Goal: Task Accomplishment & Management: Use online tool/utility

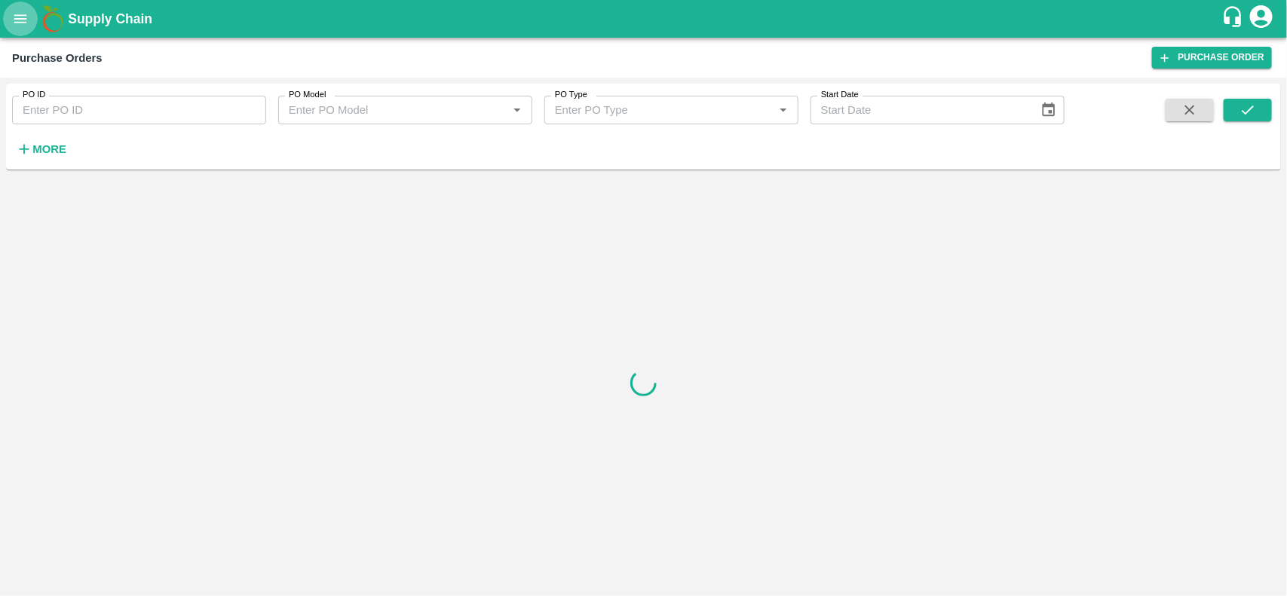
click at [16, 24] on icon "open drawer" at bounding box center [20, 19] width 17 height 17
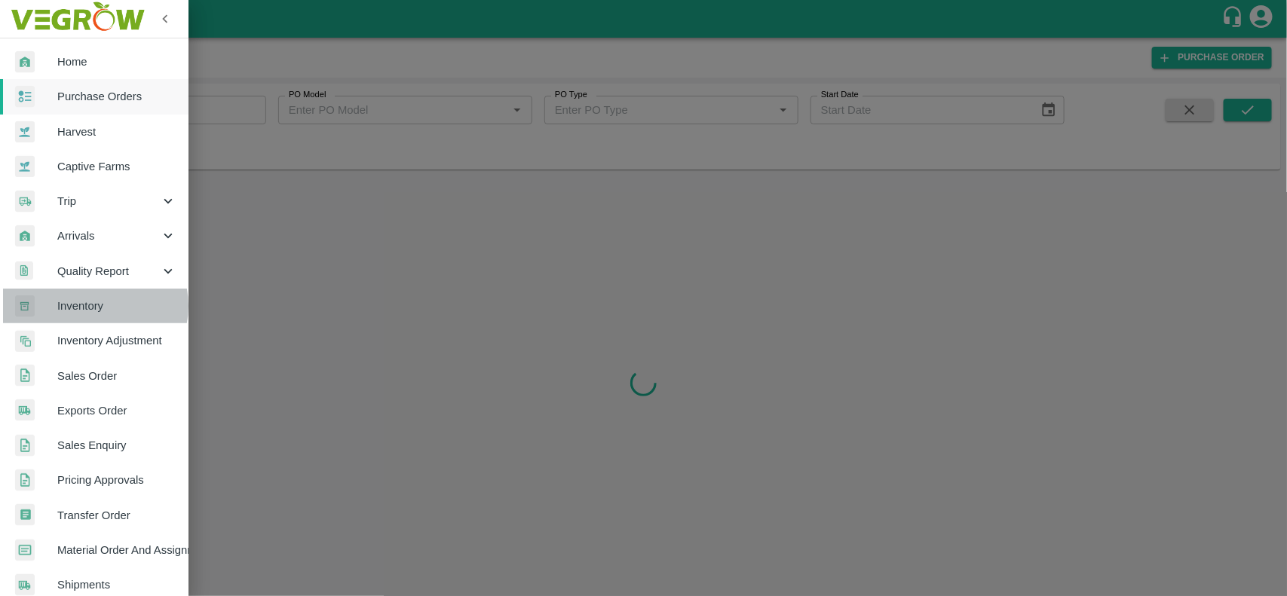
click at [91, 306] on span "Inventory" at bounding box center [116, 306] width 119 height 17
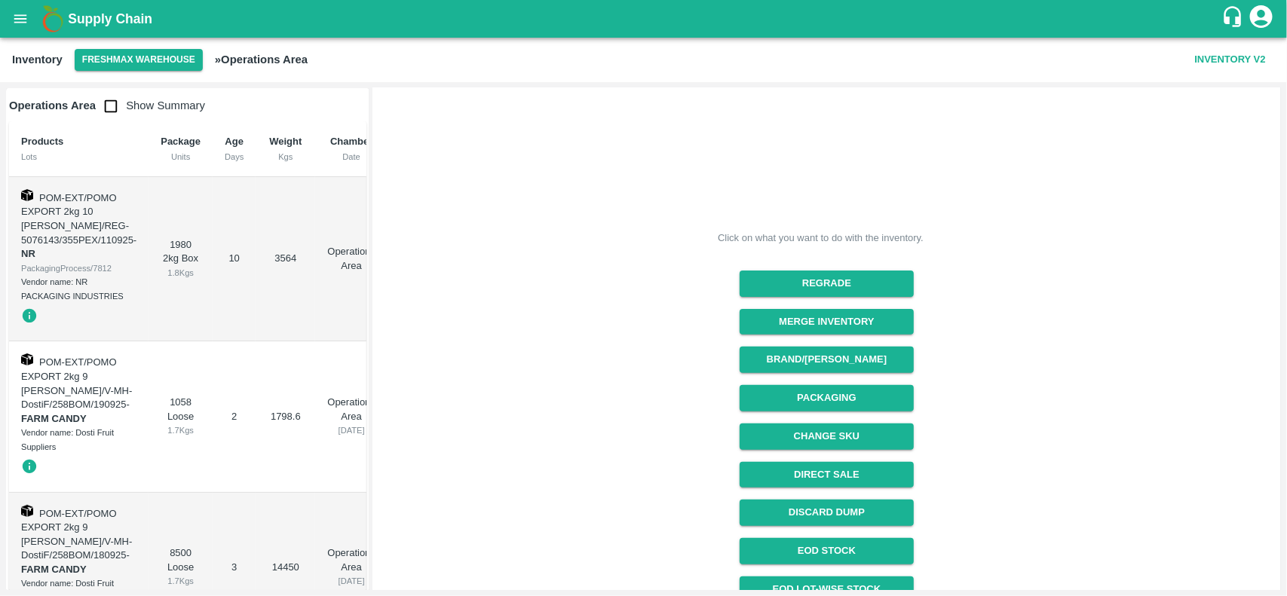
scroll to position [108, 0]
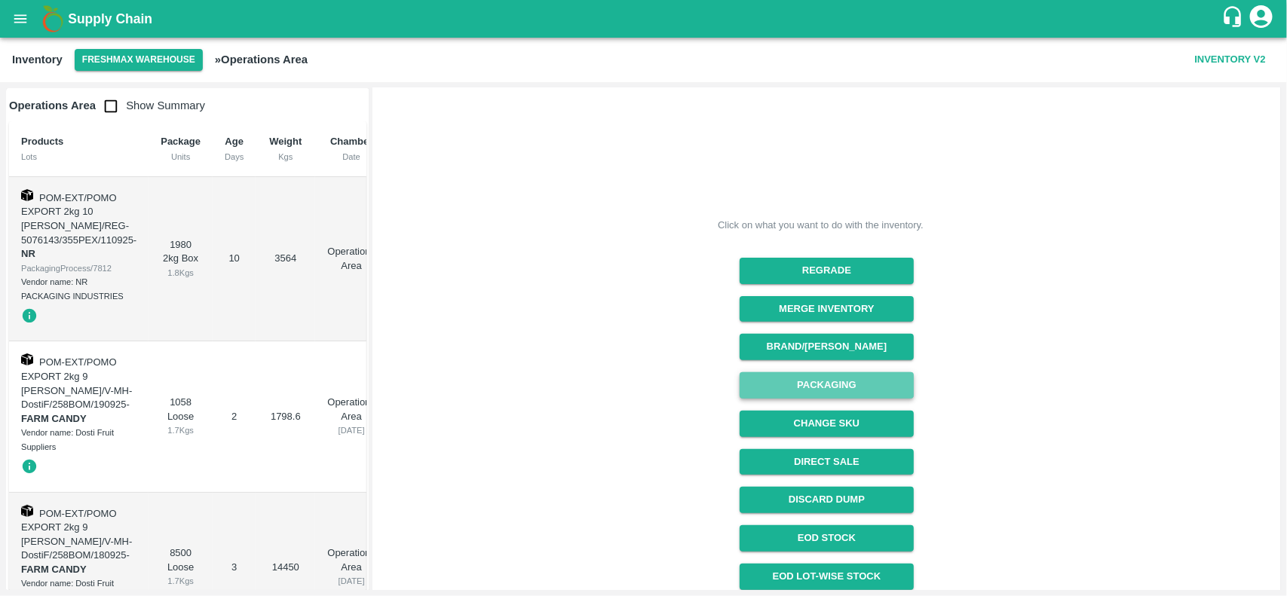
click at [852, 378] on button "Packaging" at bounding box center [827, 385] width 174 height 26
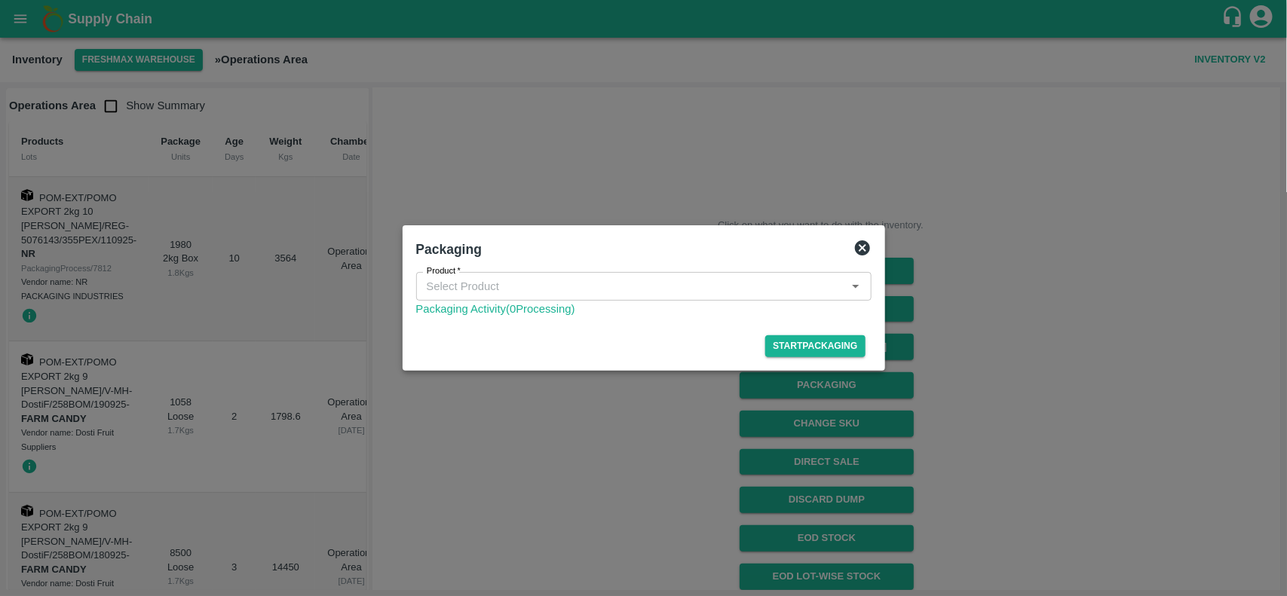
click at [559, 284] on input "Product   *" at bounding box center [631, 287] width 421 height 20
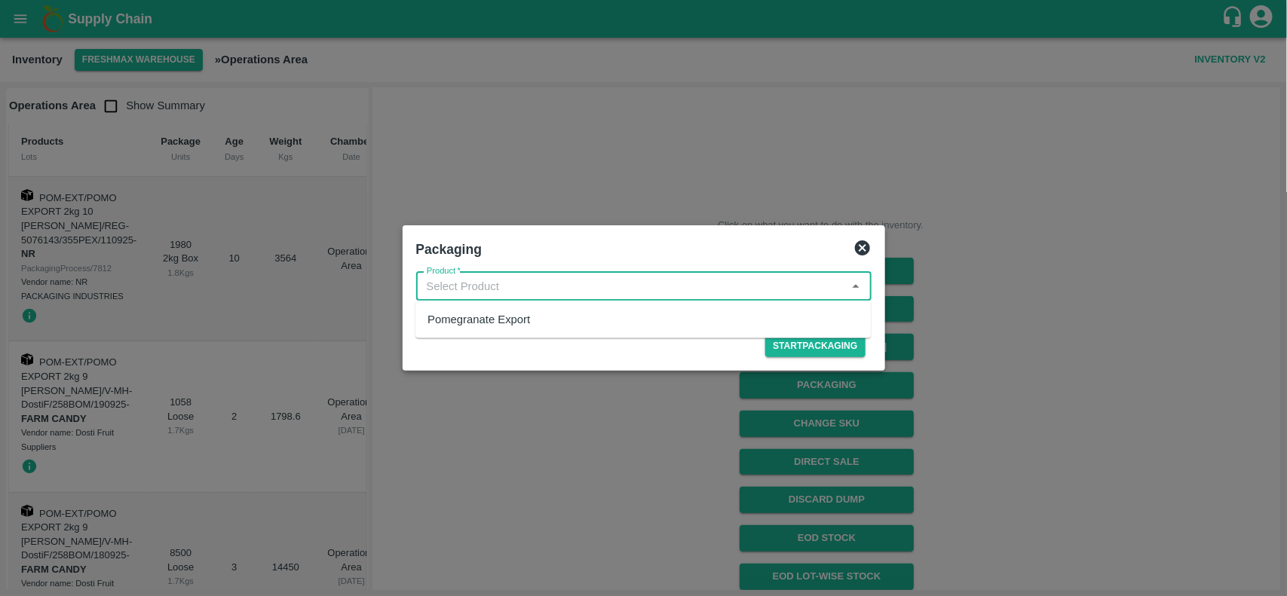
click at [505, 324] on div "Pomegranate Export" at bounding box center [479, 319] width 103 height 17
type input "Pomegranate Export"
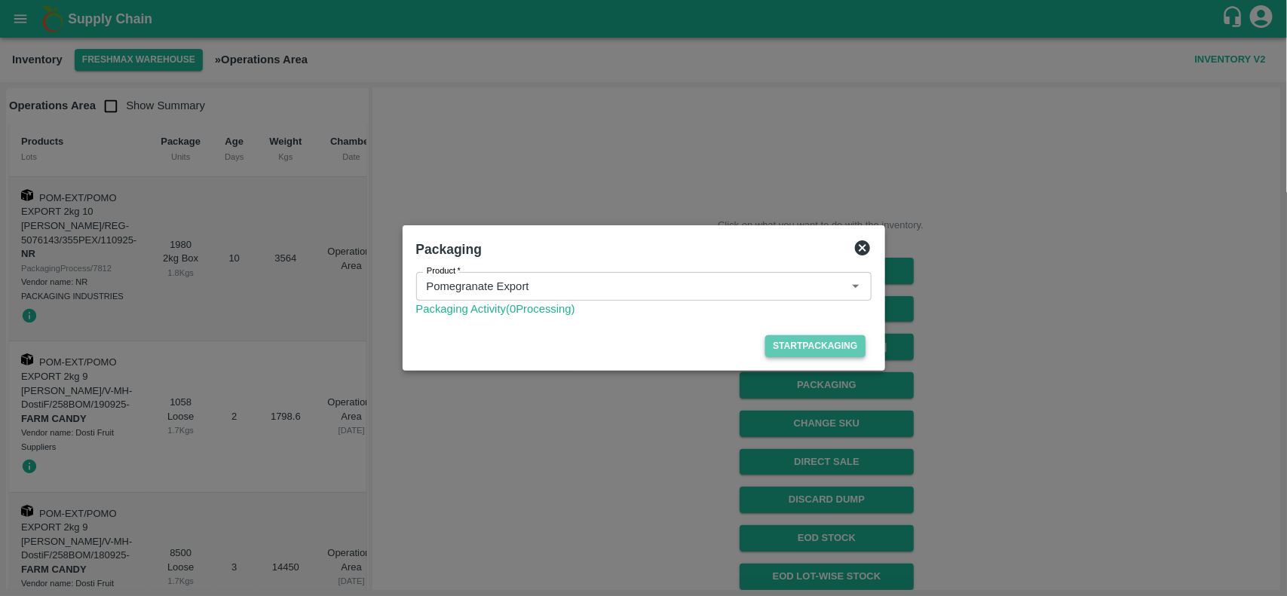
click at [837, 348] on button "Start Packaging" at bounding box center [815, 347] width 100 height 22
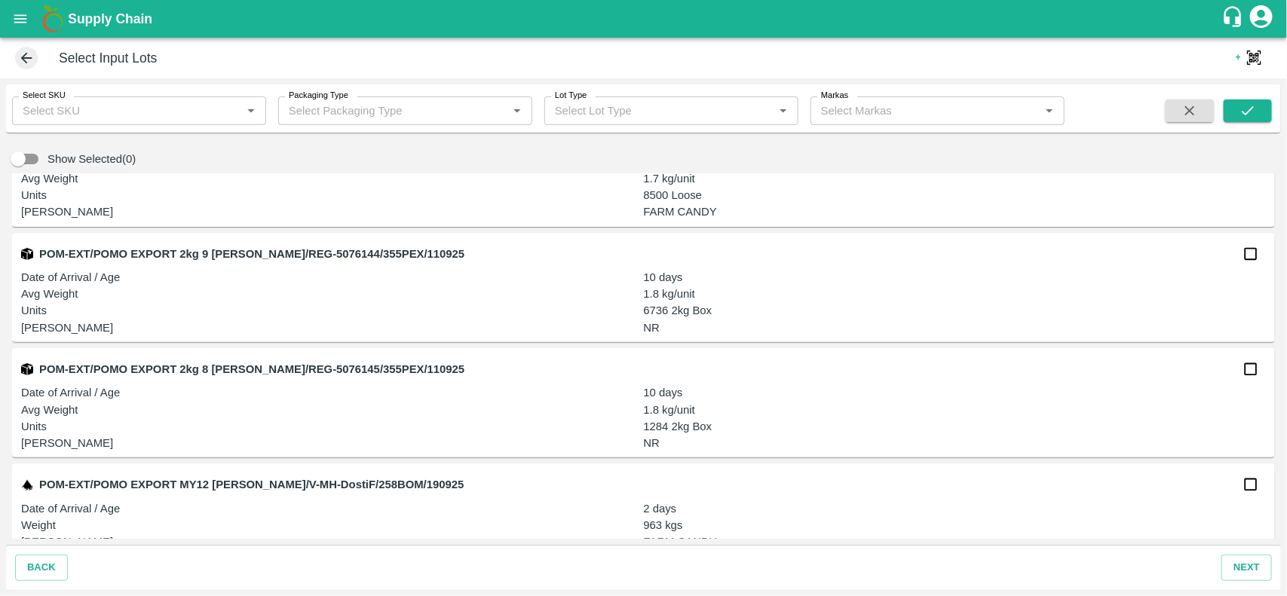
scroll to position [317, 0]
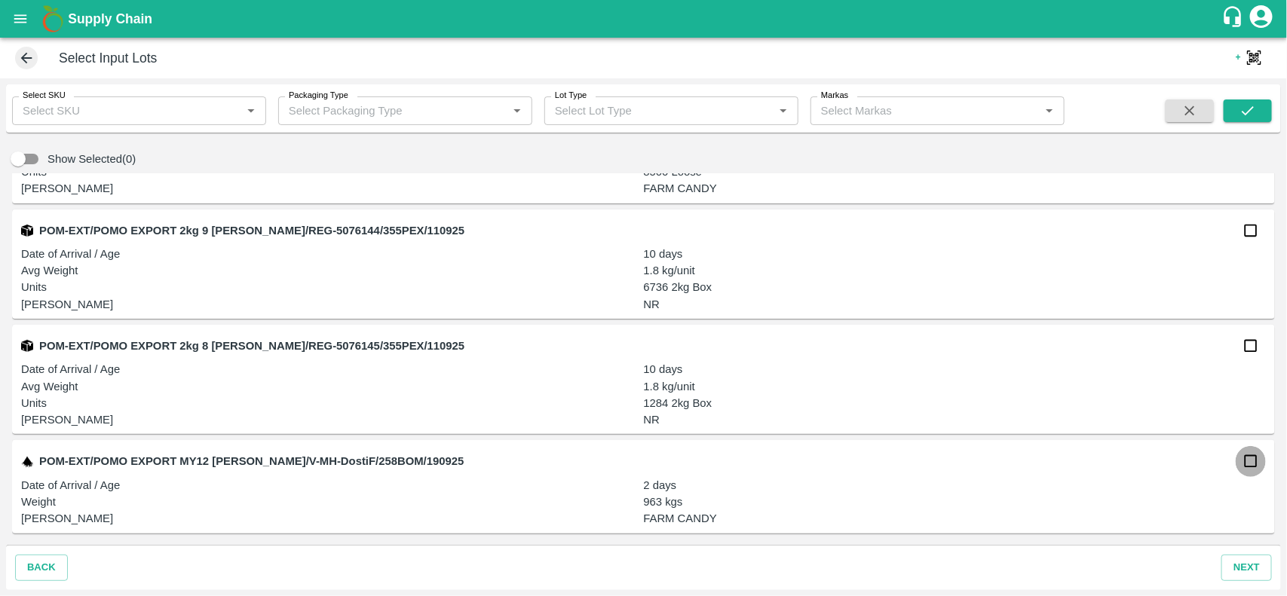
click at [1249, 461] on input "checkbox" at bounding box center [1251, 461] width 30 height 30
checkbox input "true"
click at [1249, 569] on button "next" at bounding box center [1246, 568] width 51 height 26
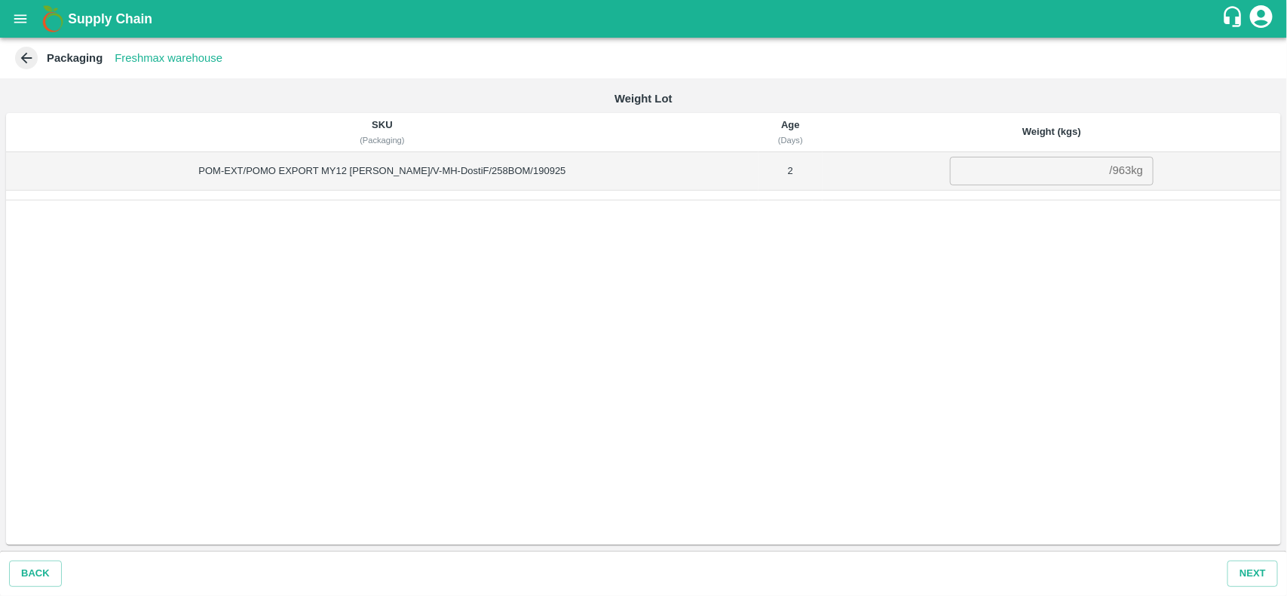
click at [1110, 171] on div "/ 963 kg" at bounding box center [1127, 171] width 34 height 0
copy div "963 kg"
click at [1042, 172] on input "number" at bounding box center [1027, 171] width 154 height 29
paste input "963"
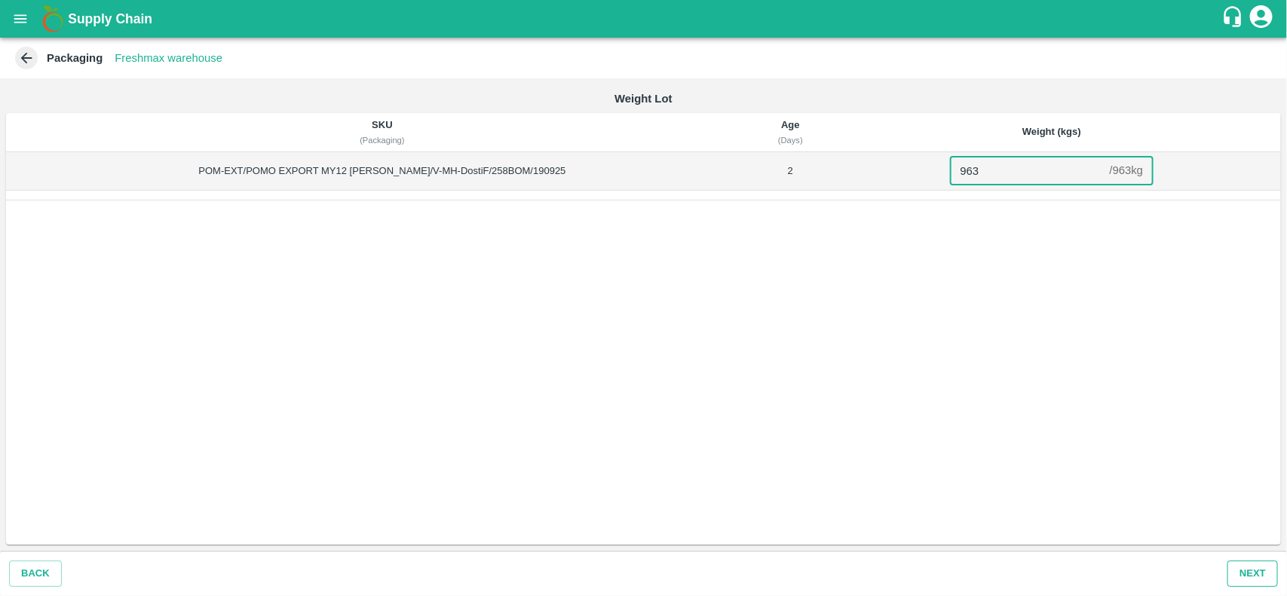
type input "963"
click at [1261, 578] on button "Next" at bounding box center [1252, 574] width 51 height 26
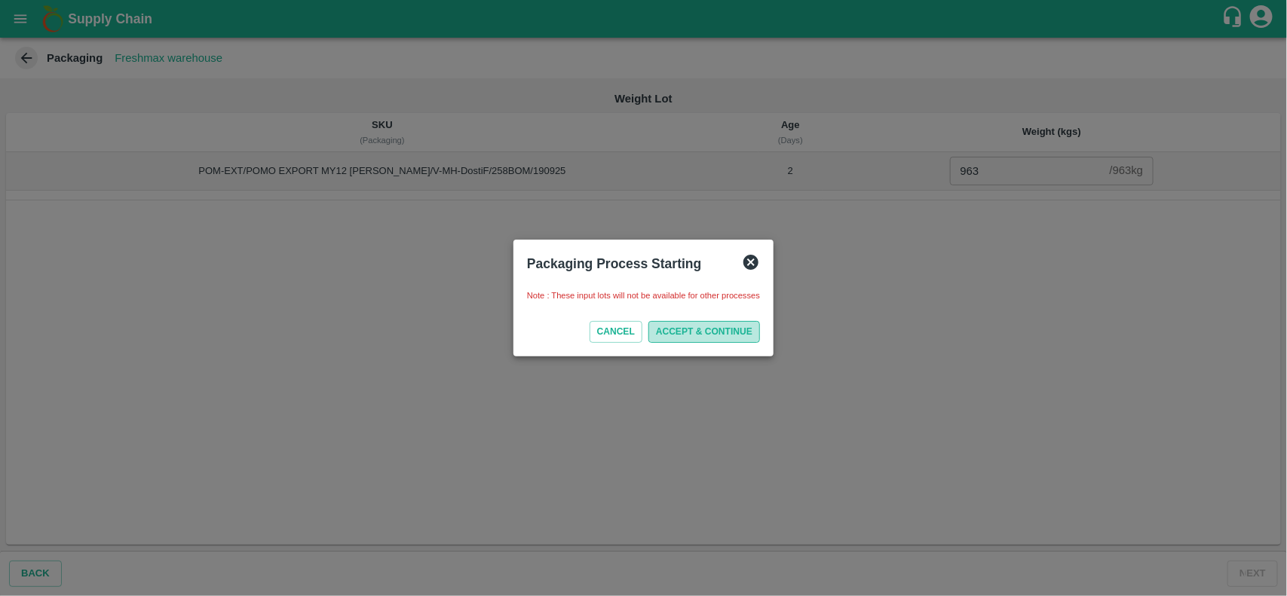
click at [740, 326] on button "ACCEPT & CONTINUE" at bounding box center [704, 332] width 112 height 22
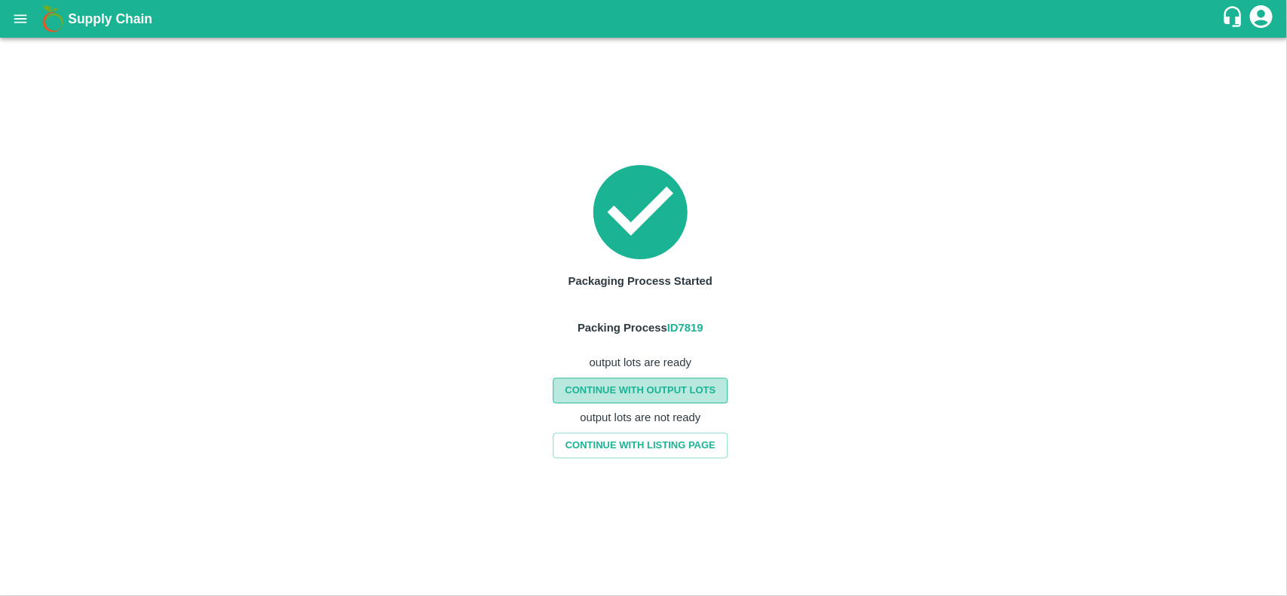
click at [669, 389] on link "CONTINUE WITH OUTPUT LOTS" at bounding box center [640, 391] width 175 height 26
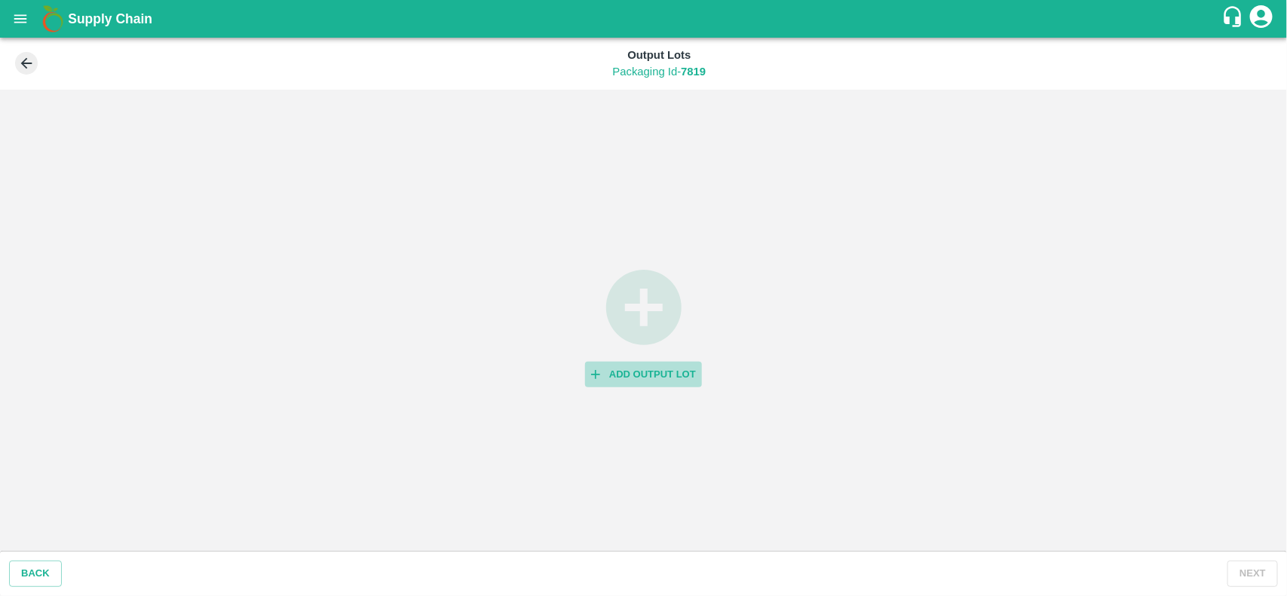
click at [684, 366] on button "Add Output Lot" at bounding box center [643, 375] width 117 height 26
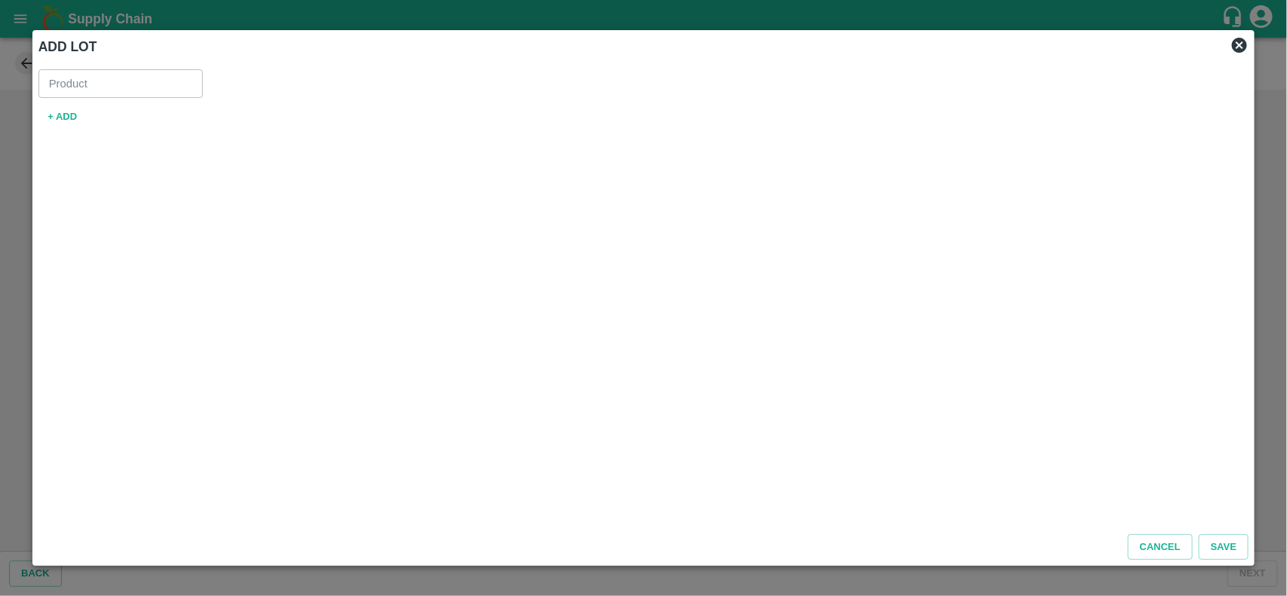
type input "Pomegranate Export"
click at [68, 117] on button "+ ADD" at bounding box center [62, 117] width 48 height 26
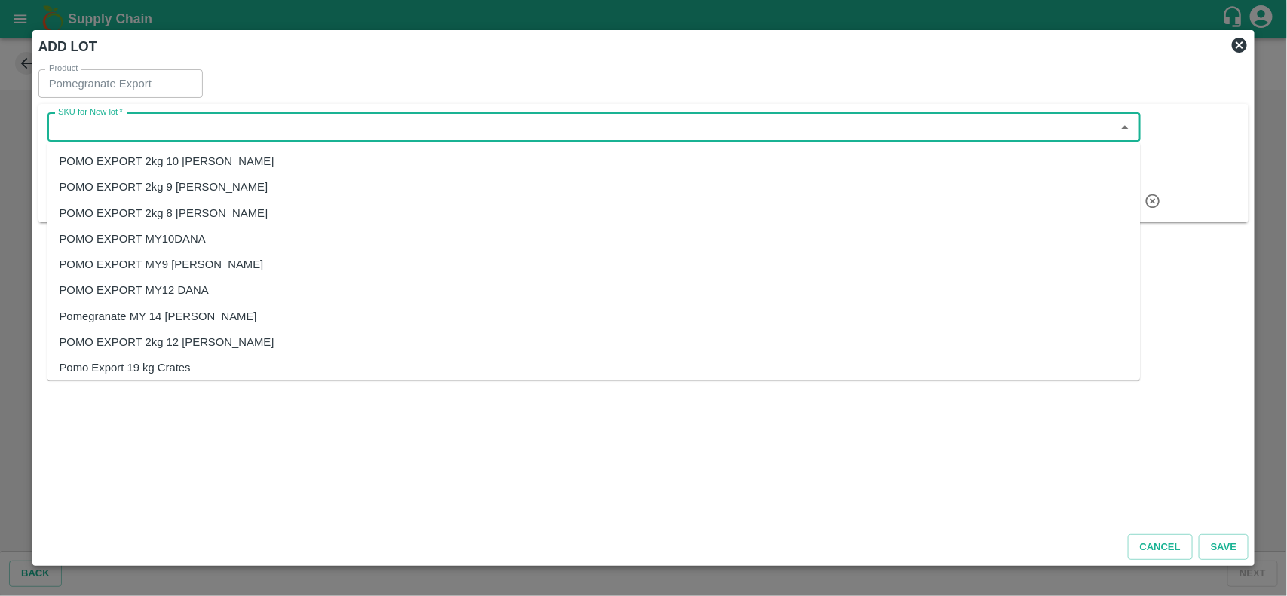
click at [114, 119] on input "SKU for New lot   *" at bounding box center [581, 128] width 1059 height 20
click at [197, 283] on div "POMO EXPORT MY12 DANA" at bounding box center [134, 290] width 149 height 17
type input "POMO EXPORT MY12 DANA"
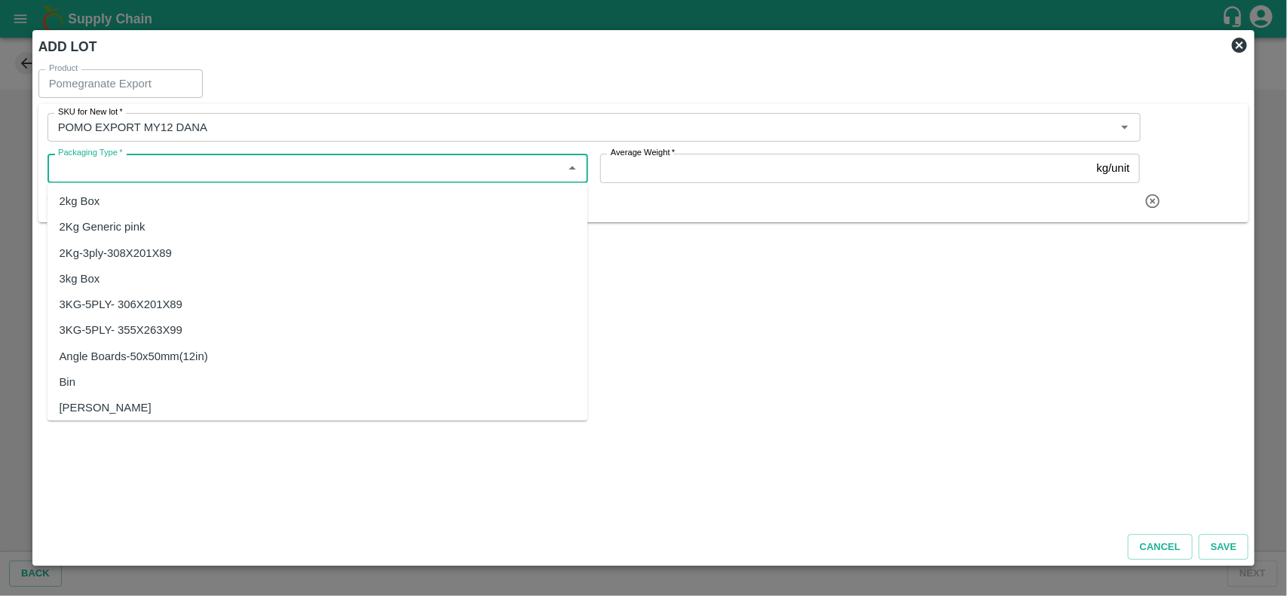
click at [164, 167] on input "Packaging Type   *" at bounding box center [305, 168] width 507 height 20
click at [92, 277] on div "3kg Box" at bounding box center [80, 279] width 41 height 17
type input "3kg Box"
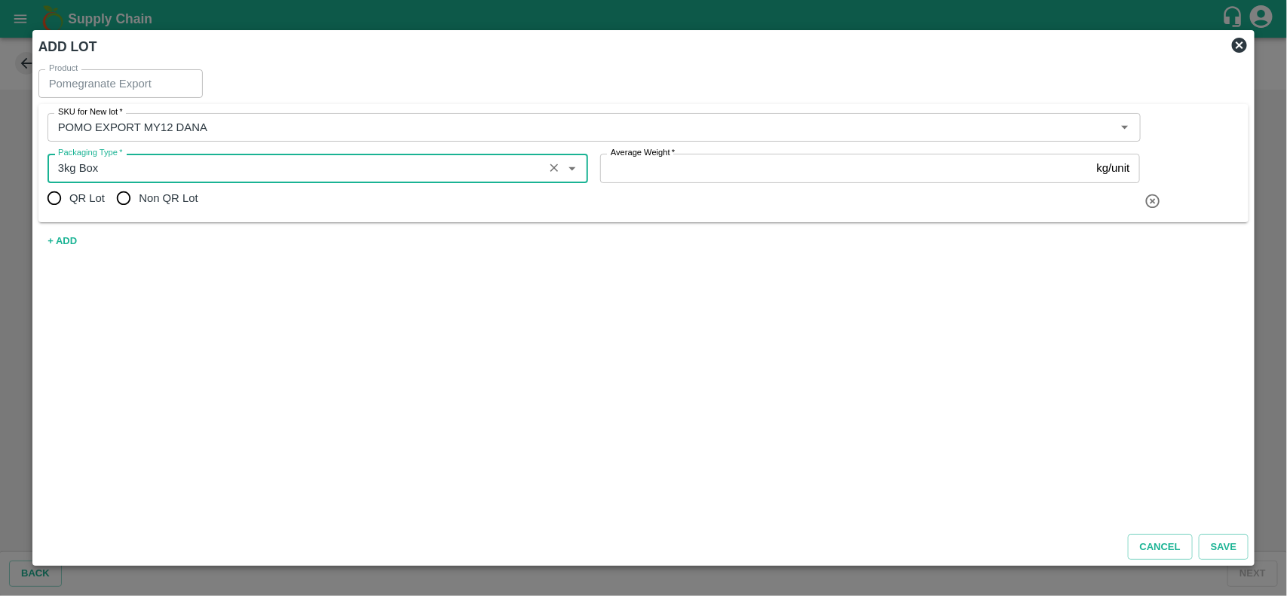
click at [127, 200] on input "Non QR Lot" at bounding box center [124, 198] width 30 height 30
radio input "true"
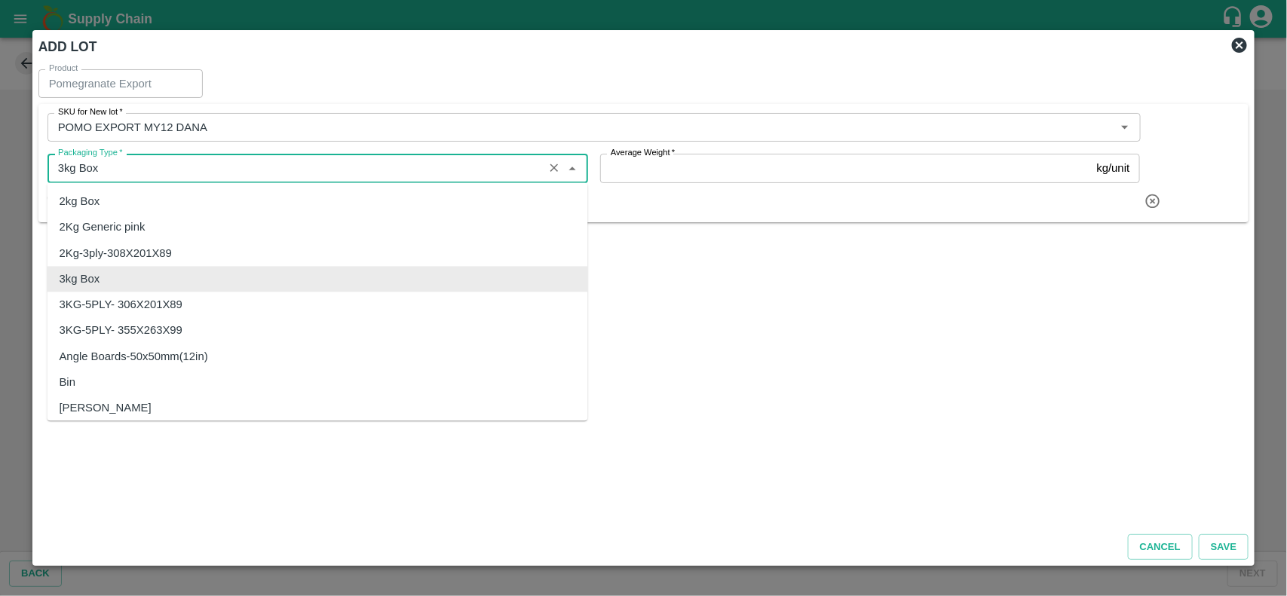
click at [161, 171] on input "Packaging Type   *" at bounding box center [295, 168] width 487 height 20
click at [192, 172] on input "Packaging Type   *" at bounding box center [295, 168] width 487 height 20
click at [177, 325] on div "3KG-5PLY- 355X263X99" at bounding box center [121, 331] width 123 height 17
type input "3KG-5PLY- 355X263X99"
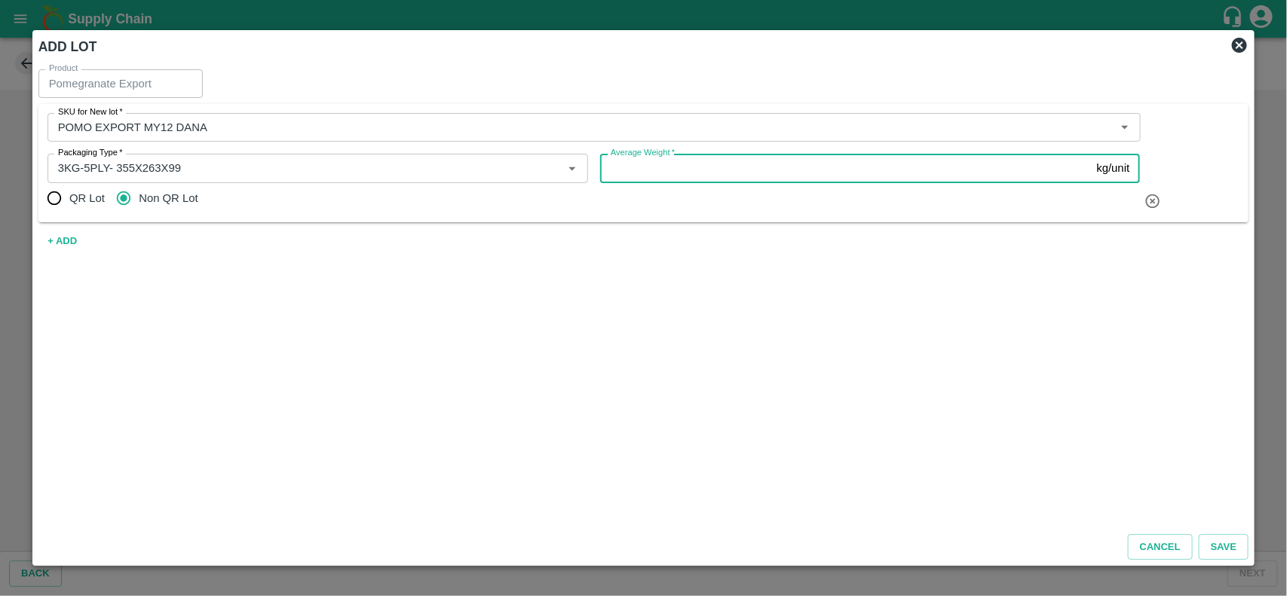
click at [701, 167] on input "Average Weight   *" at bounding box center [845, 168] width 491 height 29
type input "3"
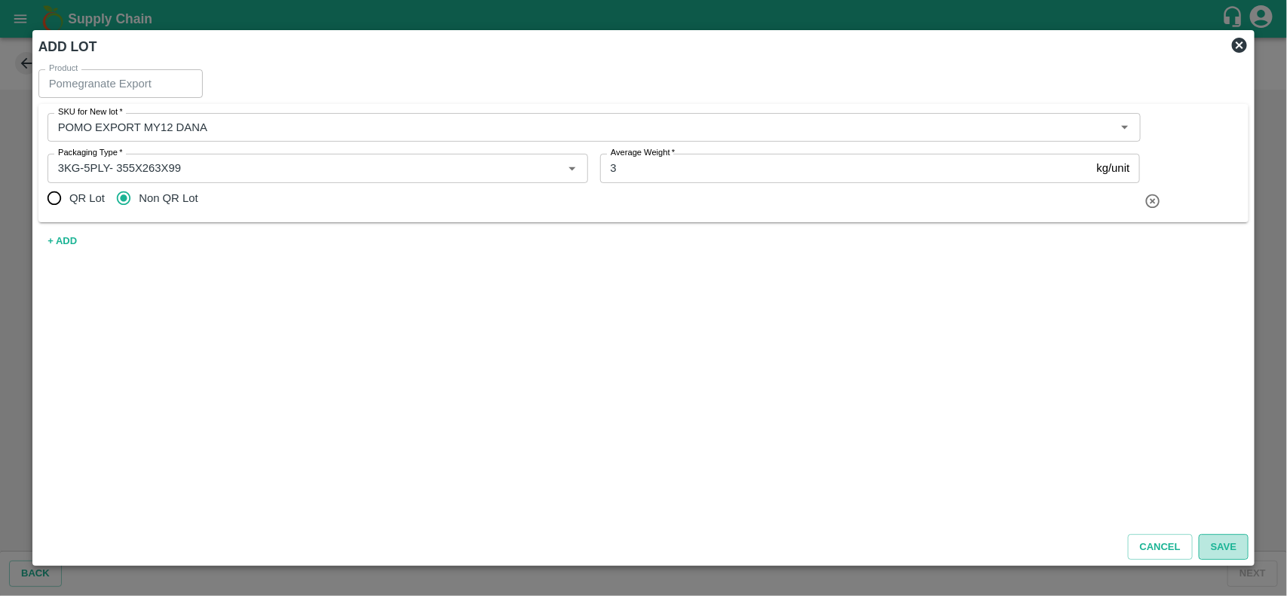
click at [1215, 544] on button "Save" at bounding box center [1224, 548] width 50 height 26
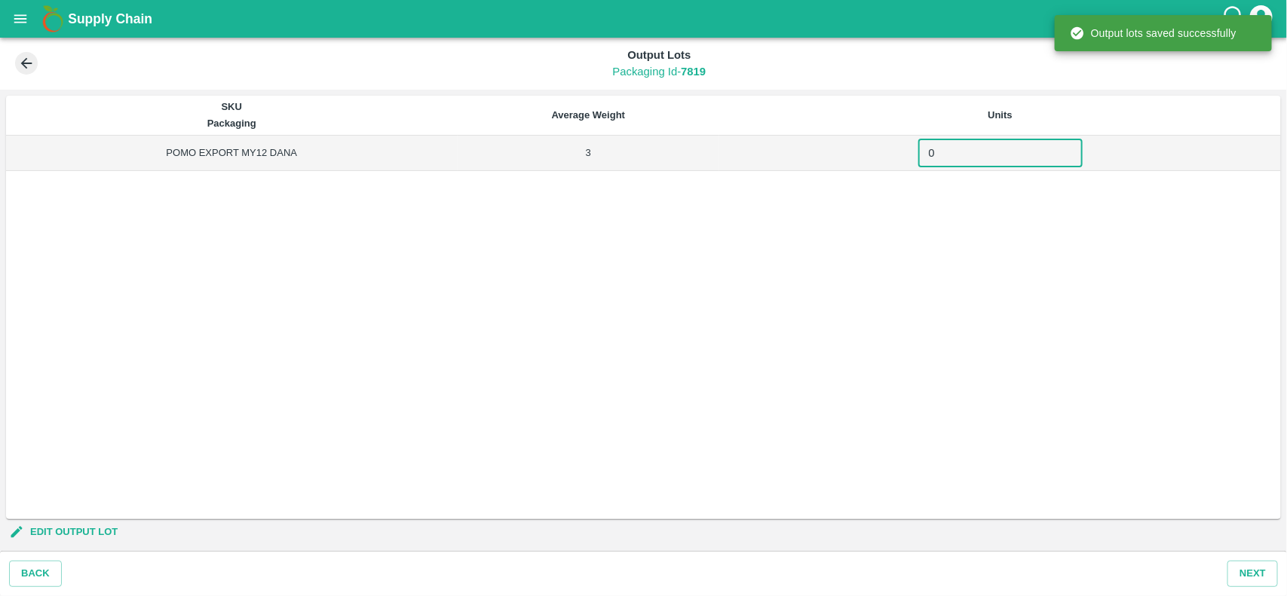
click at [1007, 152] on input "0" at bounding box center [1000, 153] width 164 height 29
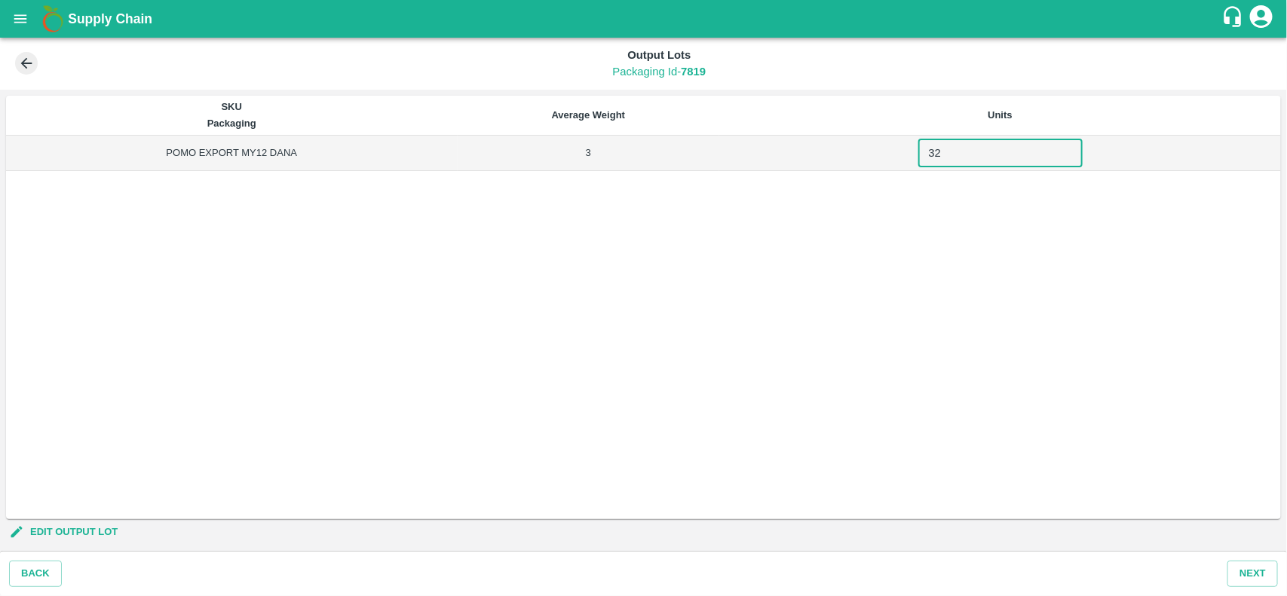
type input "3"
type input "321"
click at [1241, 570] on button "Next" at bounding box center [1252, 574] width 51 height 26
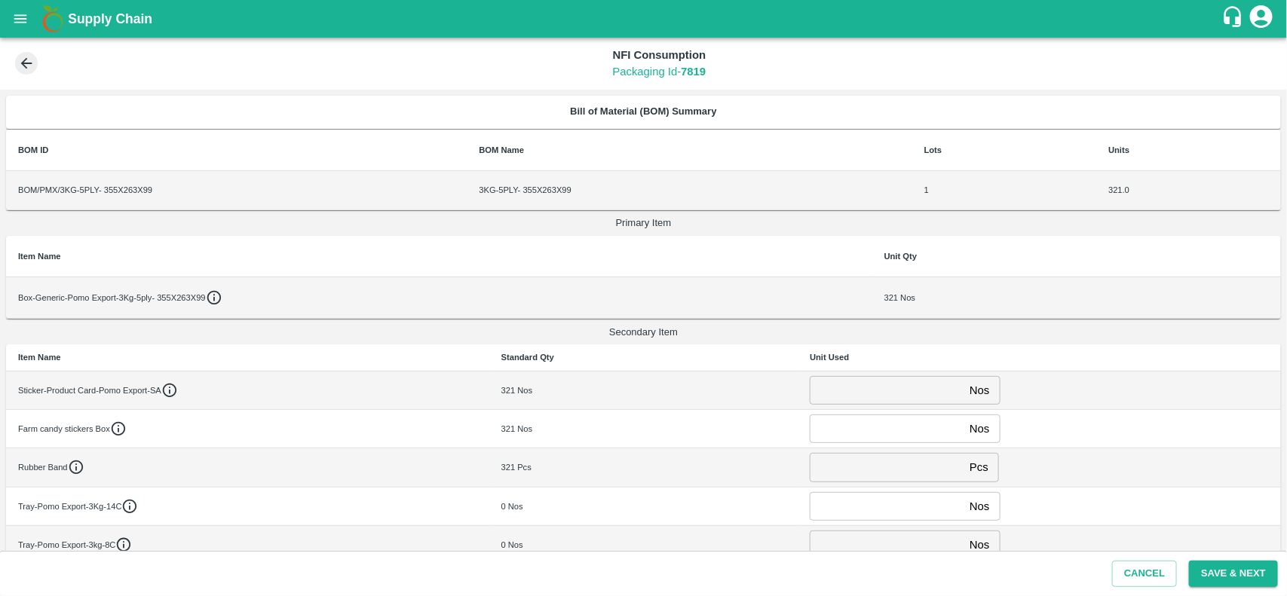
scroll to position [16, 0]
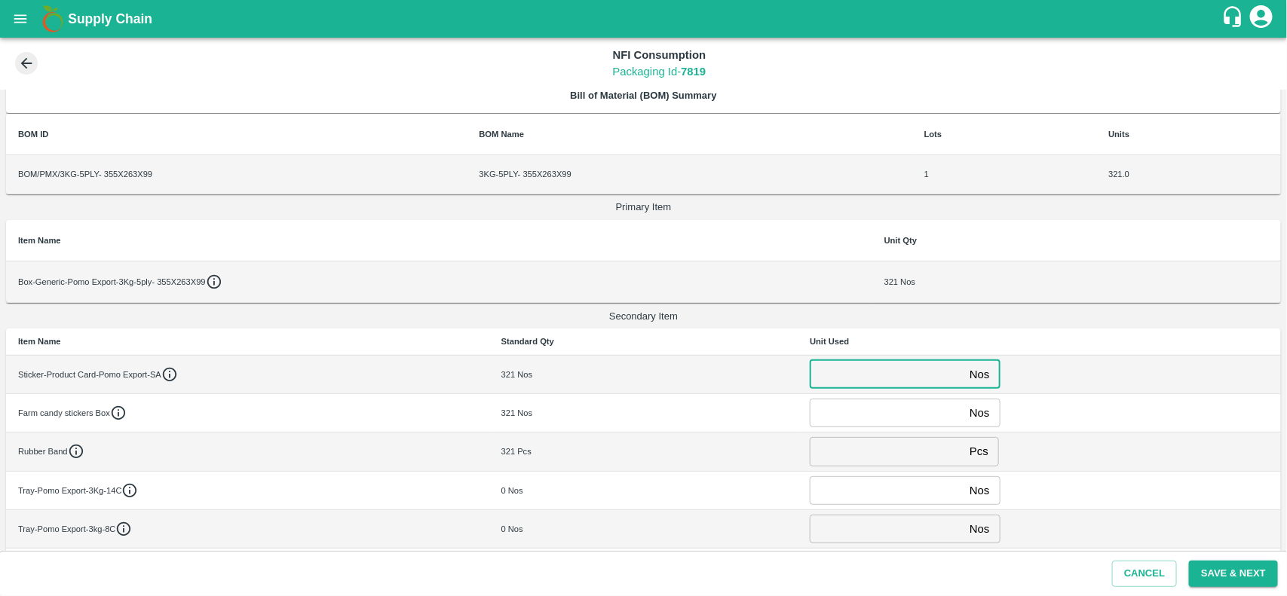
click at [860, 379] on input "number" at bounding box center [887, 374] width 154 height 29
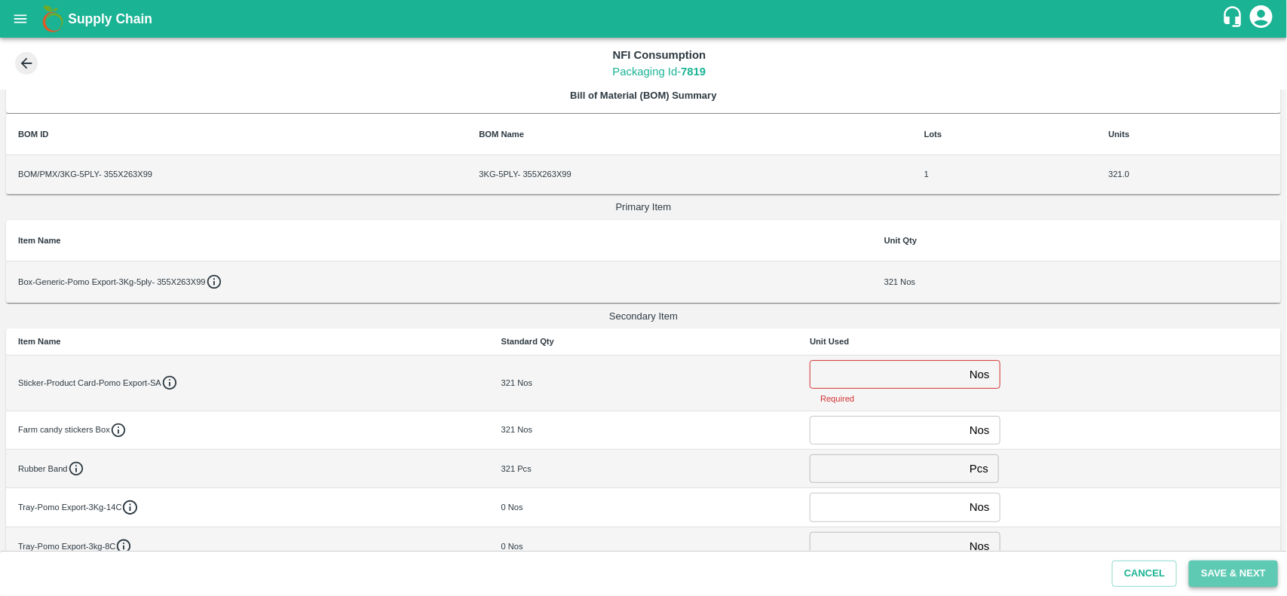
click at [1229, 583] on button "Save & Next" at bounding box center [1233, 574] width 89 height 26
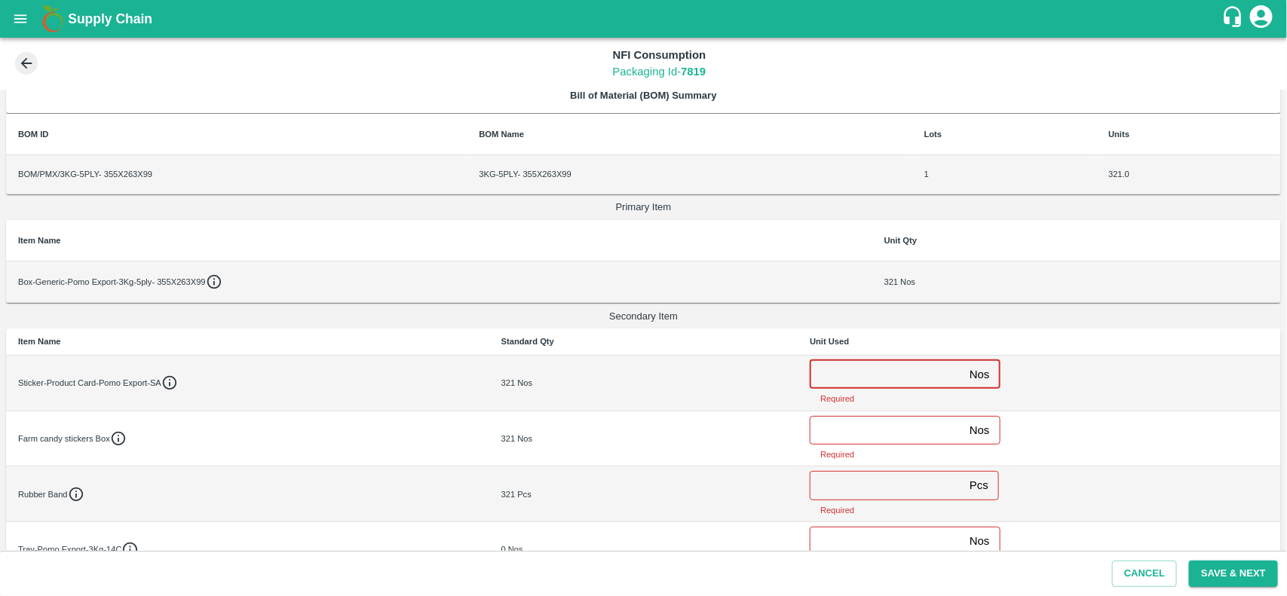
click at [865, 373] on input "number" at bounding box center [887, 374] width 154 height 29
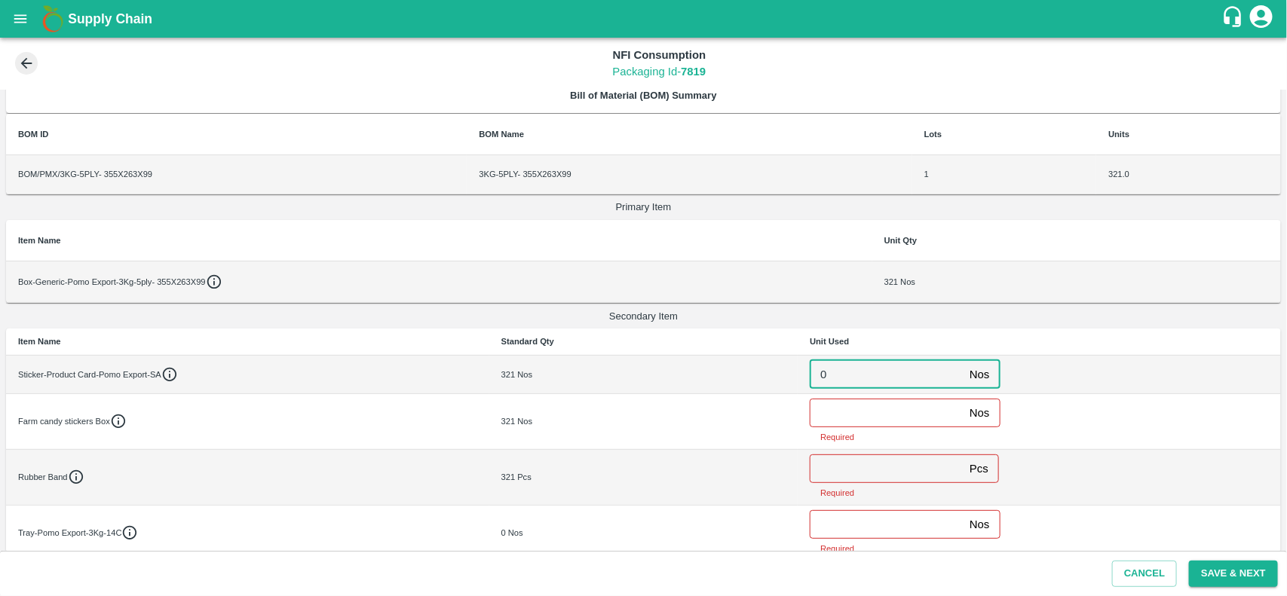
type input "0"
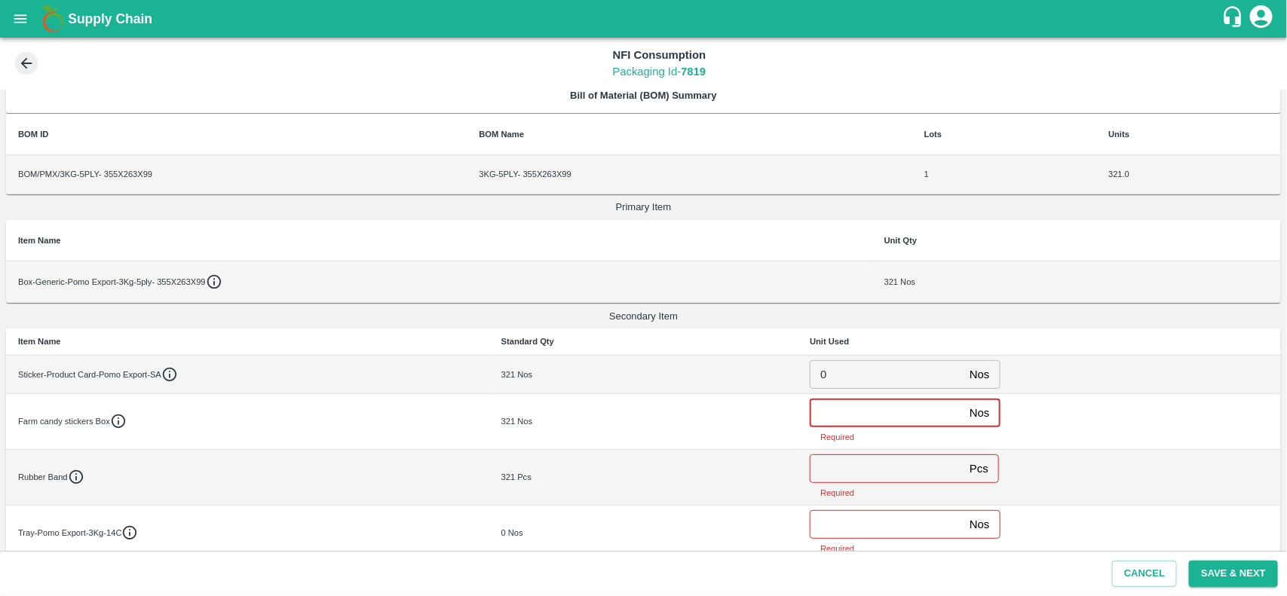
click at [860, 413] on input "number" at bounding box center [887, 413] width 154 height 29
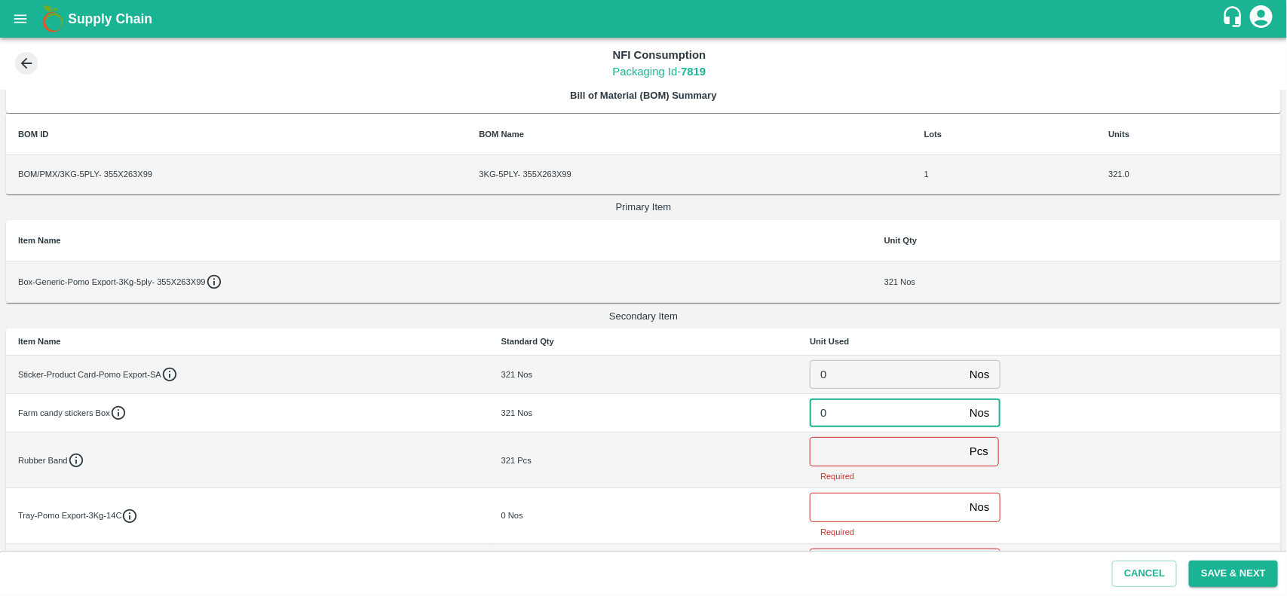
type input "0"
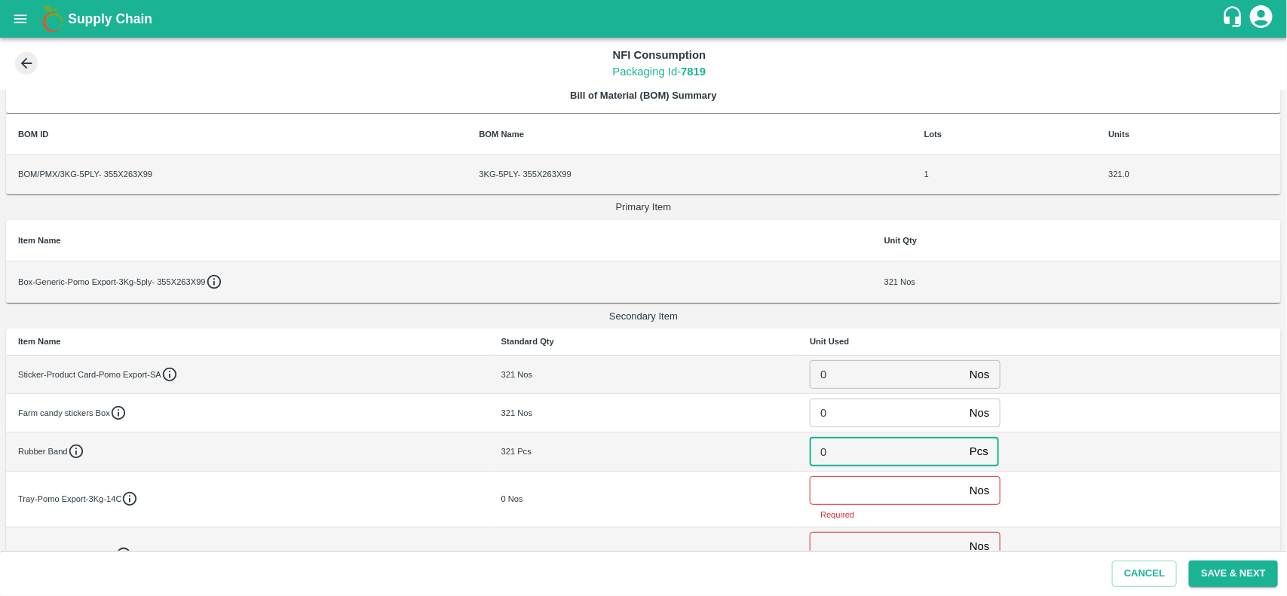
type input "0"
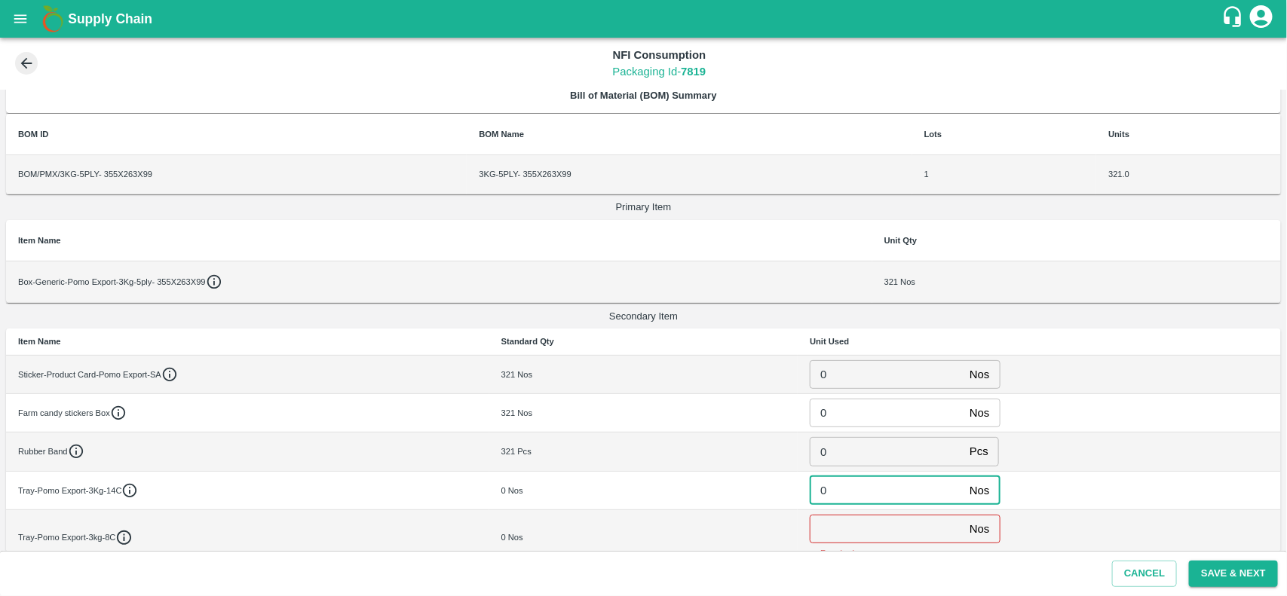
type input "0"
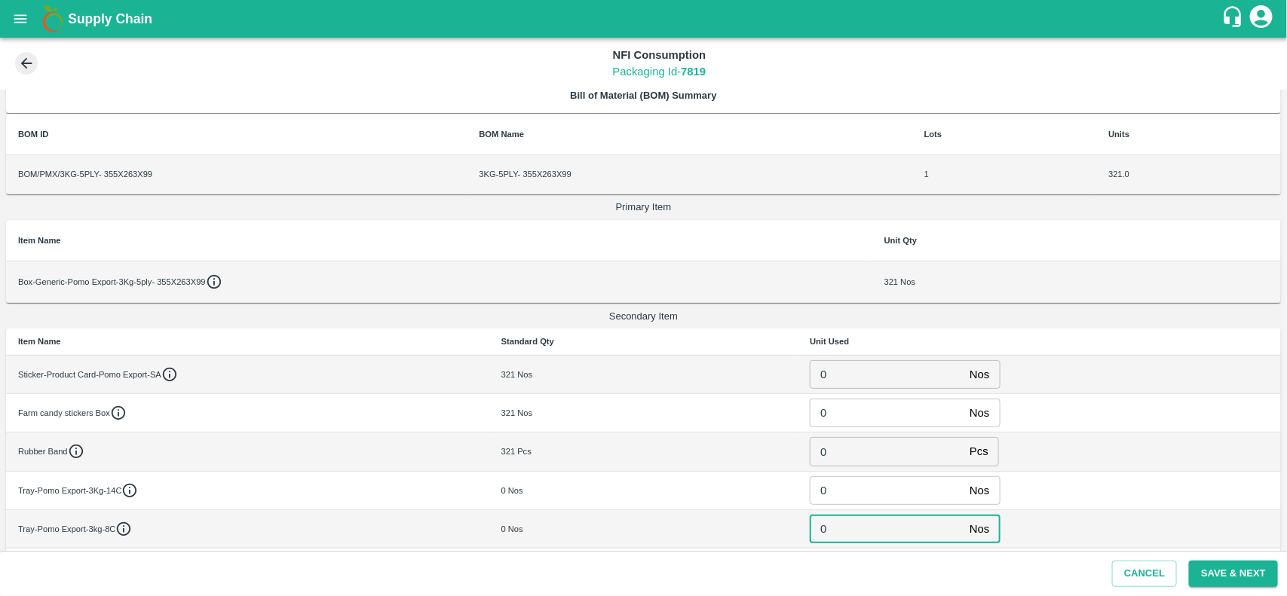
type input "0"
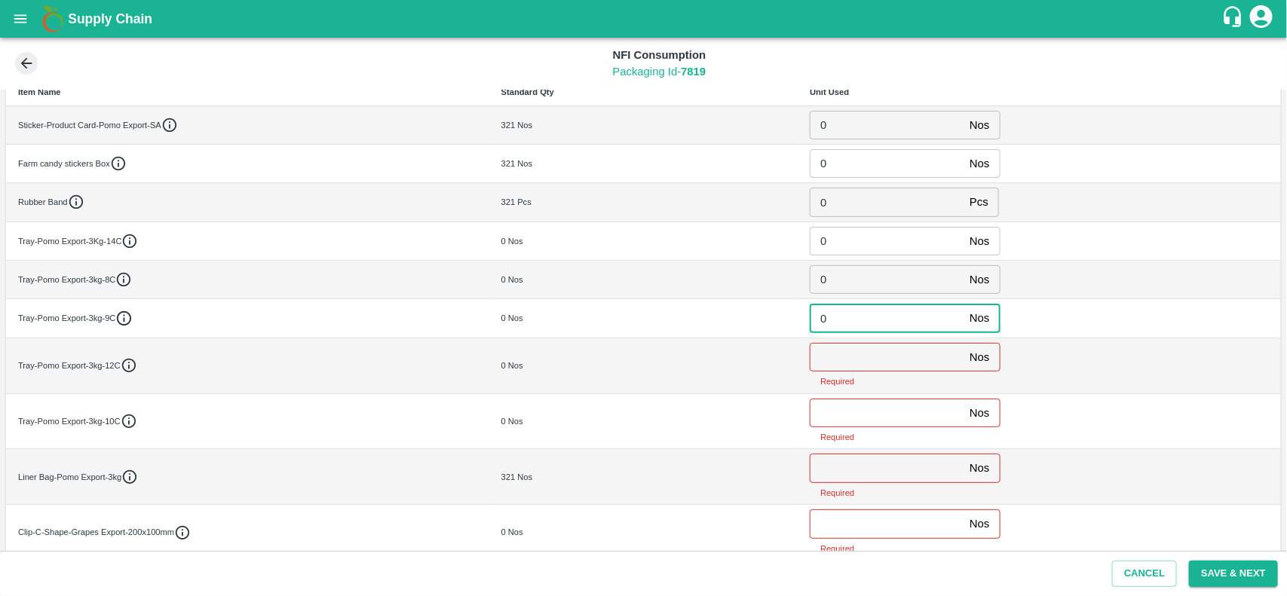
type input "0"
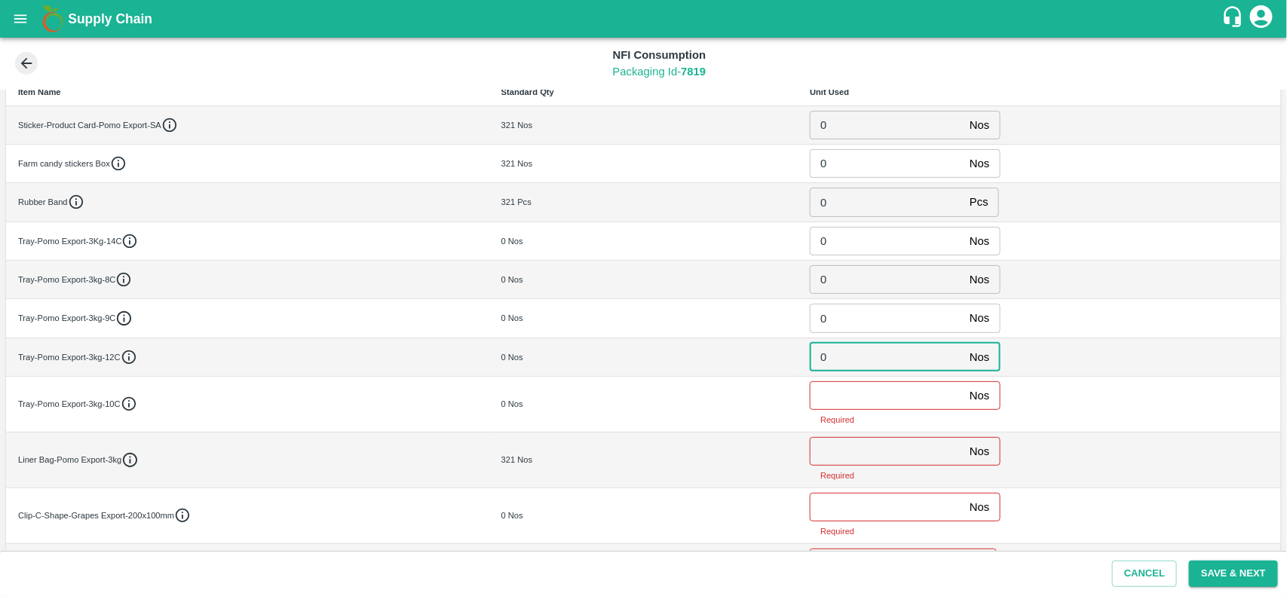
type input "0"
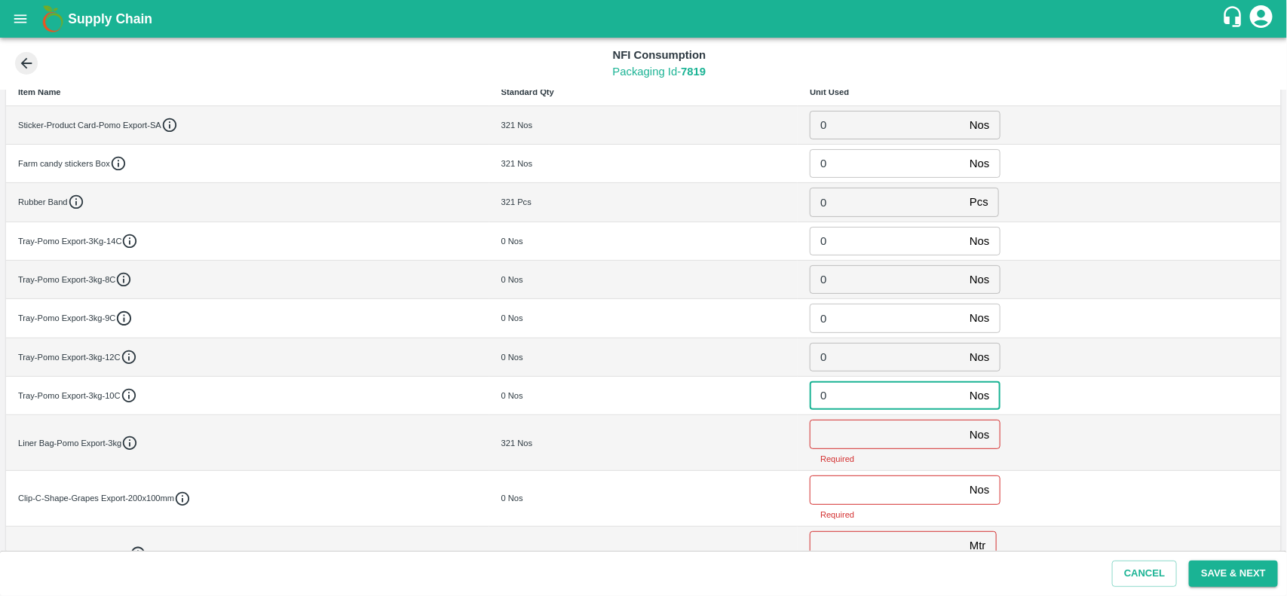
type input "0"
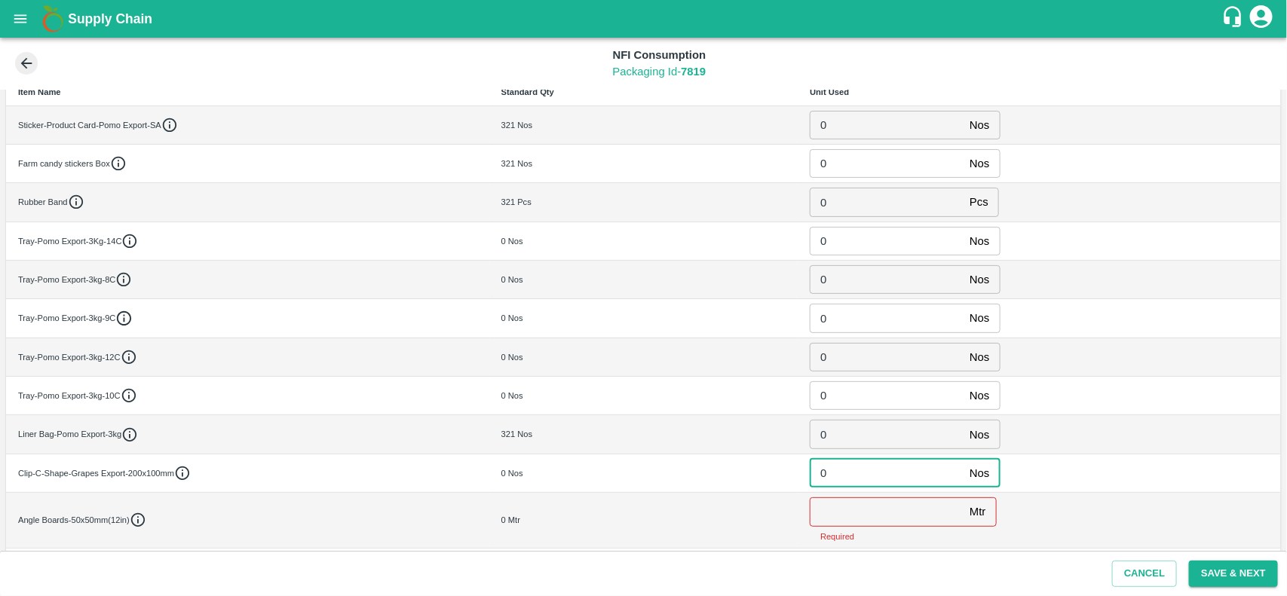
type input "0"
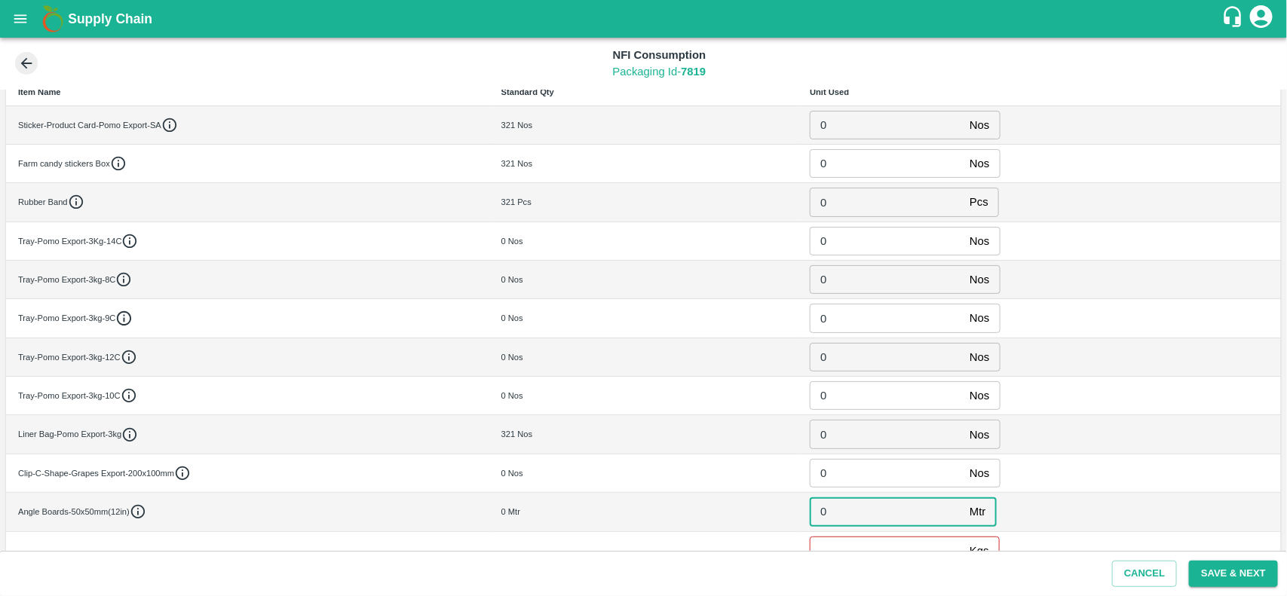
type input "0"
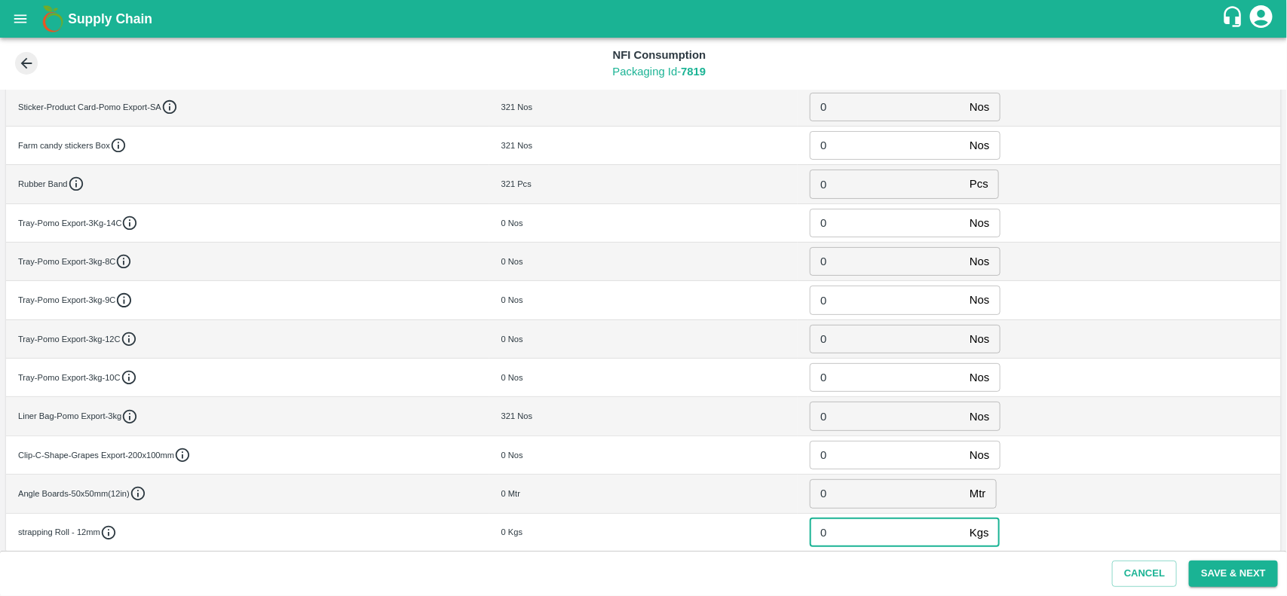
type input "0"
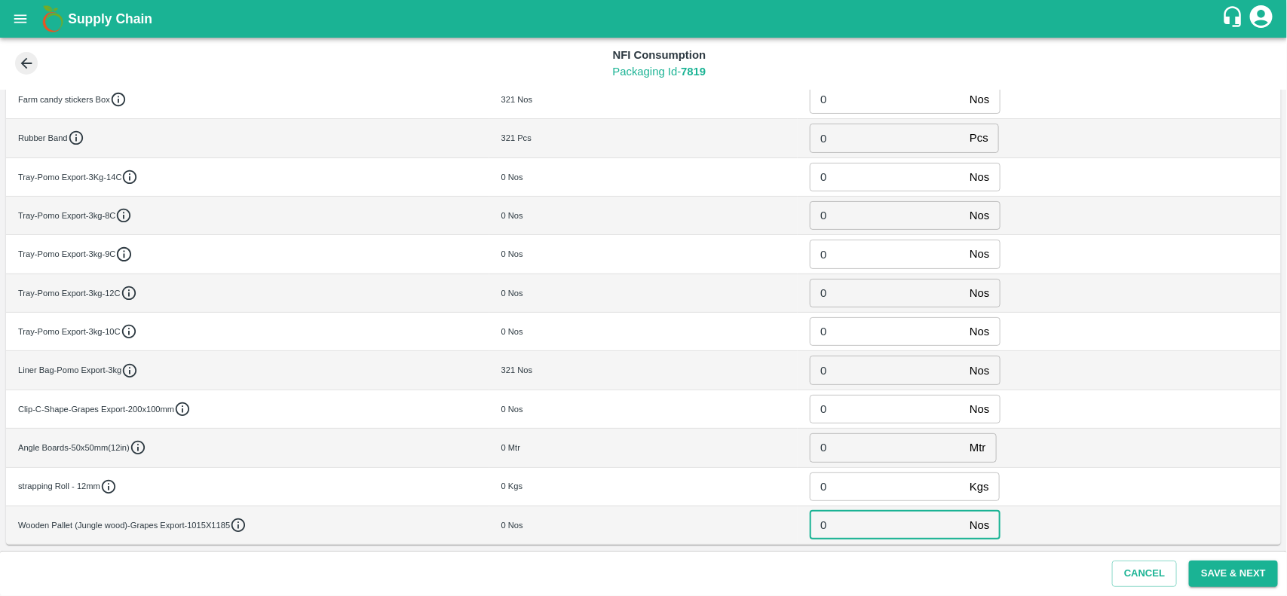
scroll to position [333, 0]
type input "0"
click at [1222, 578] on button "Save & Next" at bounding box center [1233, 574] width 89 height 26
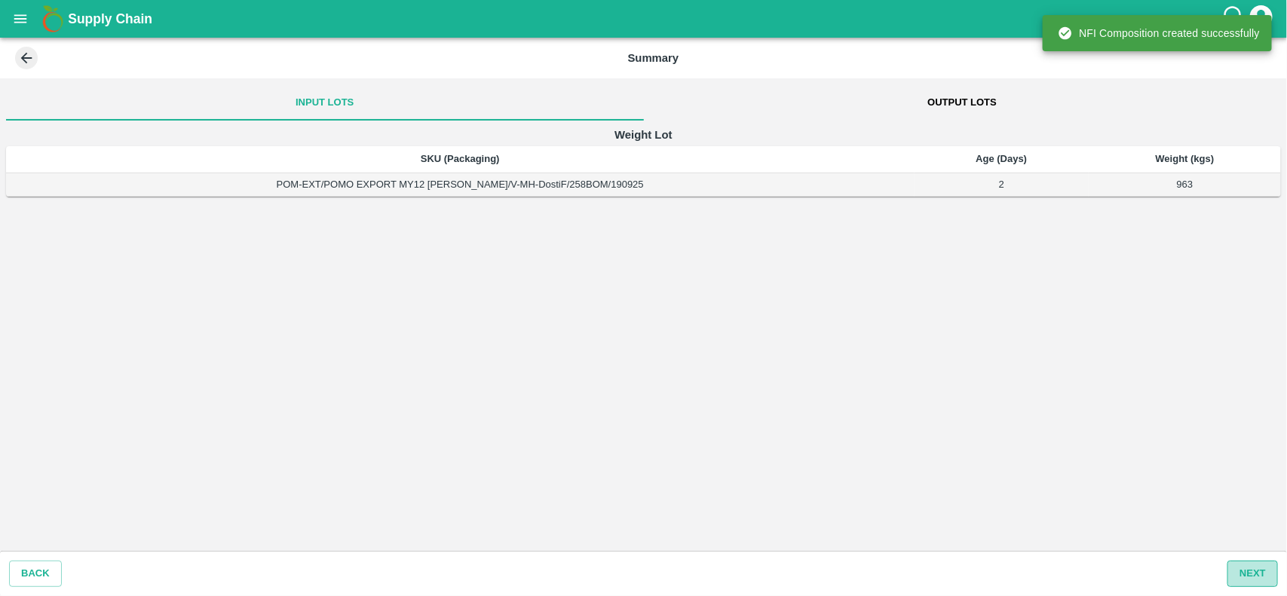
click at [1254, 573] on button "Next" at bounding box center [1252, 574] width 51 height 26
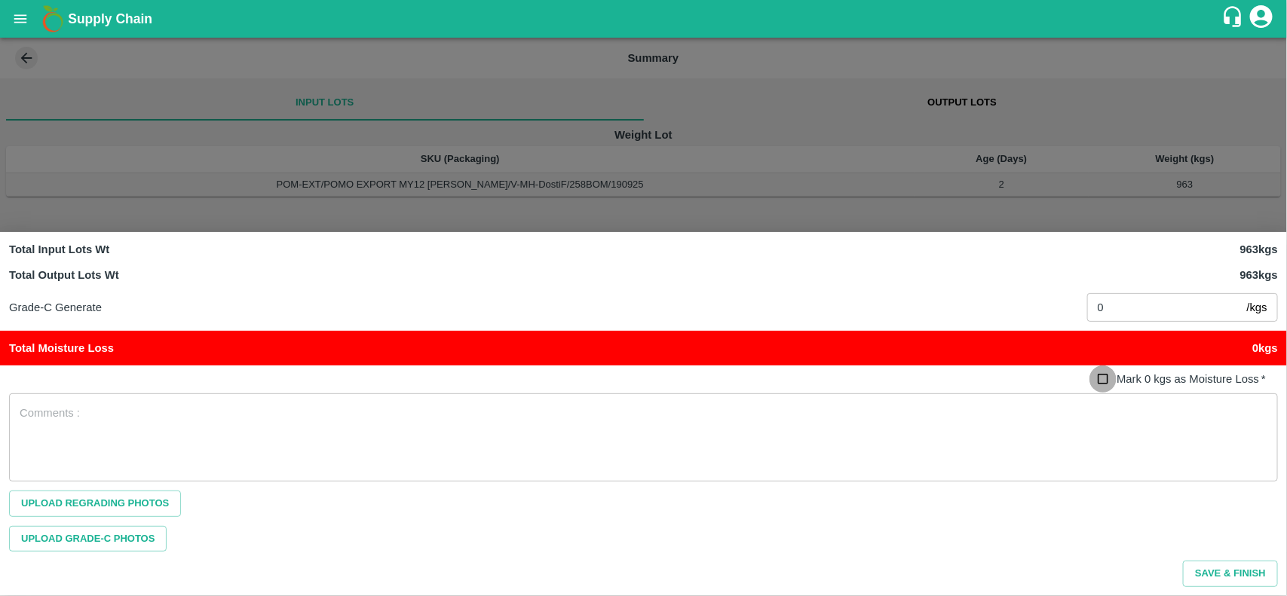
click at [1102, 381] on input "Mark 0 kgs as Moisture Loss   *" at bounding box center [1103, 380] width 28 height 28
checkbox input "true"
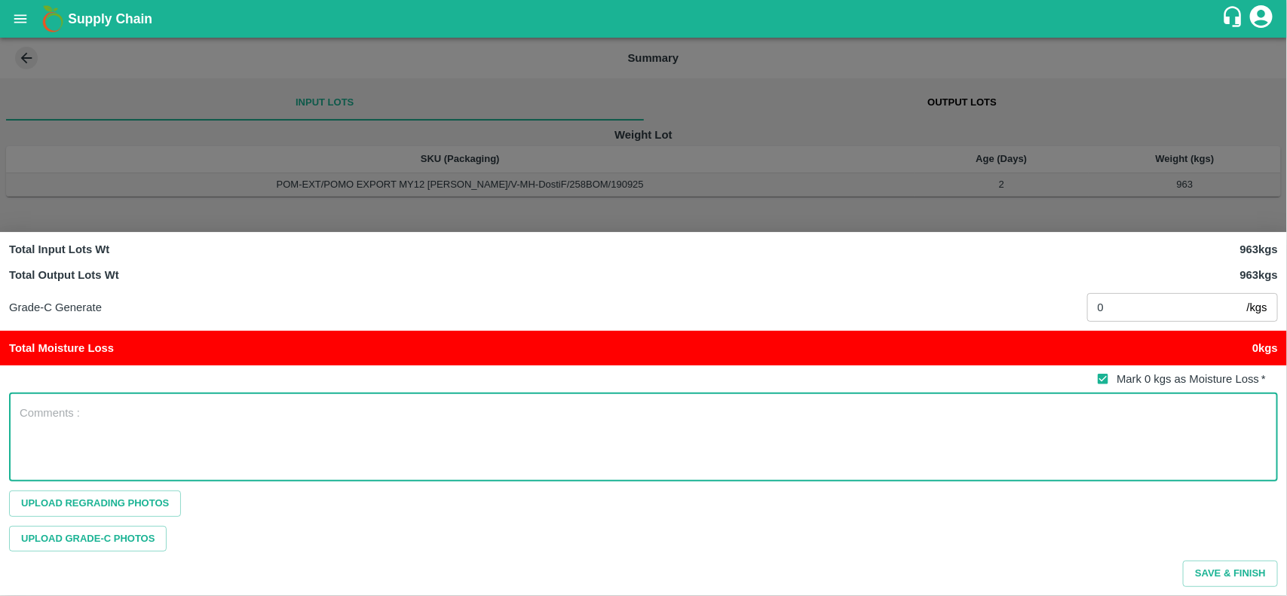
click at [958, 419] on textarea at bounding box center [644, 437] width 1248 height 63
type textarea "na"
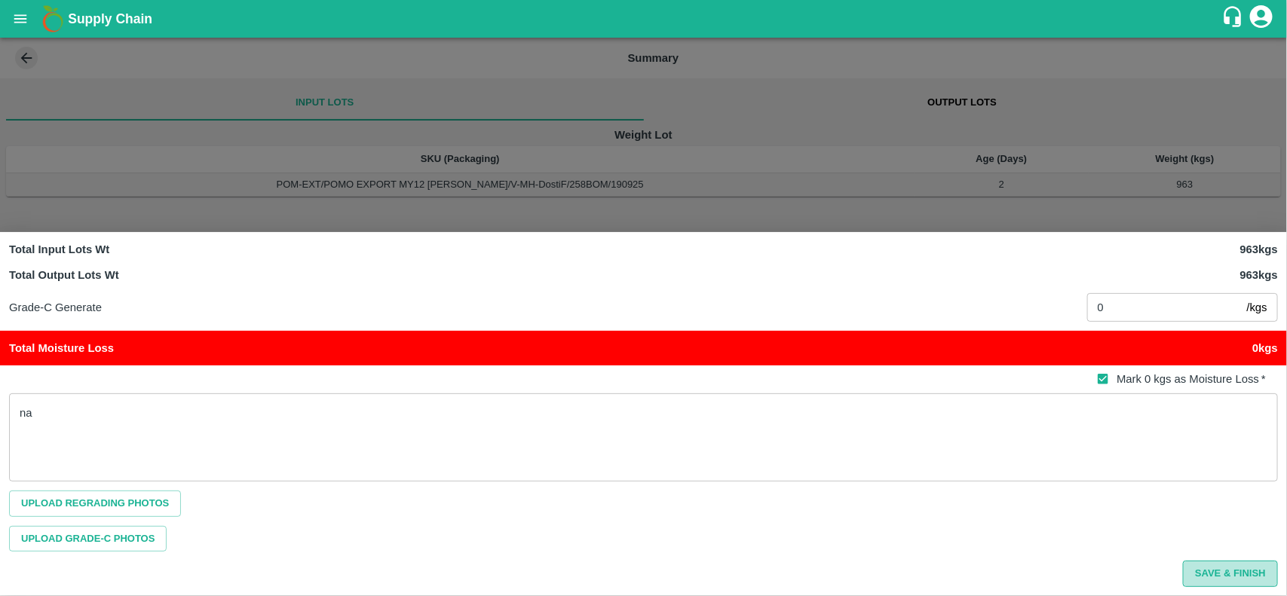
click at [1215, 571] on button "Save & Finish" at bounding box center [1230, 574] width 95 height 26
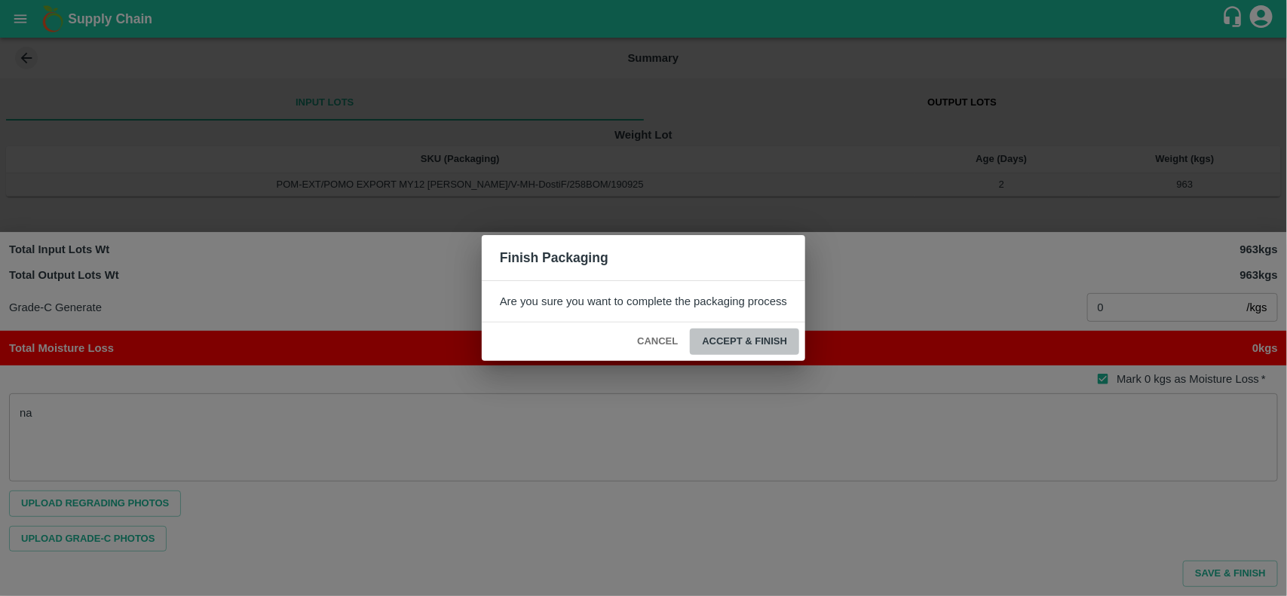
click at [771, 341] on button "ACCEPT & FINISH" at bounding box center [744, 342] width 109 height 26
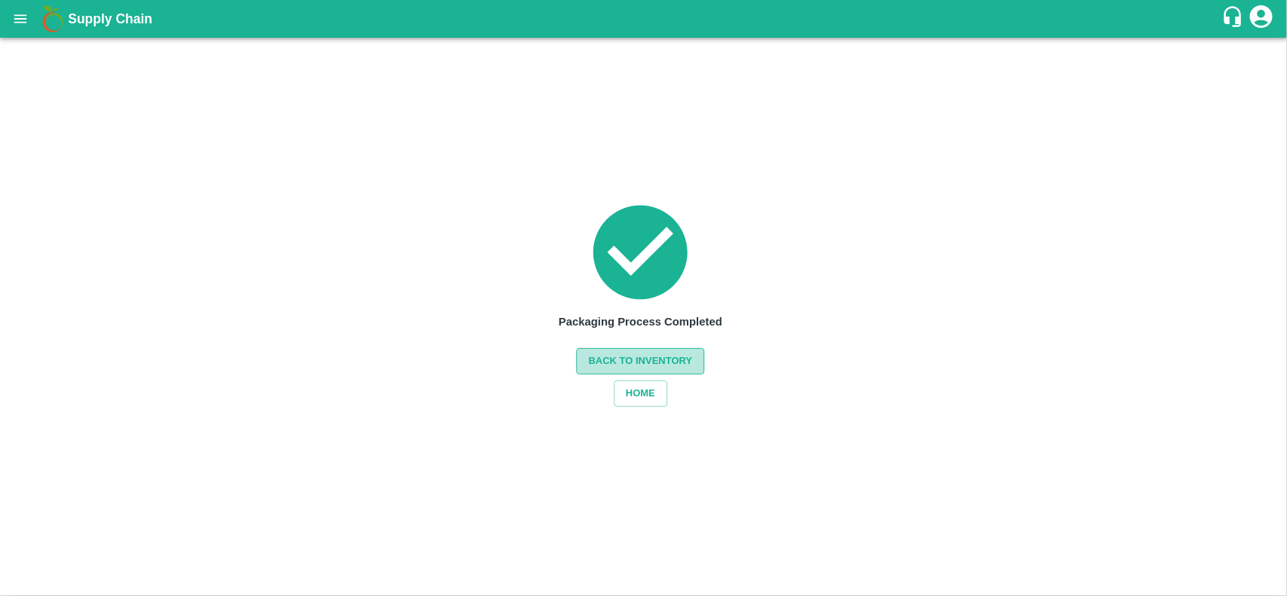
click at [676, 356] on button "Back to Inventory" at bounding box center [641, 361] width 128 height 26
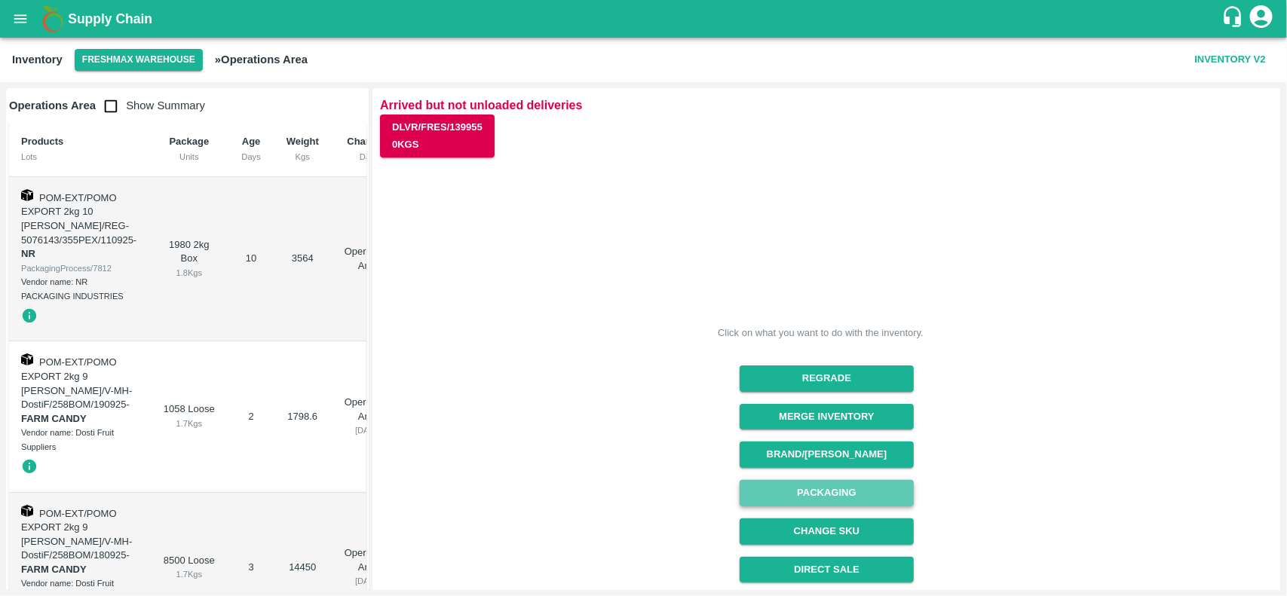
click at [847, 492] on button "Packaging" at bounding box center [827, 493] width 174 height 26
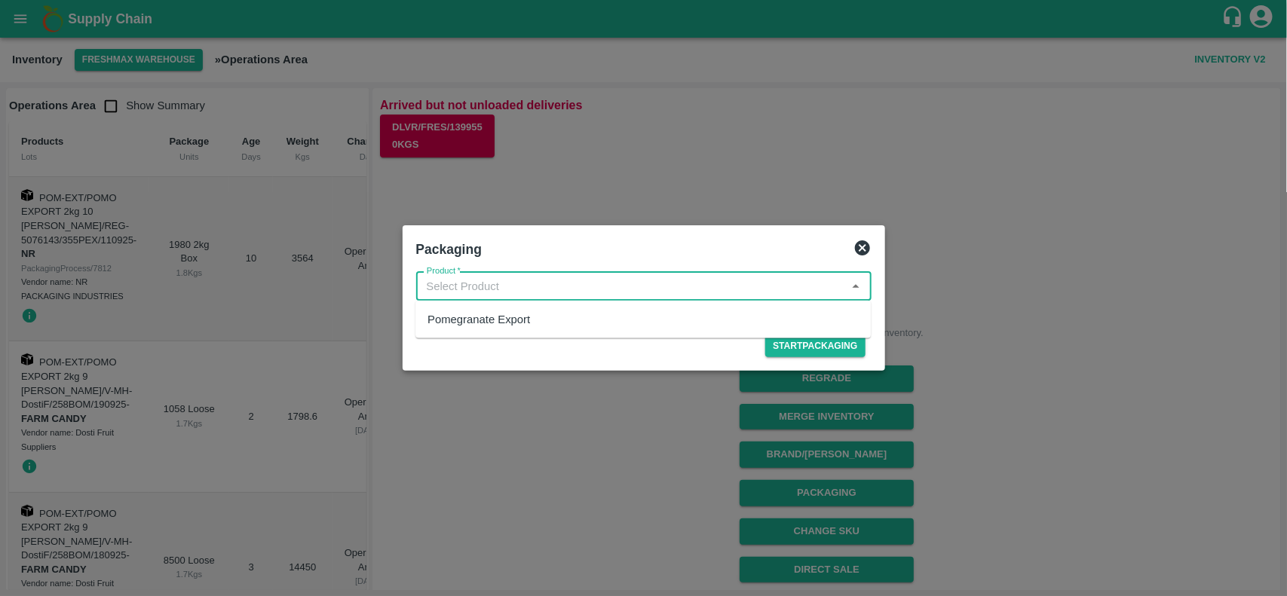
click at [600, 287] on input "Product   *" at bounding box center [631, 287] width 421 height 20
click at [520, 323] on div "Pomegranate Export" at bounding box center [479, 319] width 103 height 17
type input "Pomegranate Export"
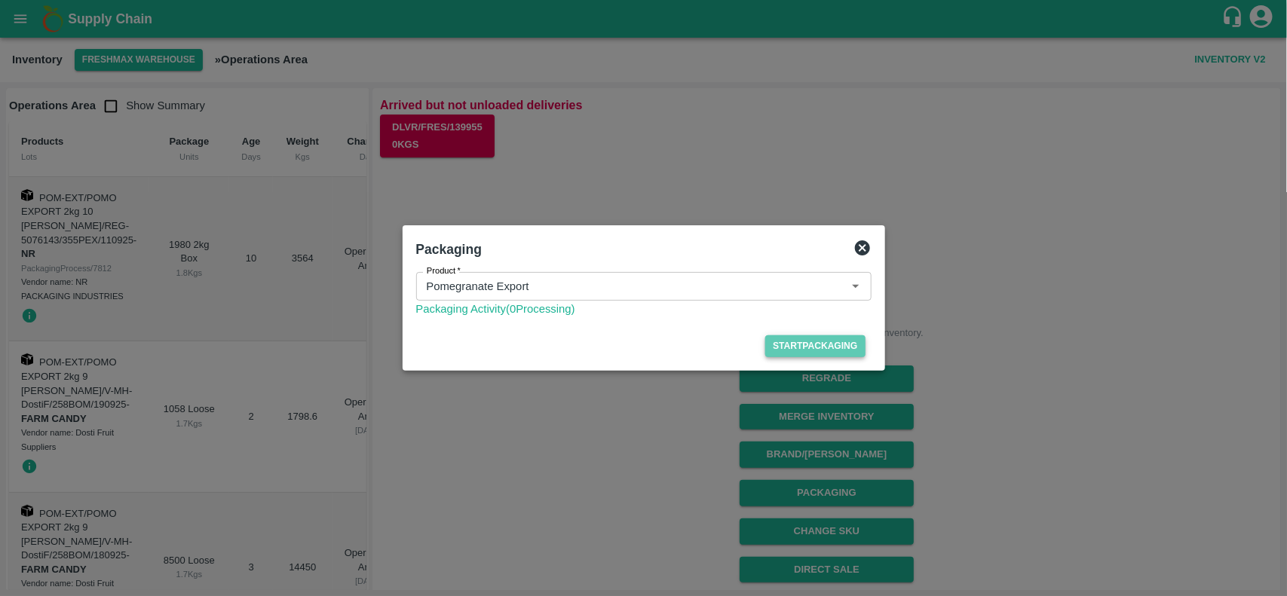
click at [775, 344] on button "Start Packaging" at bounding box center [815, 347] width 100 height 22
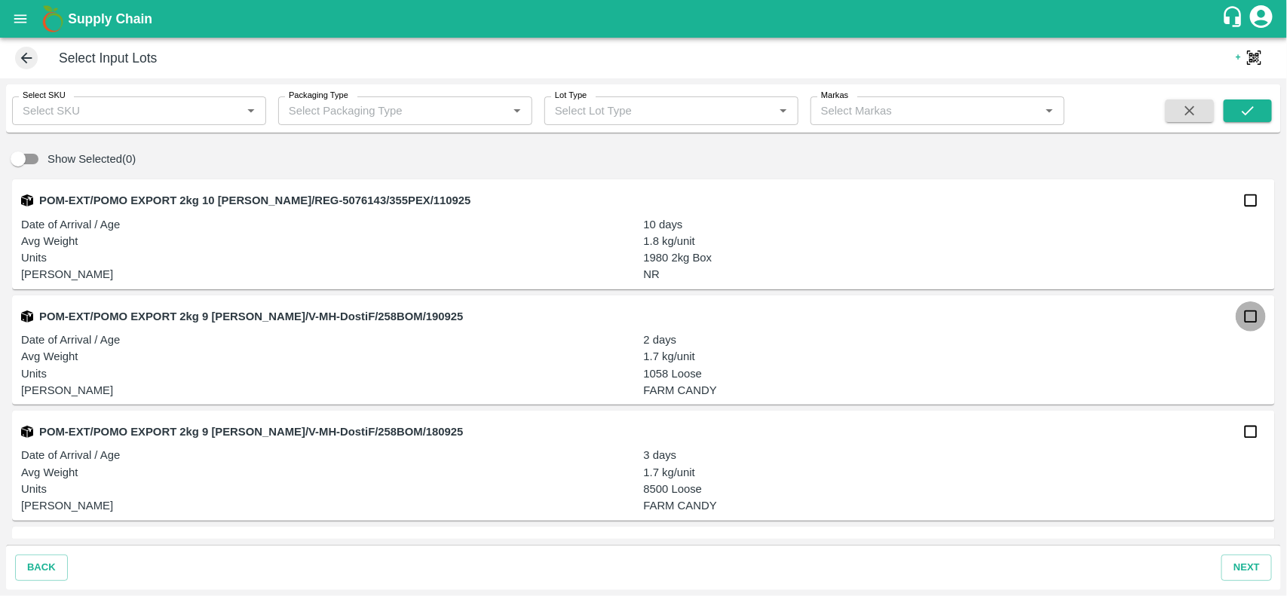
click at [1252, 317] on input "checkbox" at bounding box center [1251, 317] width 30 height 30
checkbox input "true"
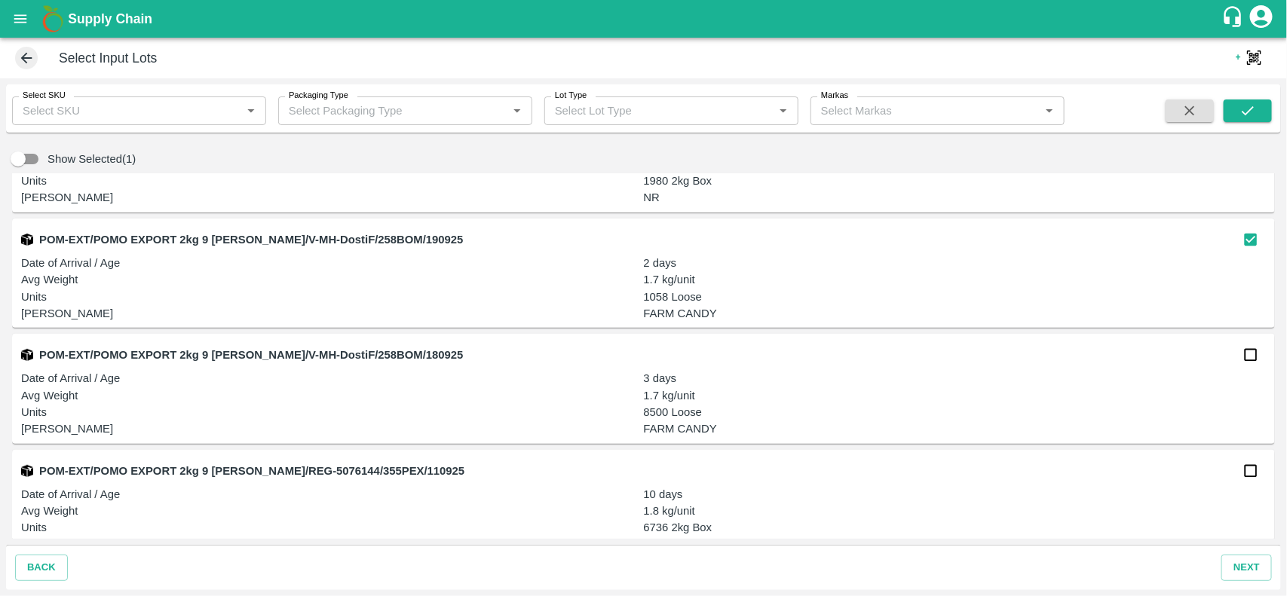
scroll to position [84, 0]
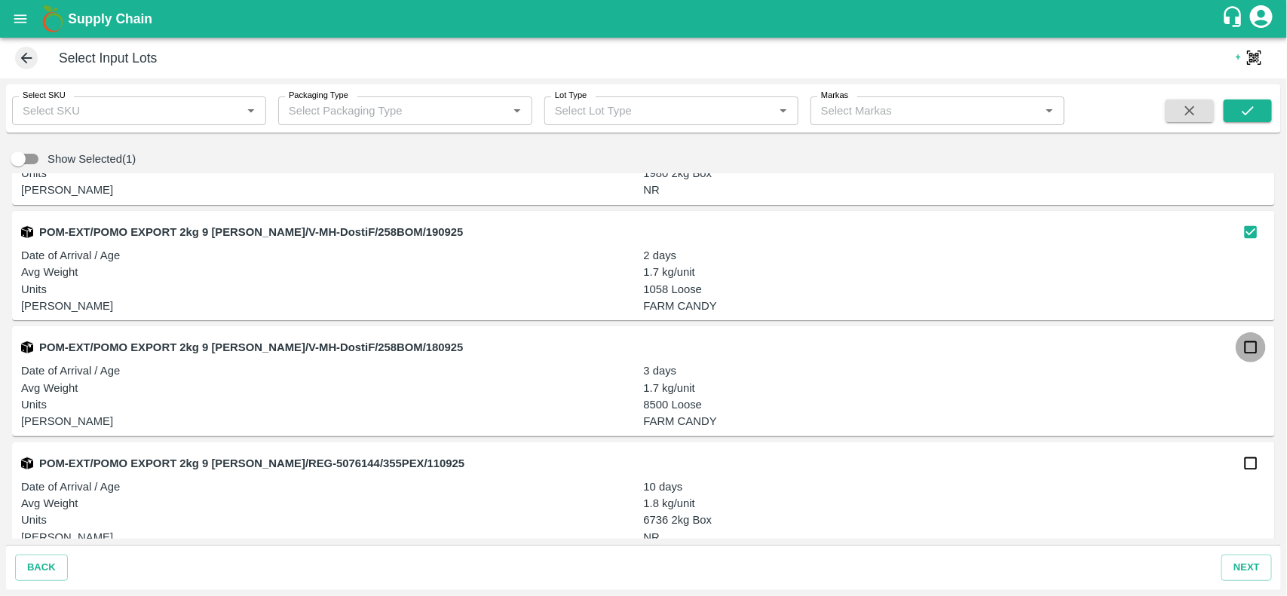
click at [1243, 349] on input "checkbox" at bounding box center [1251, 348] width 30 height 30
checkbox input "true"
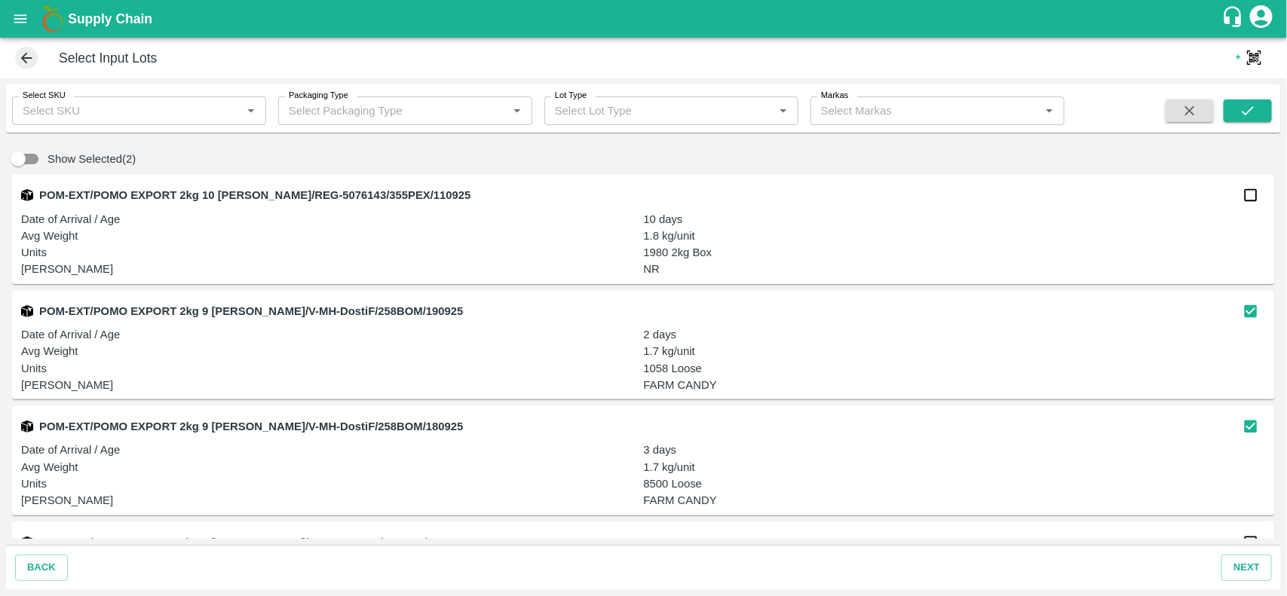
scroll to position [0, 0]
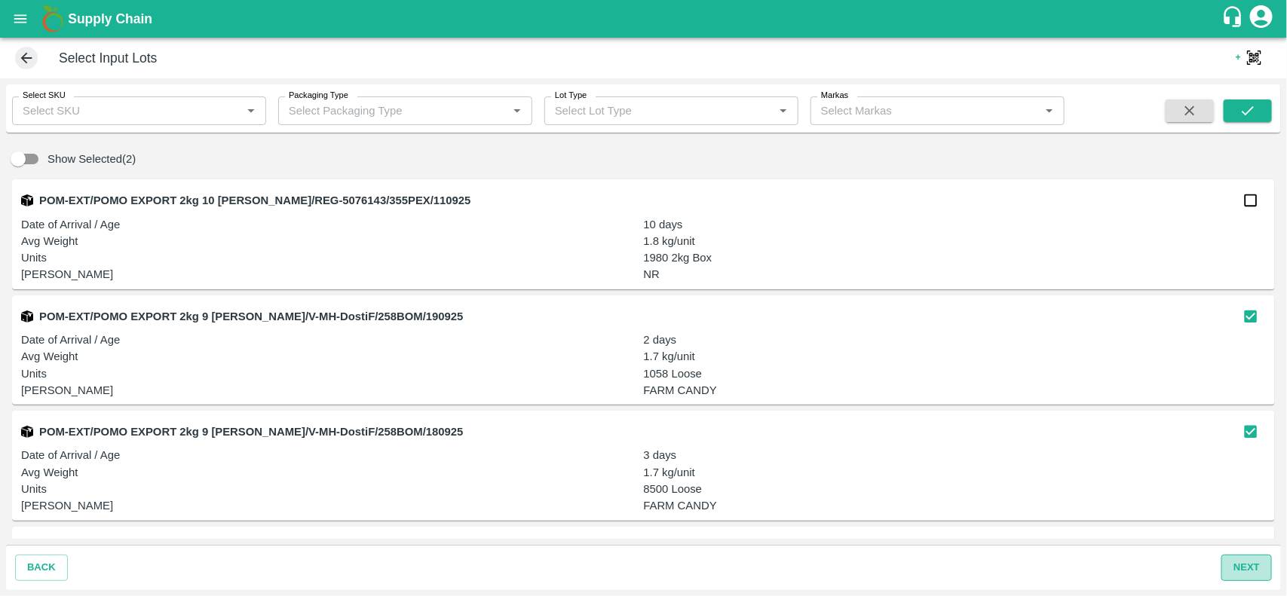
click at [1248, 563] on button "next" at bounding box center [1246, 568] width 51 height 26
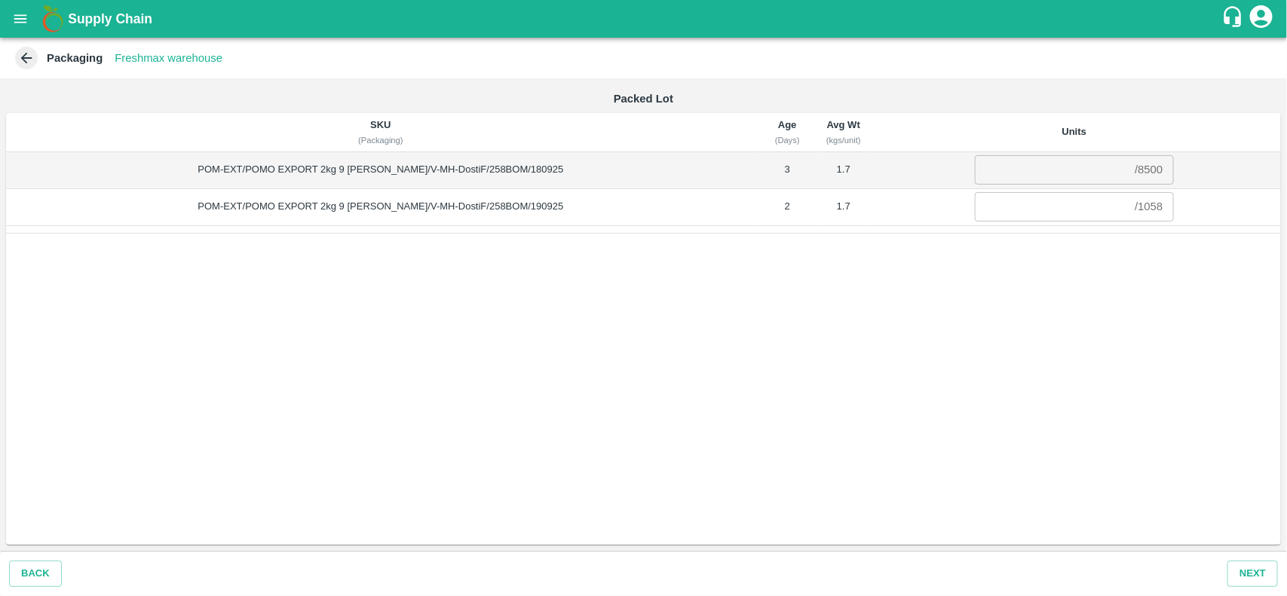
click at [1136, 170] on div "/ 8500" at bounding box center [1149, 170] width 28 height 0
copy div "8500"
click at [1043, 173] on input "number" at bounding box center [1052, 169] width 154 height 29
paste input "8500"
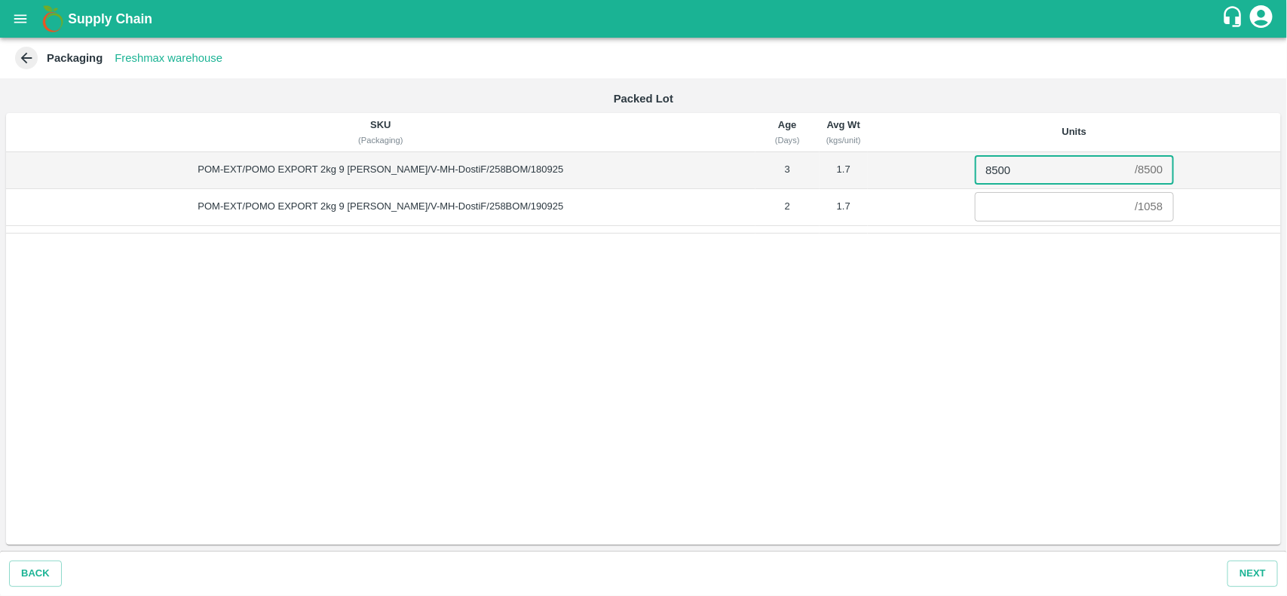
type input "8500"
click at [1135, 207] on div "/ 1058" at bounding box center [1149, 207] width 28 height 0
copy div "1058"
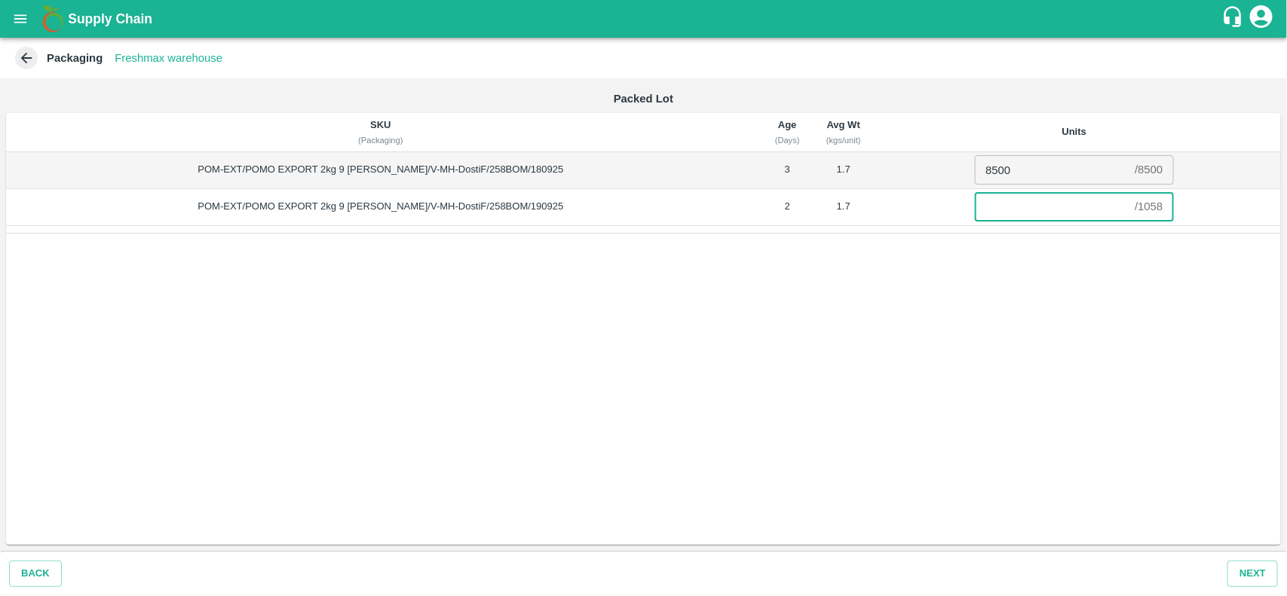
click at [1046, 206] on input "number" at bounding box center [1052, 206] width 154 height 29
paste input "1058"
type input "1058"
click at [1258, 572] on button "Next" at bounding box center [1252, 574] width 51 height 26
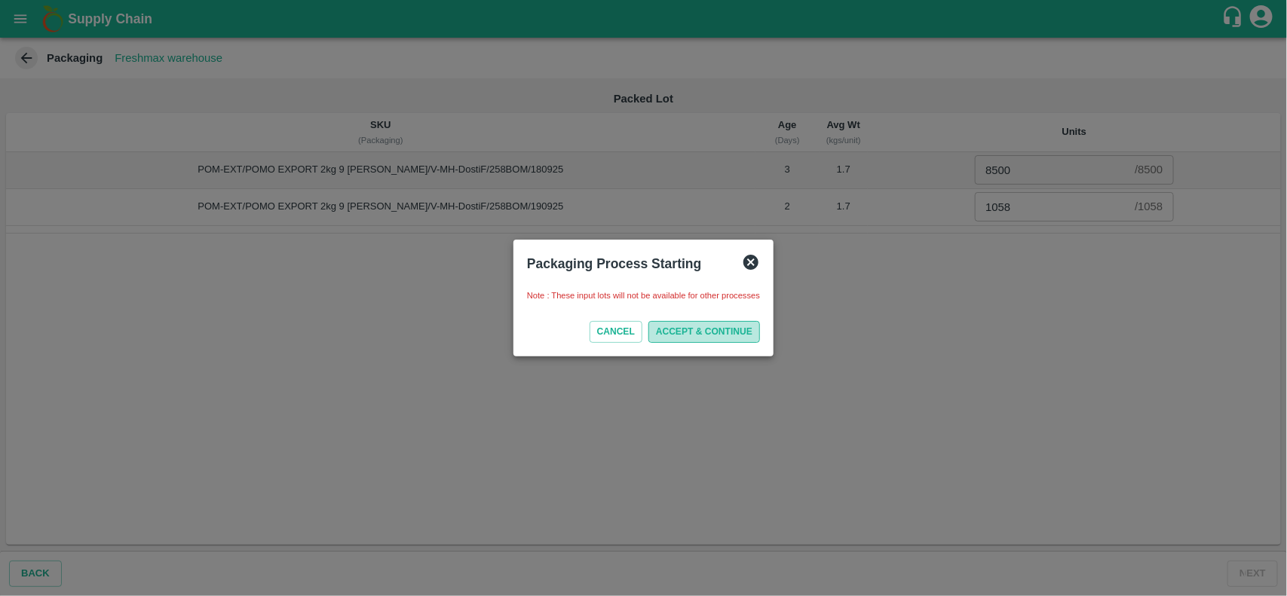
click at [732, 334] on button "ACCEPT & CONTINUE" at bounding box center [704, 332] width 112 height 22
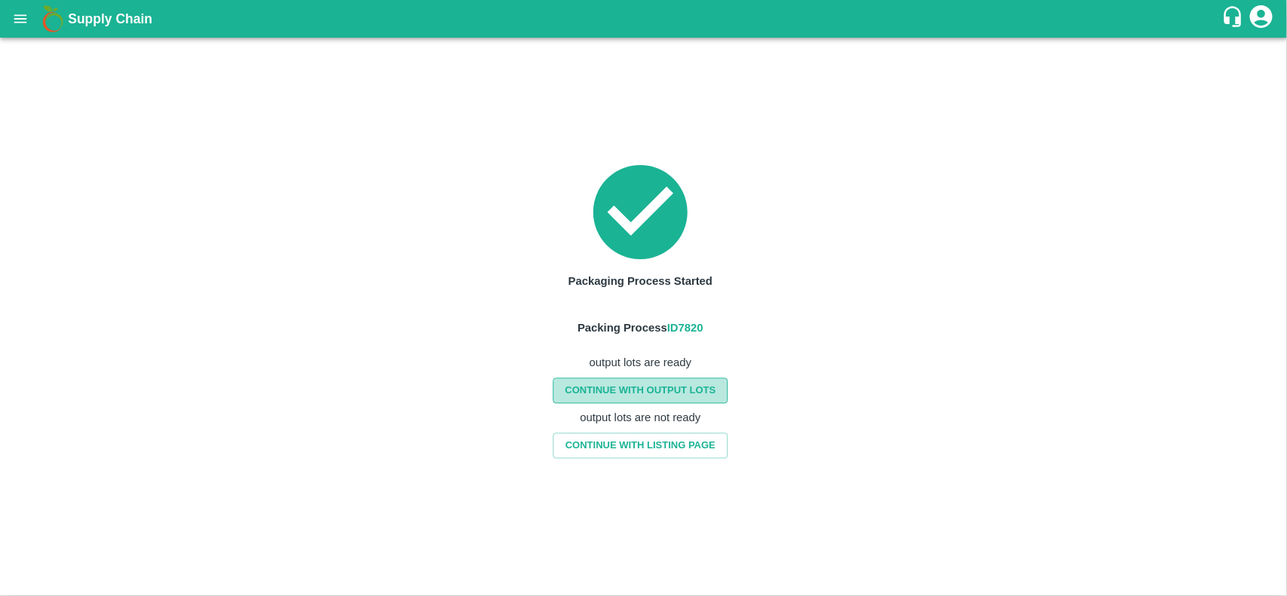
click at [672, 388] on link "CONTINUE WITH OUTPUT LOTS" at bounding box center [640, 391] width 175 height 26
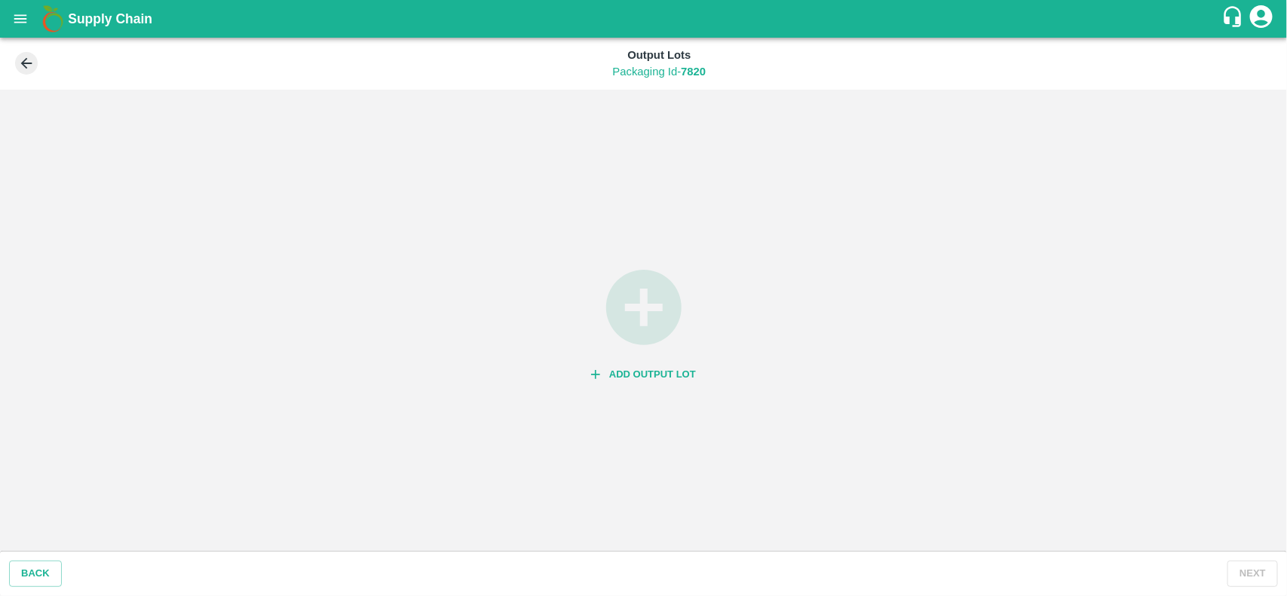
click at [677, 366] on button "Add Output Lot" at bounding box center [643, 375] width 117 height 26
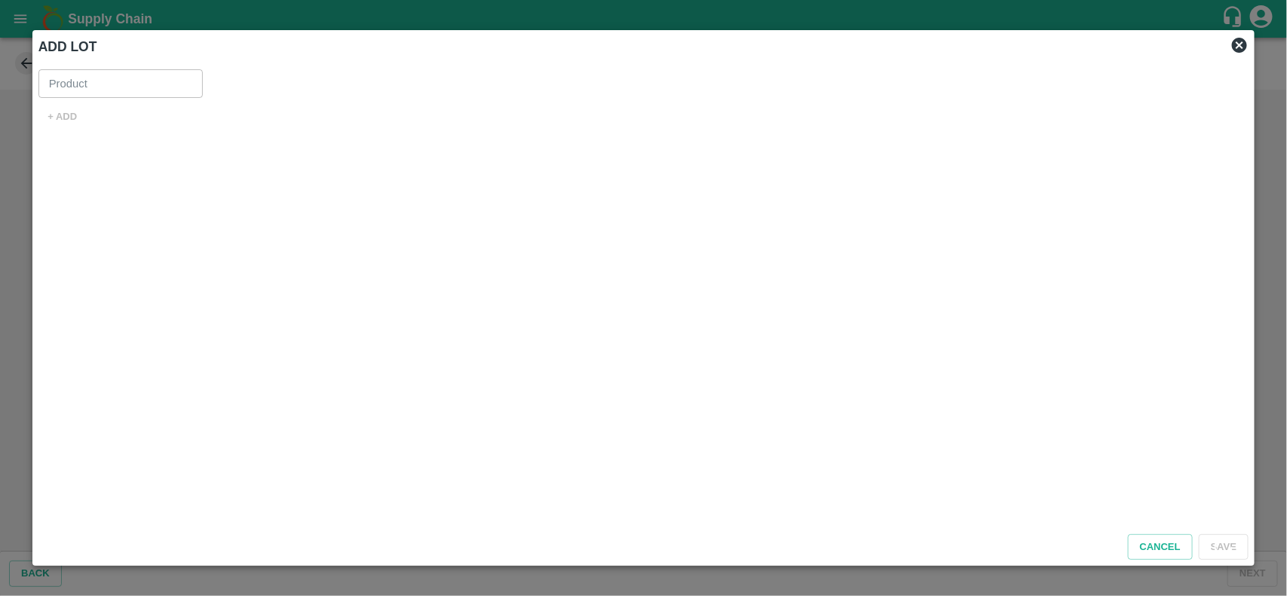
type input "Pomegranate Export"
click at [74, 113] on button "+ ADD" at bounding box center [62, 117] width 48 height 26
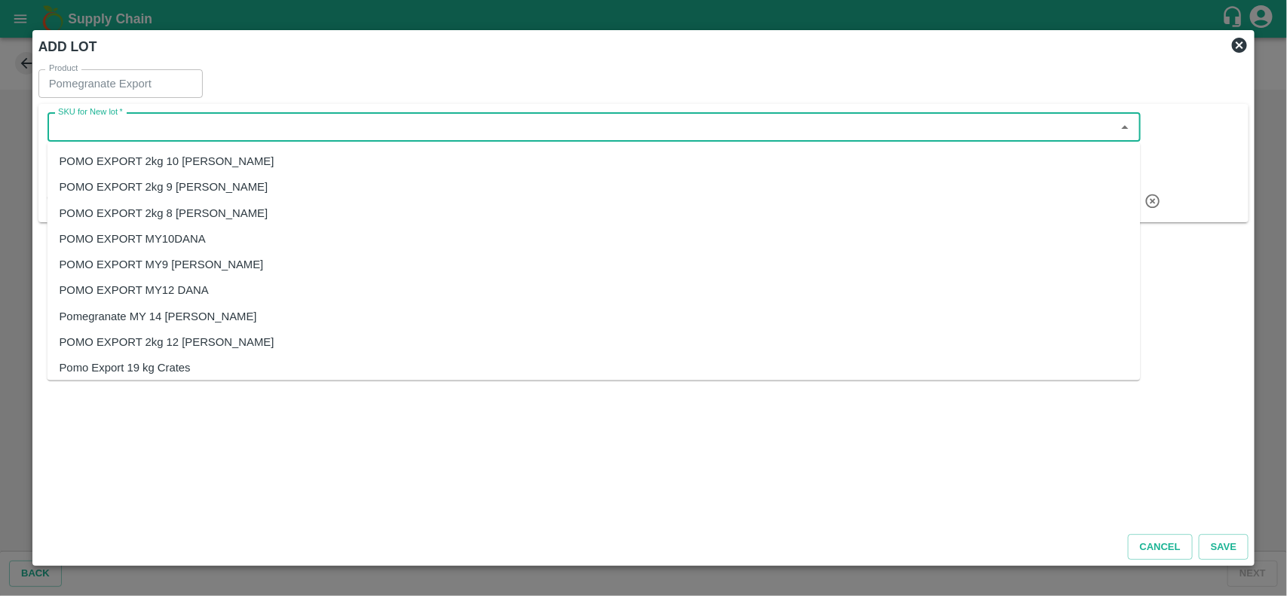
click at [139, 128] on input "SKU for New lot   *" at bounding box center [581, 128] width 1059 height 20
click at [190, 217] on div "POMO EXPORT 2kg 8 [PERSON_NAME]" at bounding box center [164, 212] width 209 height 17
type input "POMO EXPORT 2kg 8 [PERSON_NAME]"
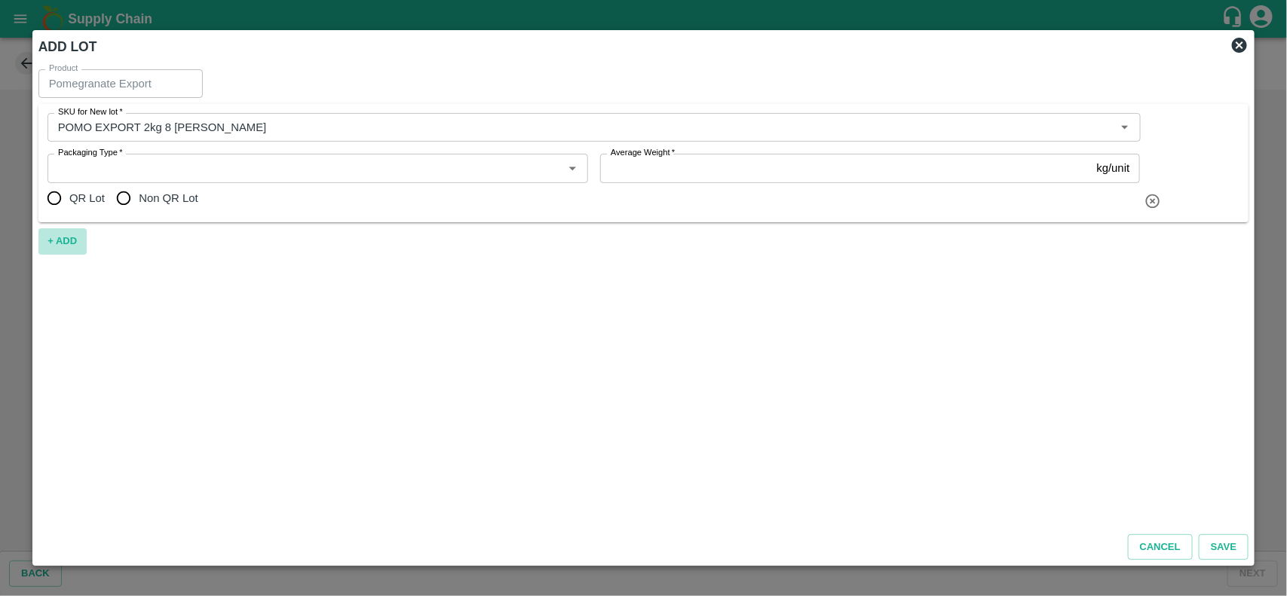
click at [60, 242] on button "+ ADD" at bounding box center [62, 241] width 48 height 26
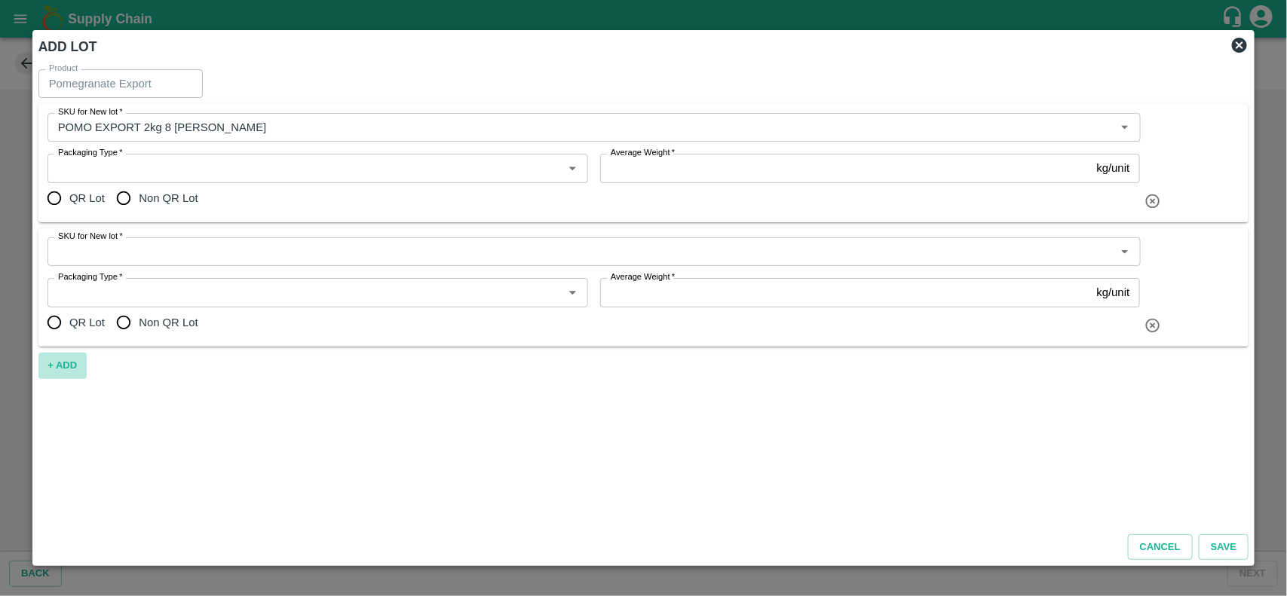
click at [69, 366] on button "+ ADD" at bounding box center [62, 366] width 48 height 26
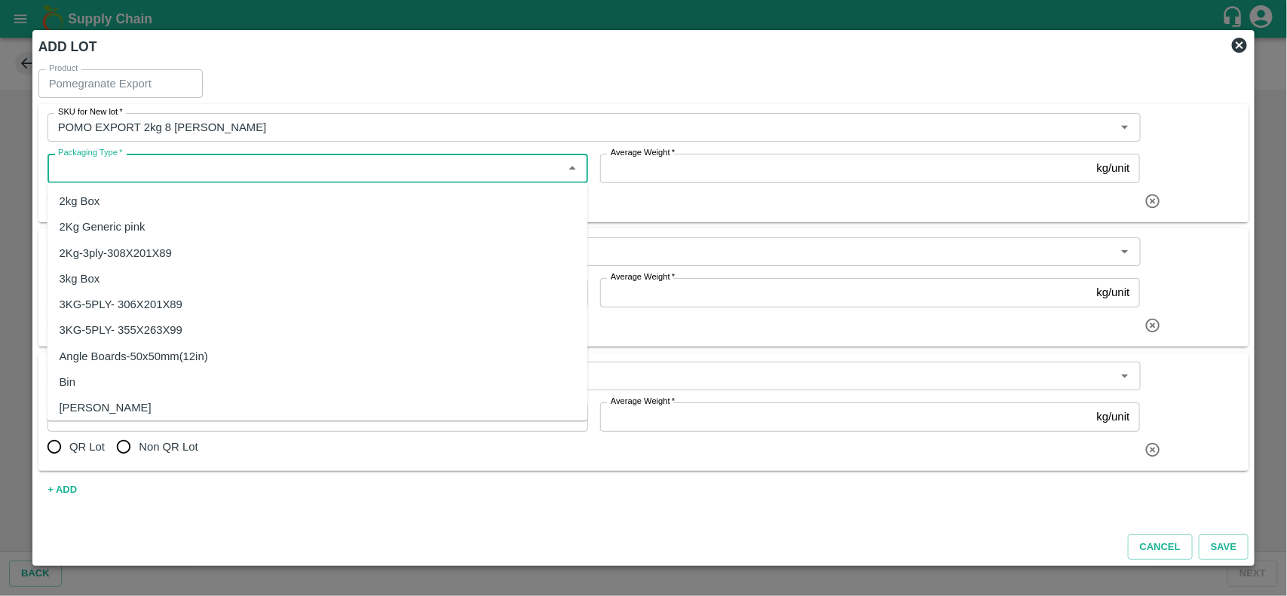
click at [109, 173] on input "Packaging Type   *" at bounding box center [305, 168] width 507 height 20
click at [96, 208] on div "2kg Box" at bounding box center [80, 202] width 41 height 17
type input "2kg Box"
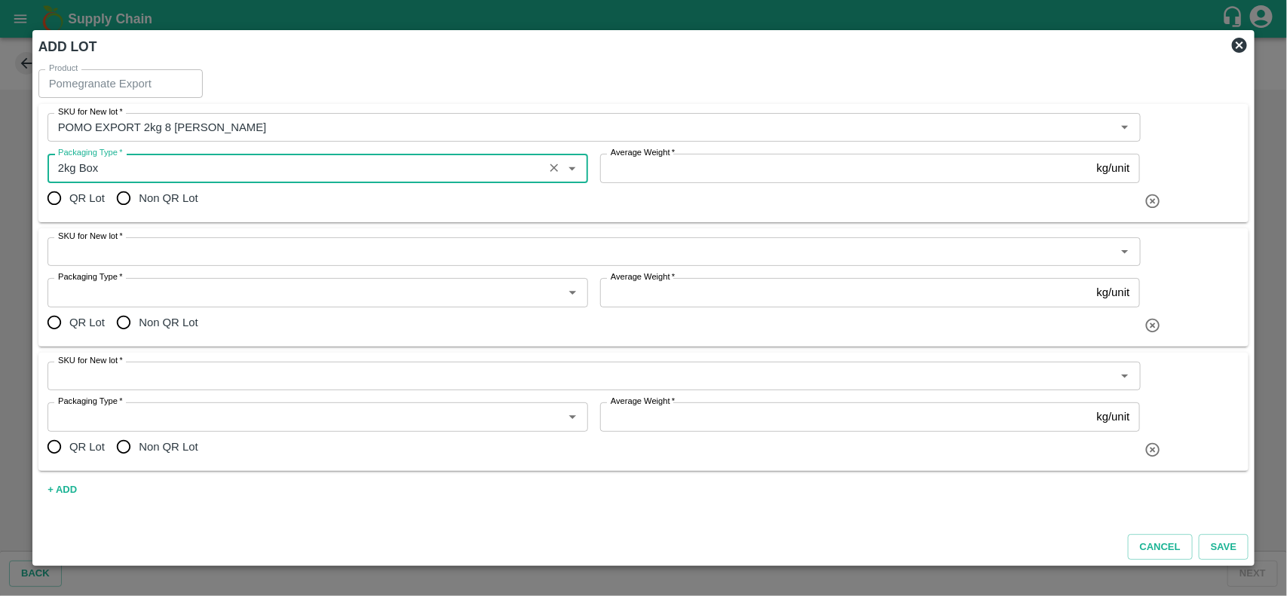
click at [119, 265] on div "SKU for New lot   *" at bounding box center [594, 252] width 1093 height 29
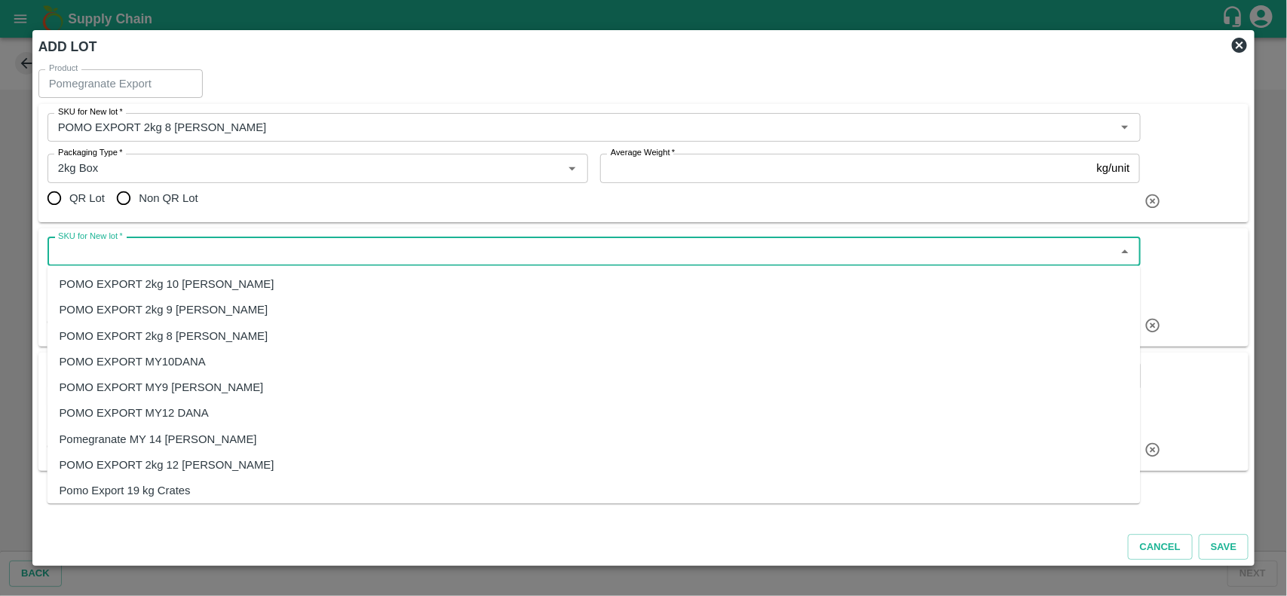
click at [179, 314] on div "POMO EXPORT 2kg 9 DANA" at bounding box center [164, 310] width 209 height 17
type input "POMO EXPORT 2kg 9 DANA"
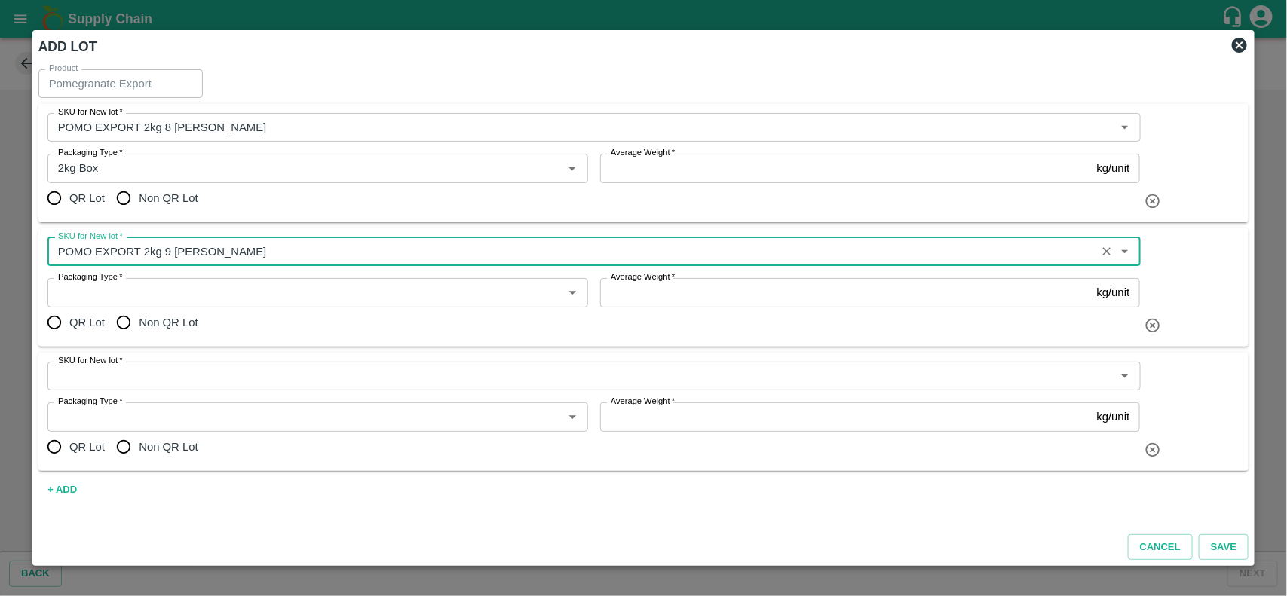
click at [96, 304] on div "Packaging Type   *" at bounding box center [318, 292] width 541 height 29
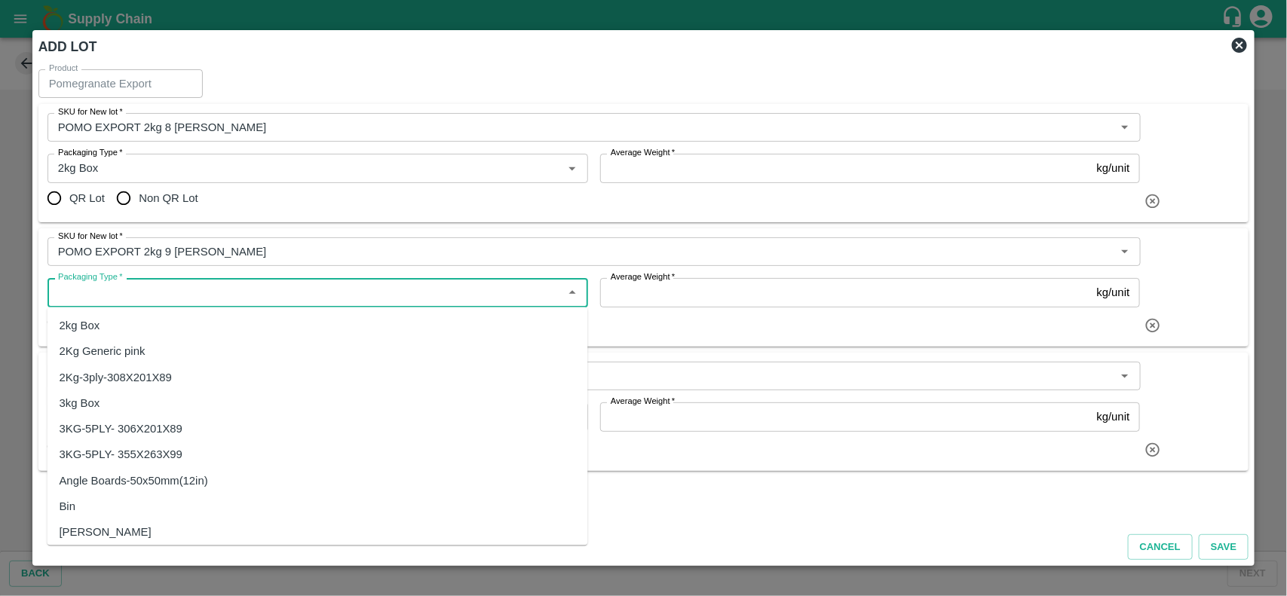
click at [104, 324] on div "2kg Box" at bounding box center [318, 327] width 541 height 26
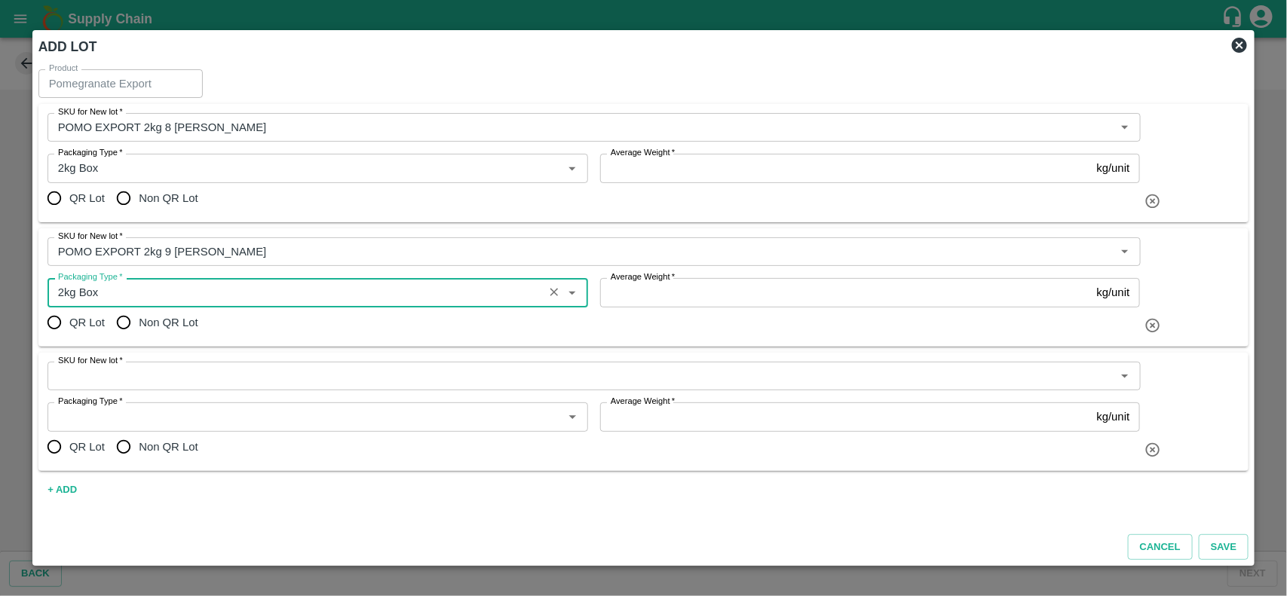
type input "2kg Box"
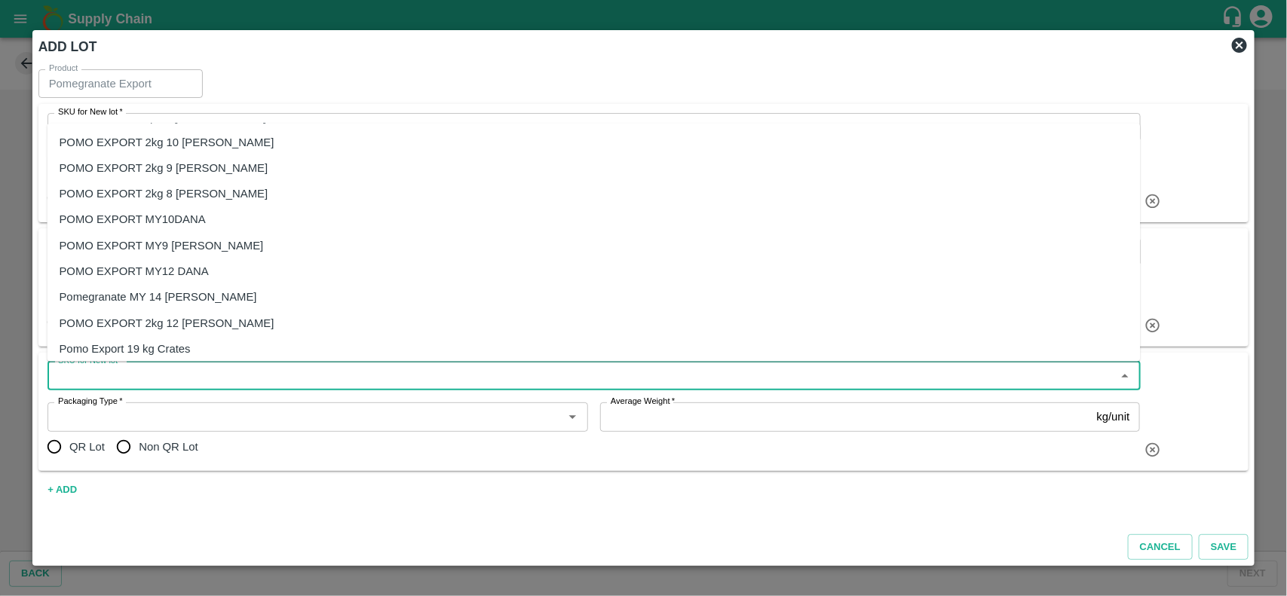
click at [130, 374] on input "SKU for New lot   *" at bounding box center [581, 376] width 1059 height 20
click at [183, 145] on div "POMO EXPORT 2kg 10 DANA" at bounding box center [167, 141] width 215 height 17
type input "POMO EXPORT 2kg 10 DANA"
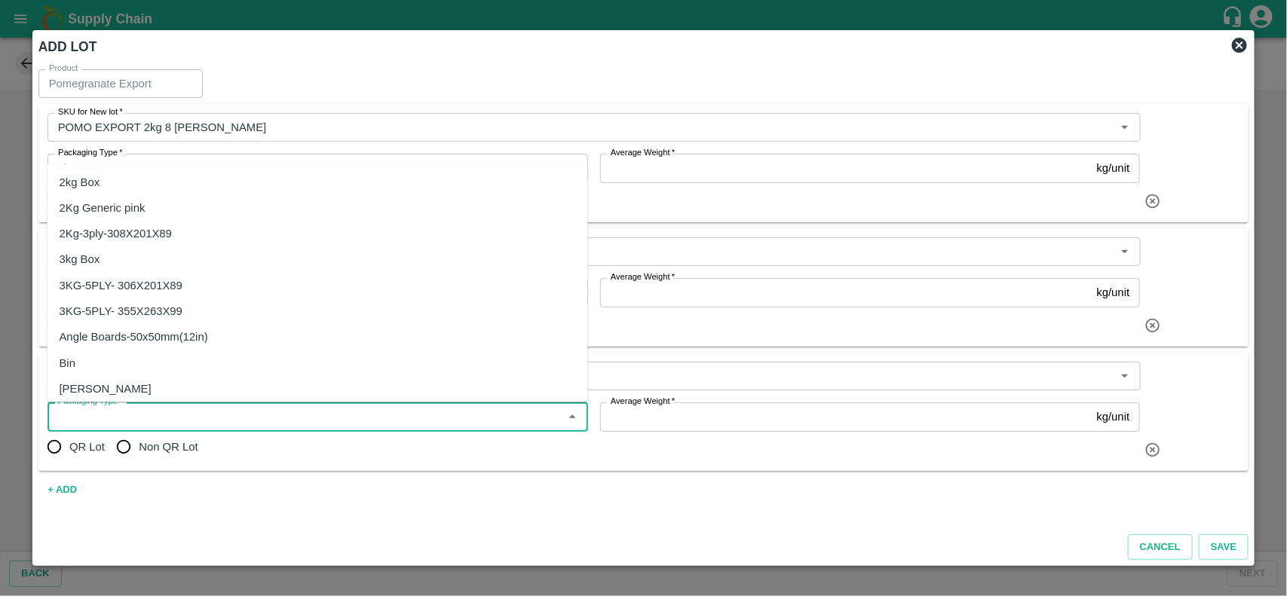
click at [148, 423] on input "Packaging Type   *" at bounding box center [305, 417] width 507 height 20
click at [85, 189] on div "2kg Box" at bounding box center [80, 182] width 41 height 17
type input "2kg Box"
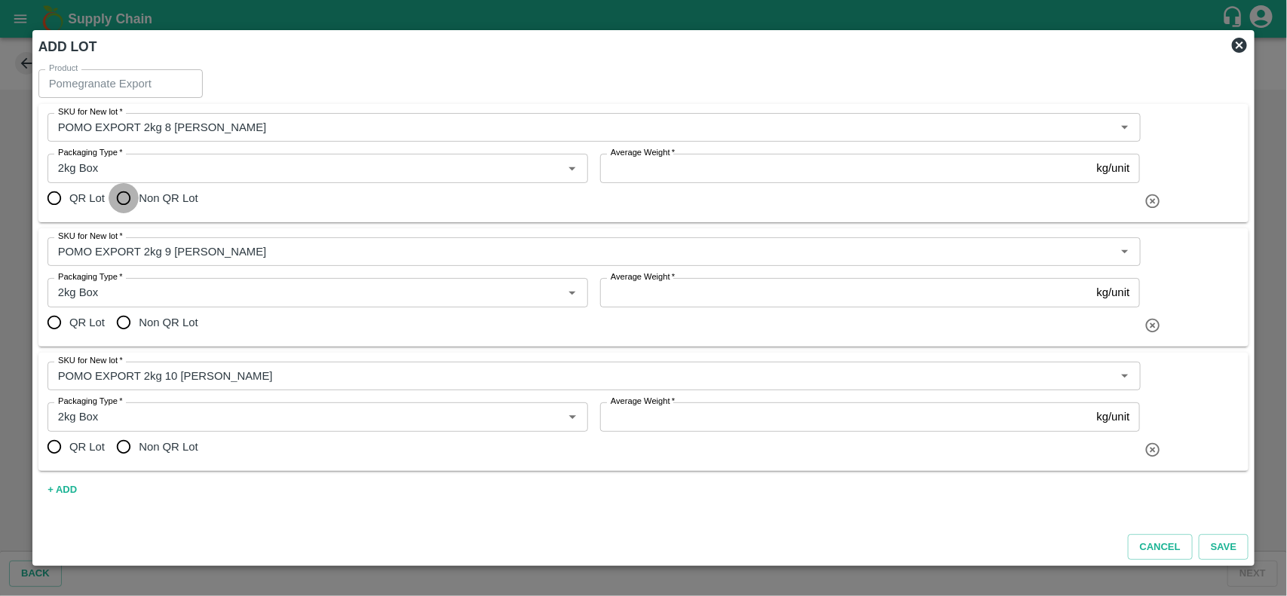
click at [124, 197] on input "Non QR Lot" at bounding box center [124, 198] width 30 height 30
radio input "true"
click at [126, 319] on input "Non QR Lot" at bounding box center [124, 323] width 30 height 30
radio input "true"
click at [128, 443] on input "Non QR Lot" at bounding box center [124, 447] width 30 height 30
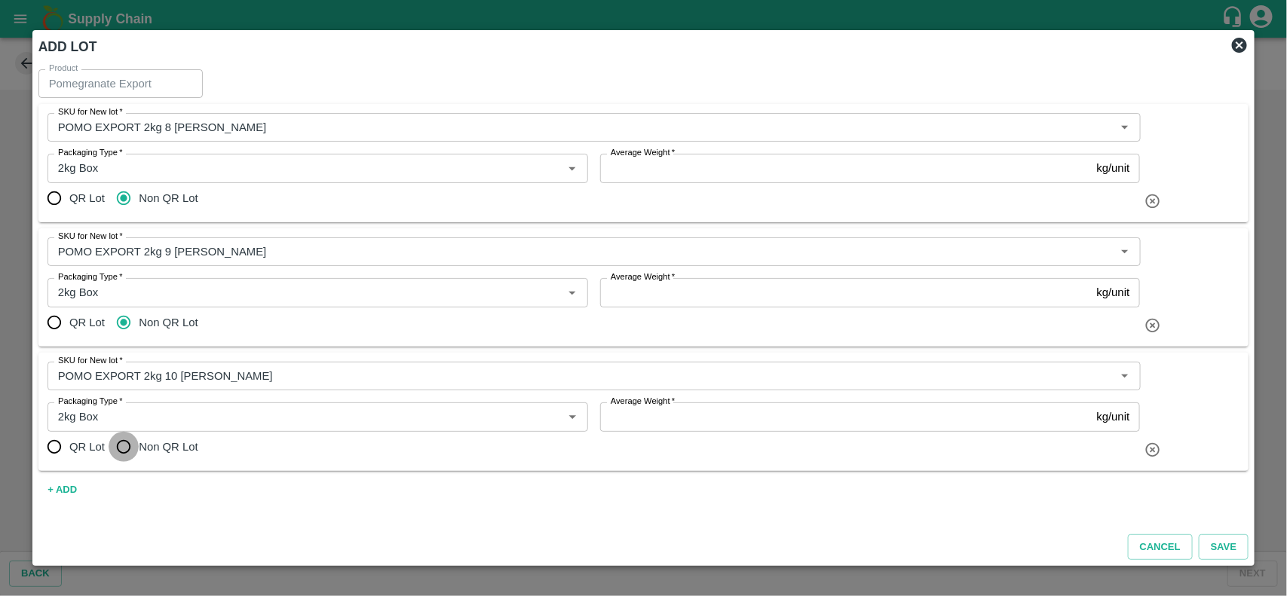
radio input "true"
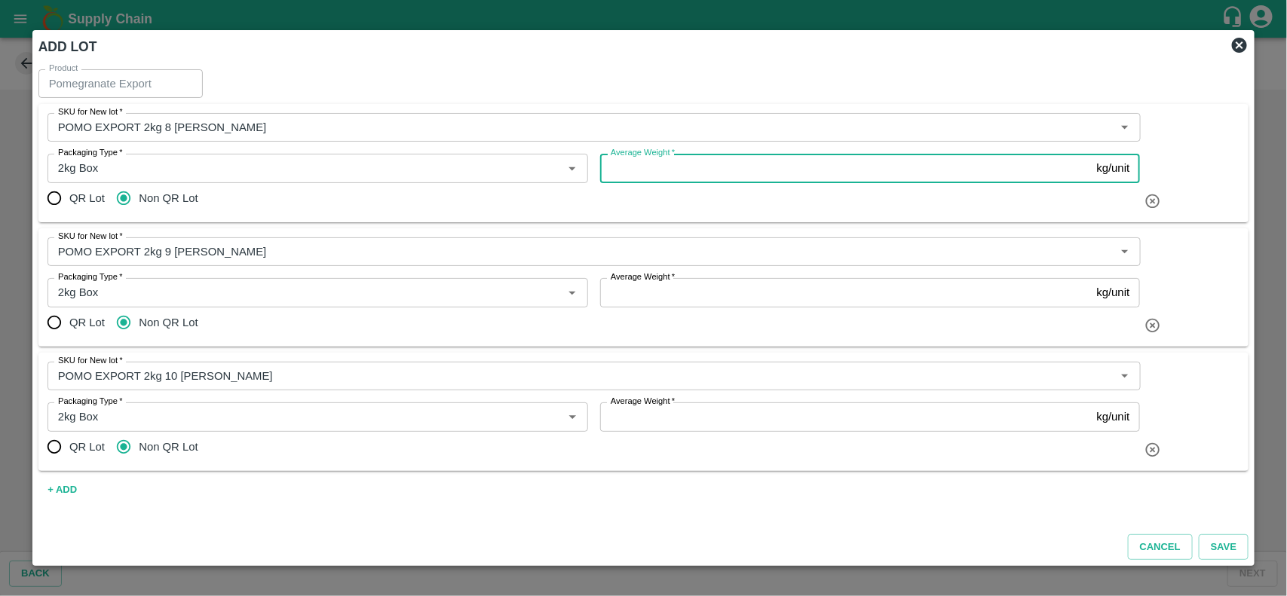
click at [664, 166] on input "Average Weight   *" at bounding box center [845, 168] width 491 height 29
type input "1.7"
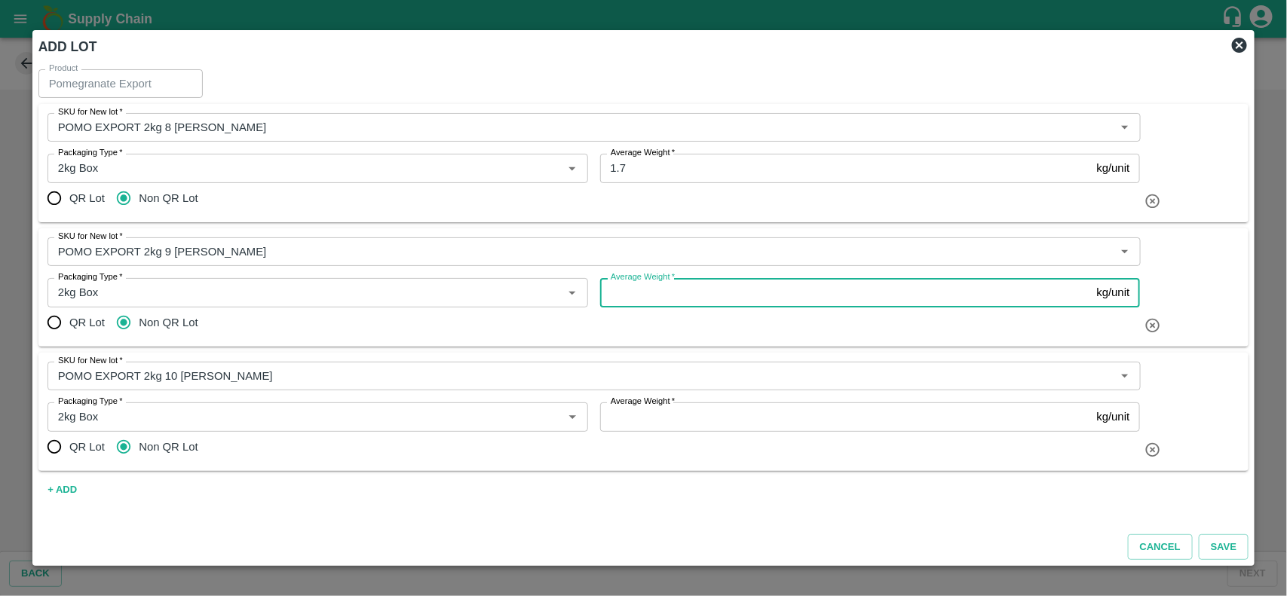
click at [631, 296] on input "Average Weight   *" at bounding box center [845, 292] width 491 height 29
type input "1.7"
click at [636, 415] on input "Average Weight   *" at bounding box center [845, 417] width 491 height 29
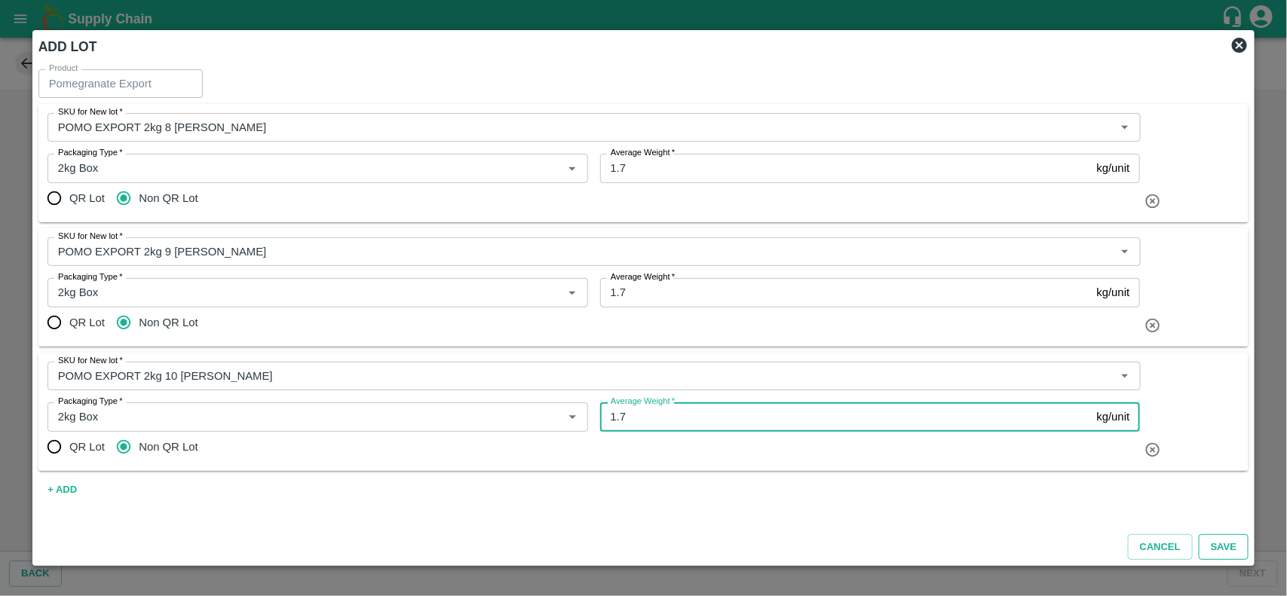
type input "1.7"
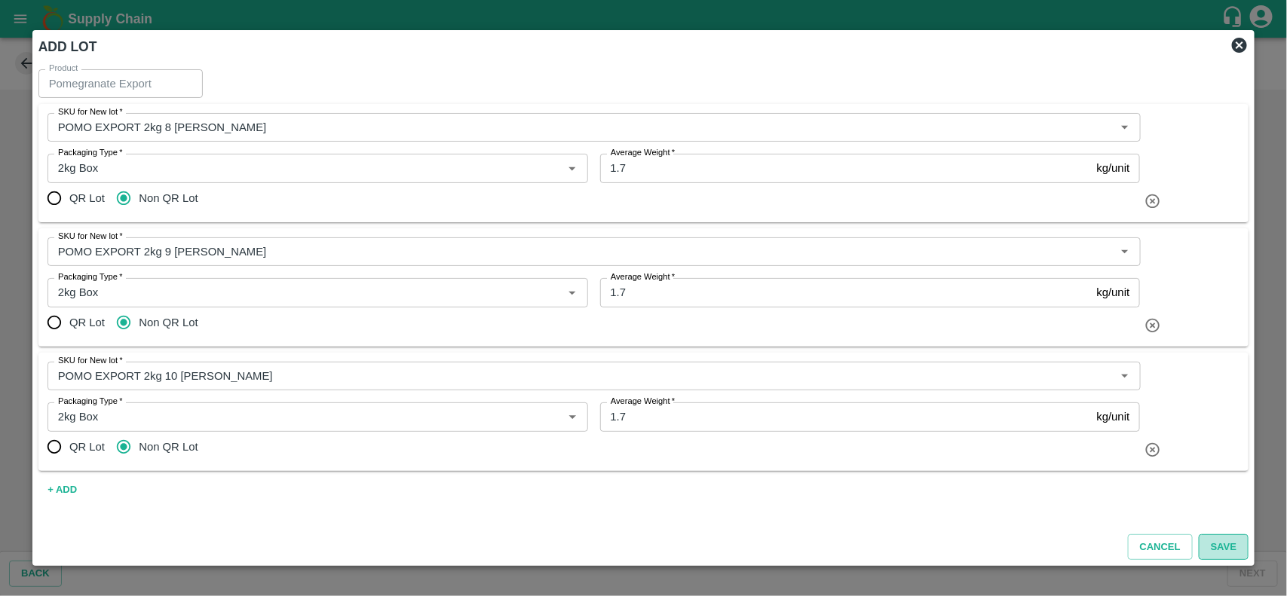
click at [1221, 547] on button "Save" at bounding box center [1224, 548] width 50 height 26
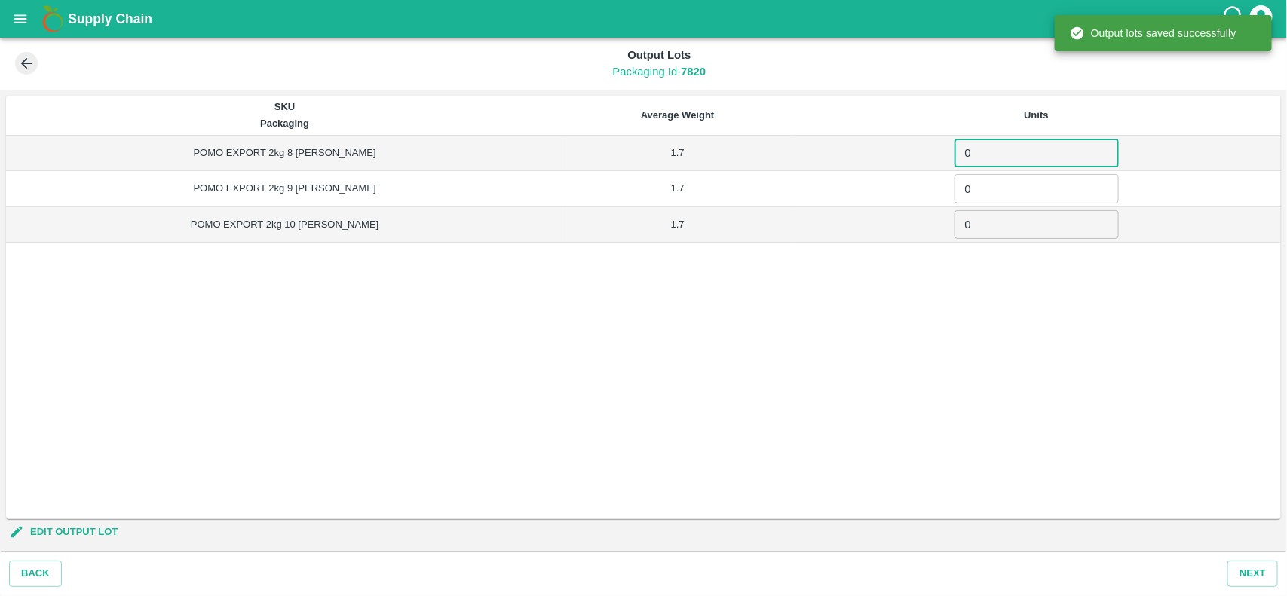
click at [960, 158] on input "0" at bounding box center [1037, 153] width 164 height 29
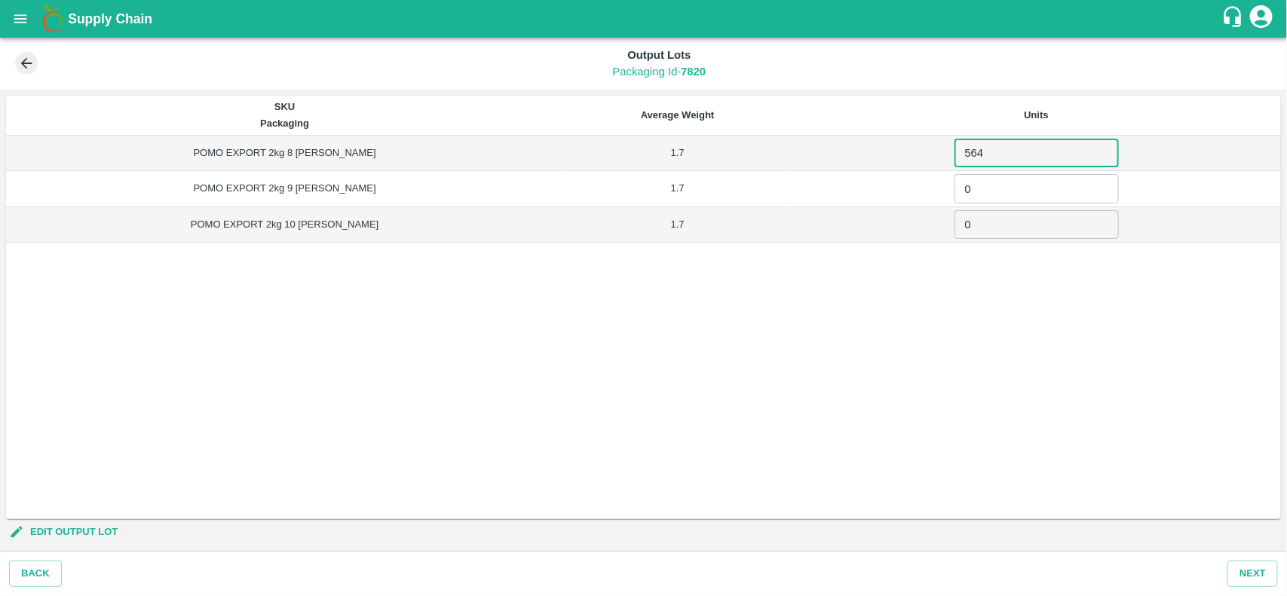
type input "564"
click at [966, 183] on input "0" at bounding box center [1037, 188] width 164 height 29
type input "7493"
click at [970, 226] on input "0" at bounding box center [1037, 224] width 164 height 29
type input "1501"
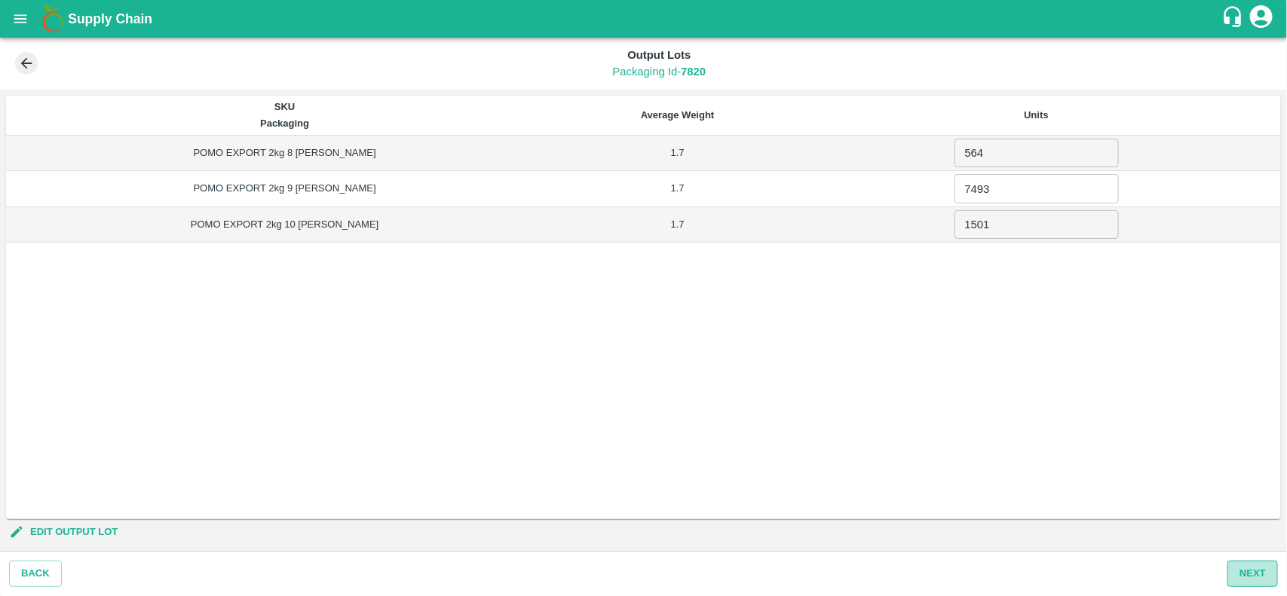
click at [1261, 578] on button "Next" at bounding box center [1252, 574] width 51 height 26
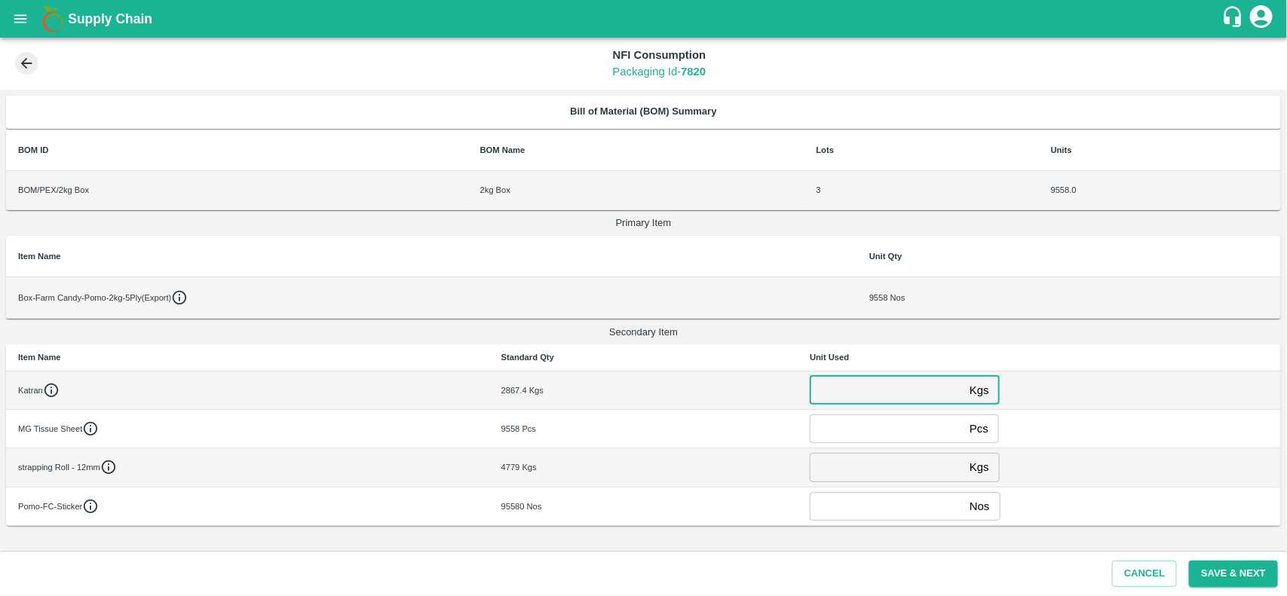
click at [869, 393] on input "number" at bounding box center [887, 390] width 154 height 29
type input "1922"
click at [907, 438] on input "number" at bounding box center [887, 429] width 154 height 29
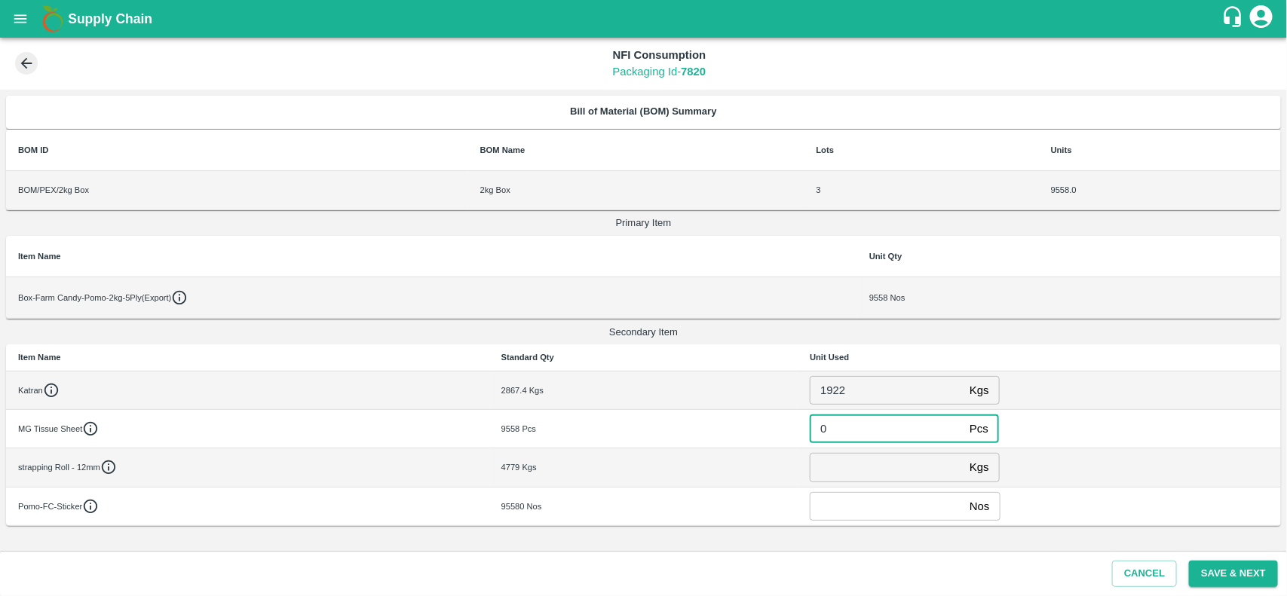
type input "0"
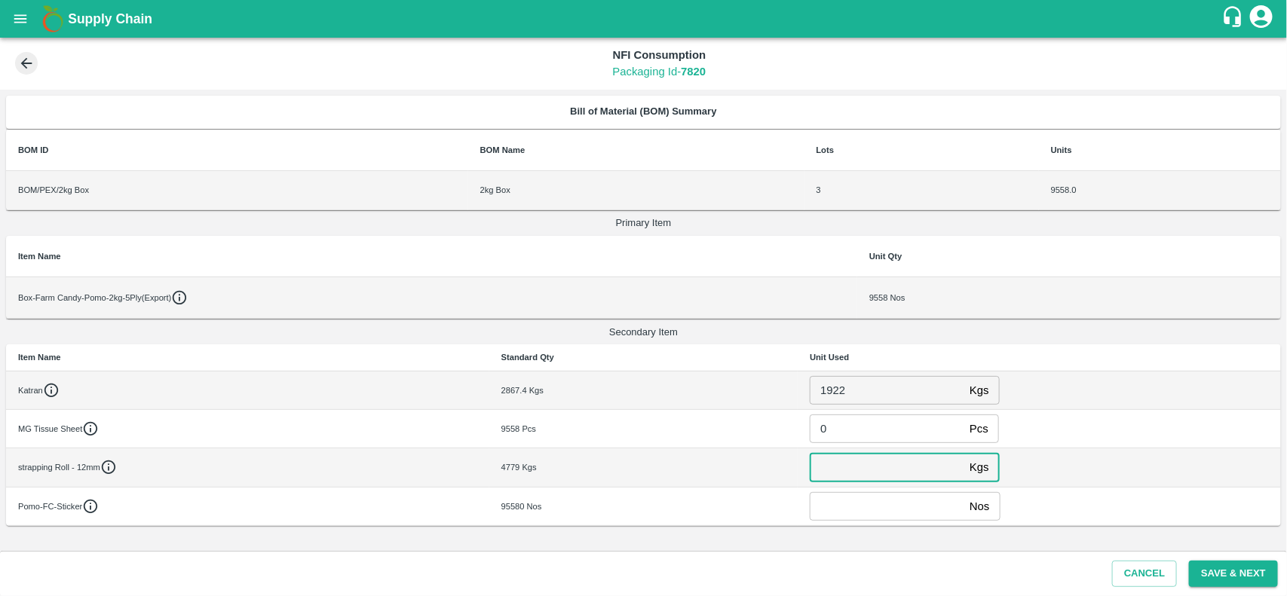
click at [887, 469] on input "number" at bounding box center [887, 467] width 154 height 29
type input "0"
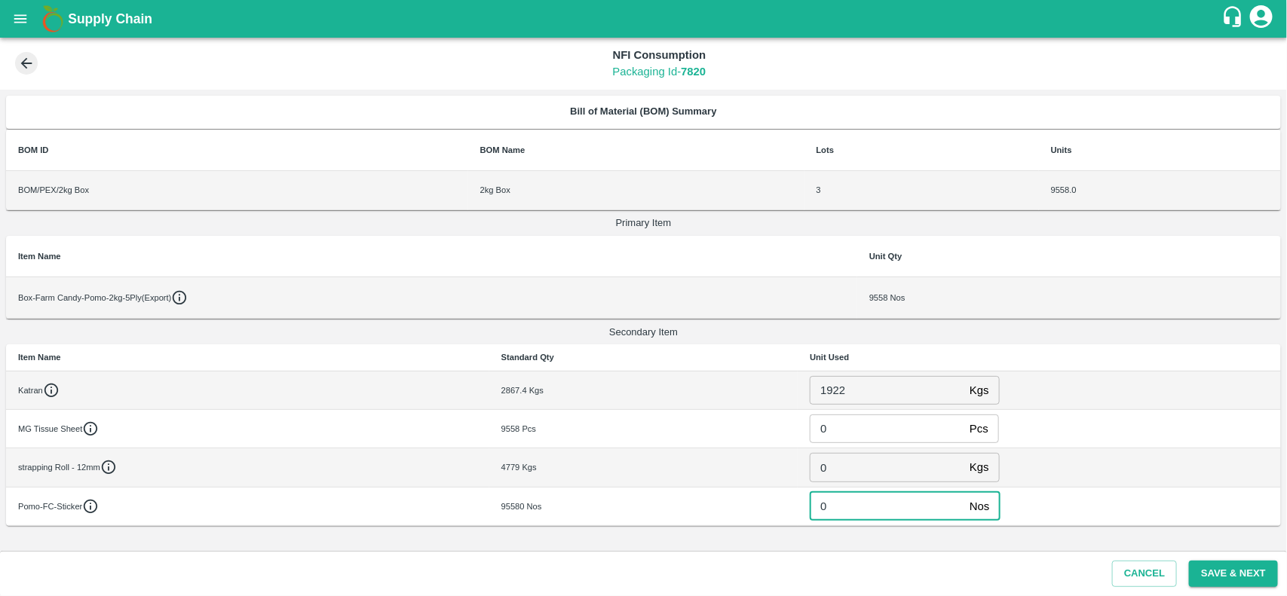
type input "0"
click at [1235, 570] on button "Save & Next" at bounding box center [1233, 574] width 89 height 26
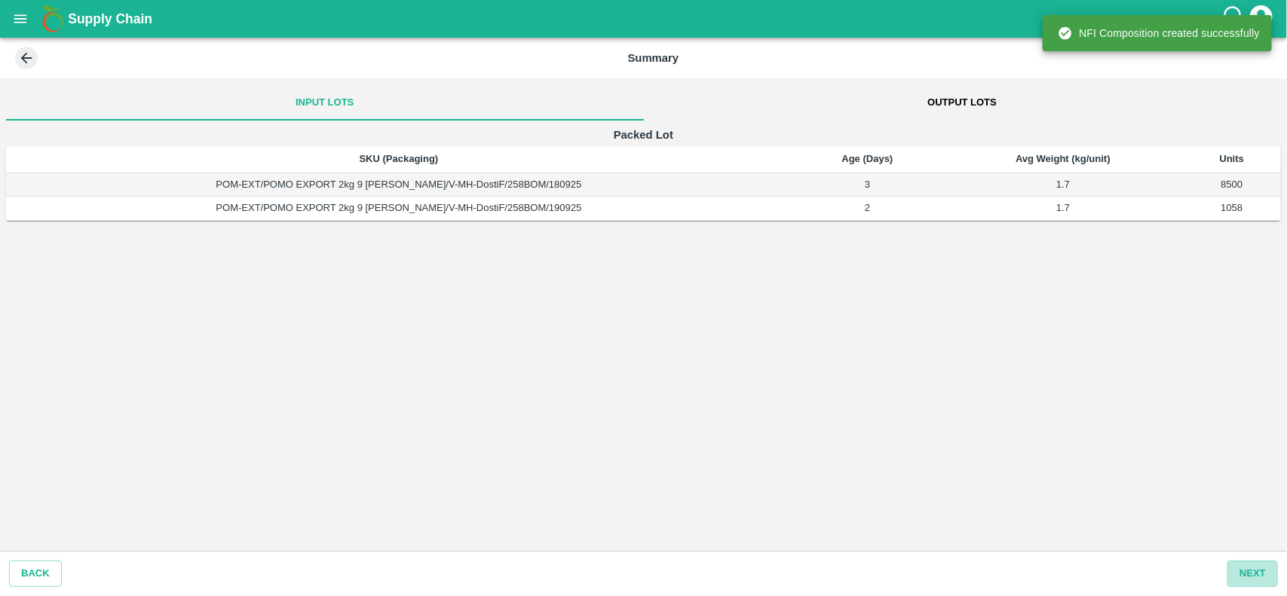
click at [1235, 570] on button "Next" at bounding box center [1252, 574] width 51 height 26
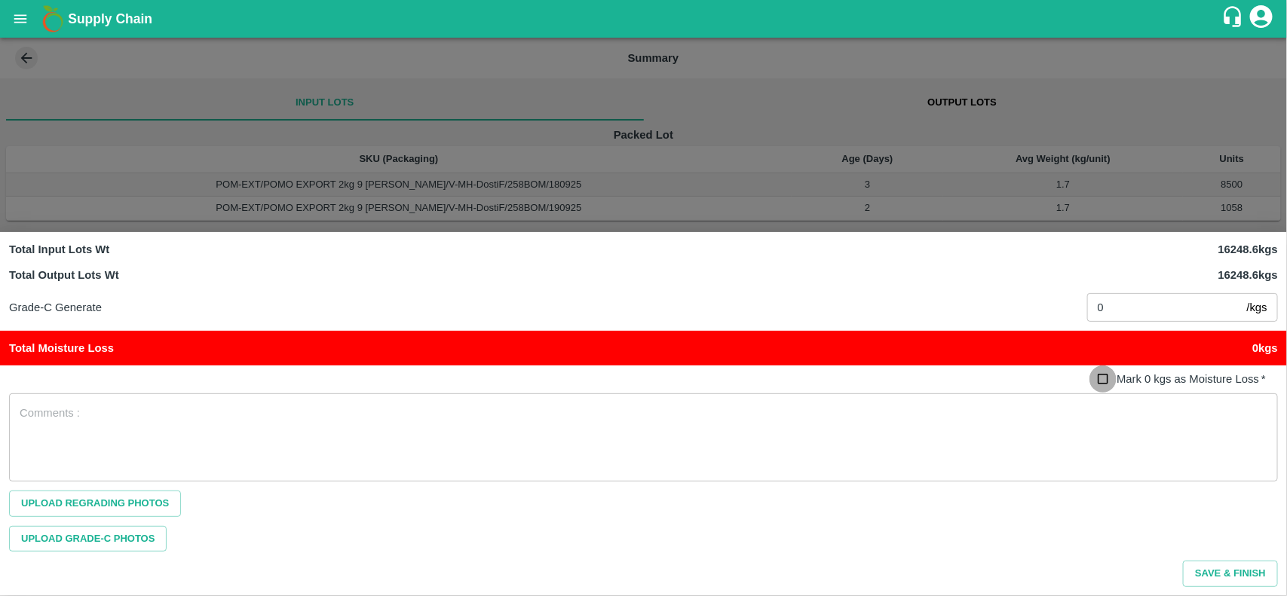
click at [1106, 382] on input "Mark 0 kgs as Moisture Loss   *" at bounding box center [1103, 380] width 28 height 28
checkbox input "true"
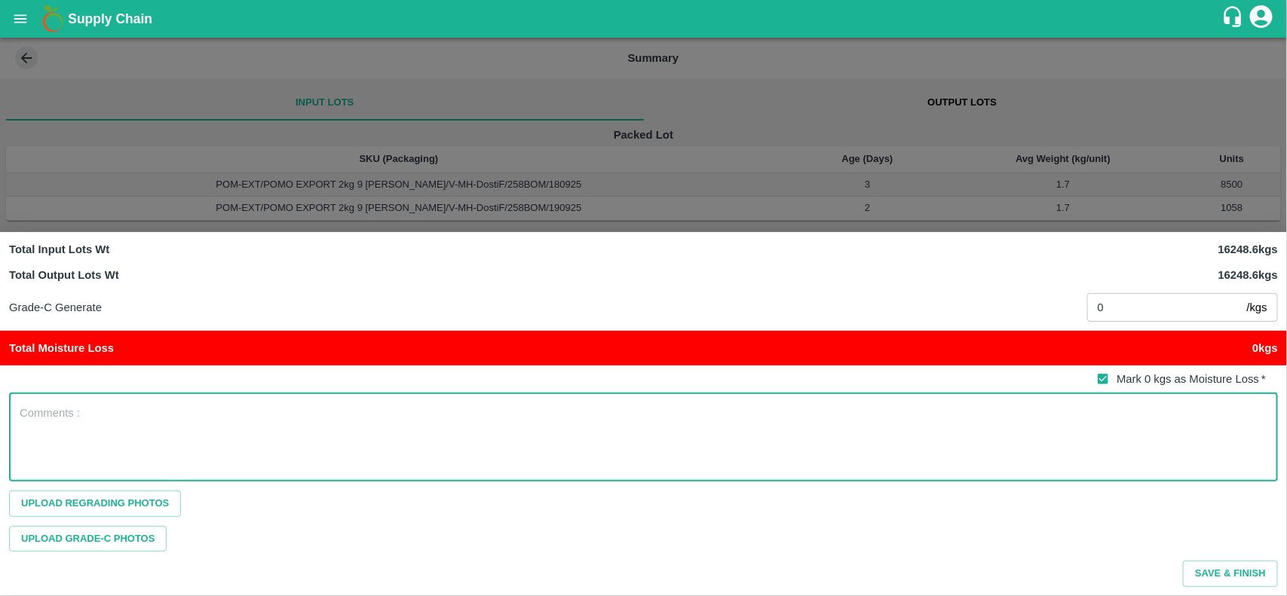
click at [942, 430] on textarea at bounding box center [644, 437] width 1248 height 63
type textarea "n"
type textarea "NA"
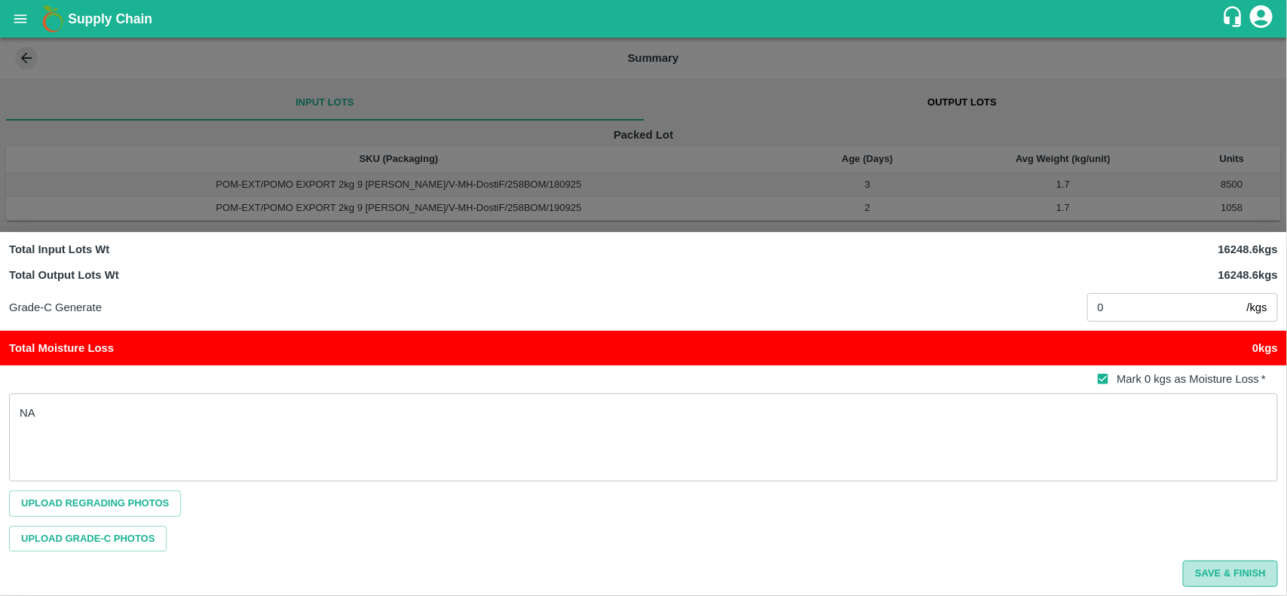
click at [1239, 574] on button "Save & Finish" at bounding box center [1230, 574] width 95 height 26
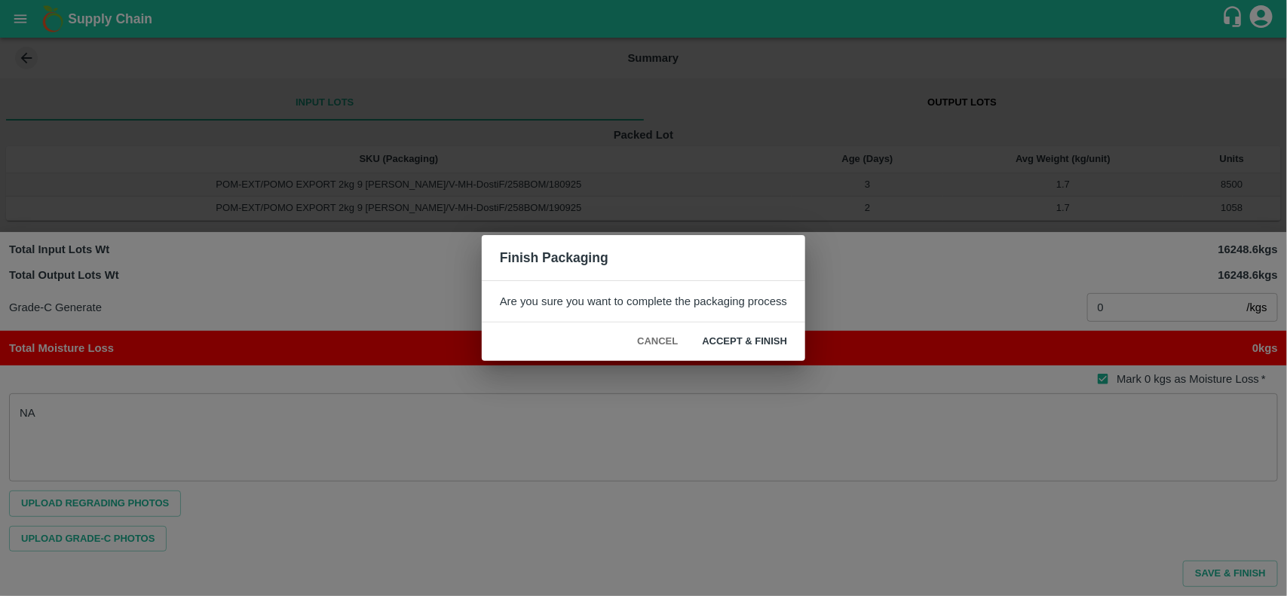
click at [784, 338] on button "ACCEPT & FINISH" at bounding box center [744, 342] width 109 height 26
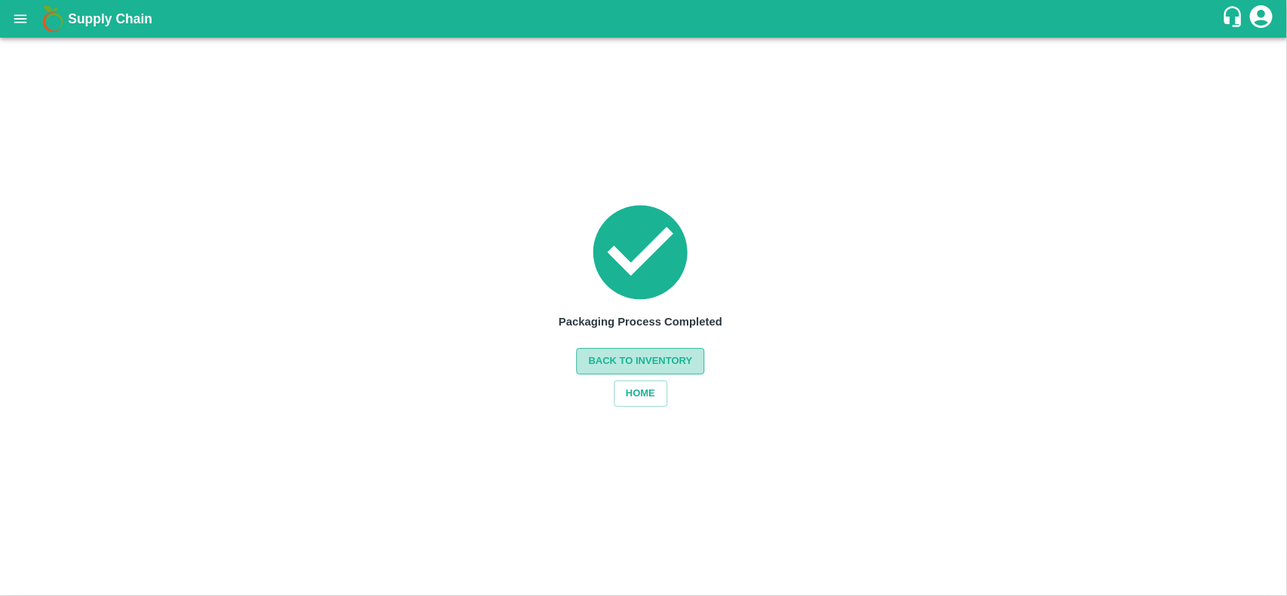
click at [649, 351] on button "Back to Inventory" at bounding box center [641, 361] width 128 height 26
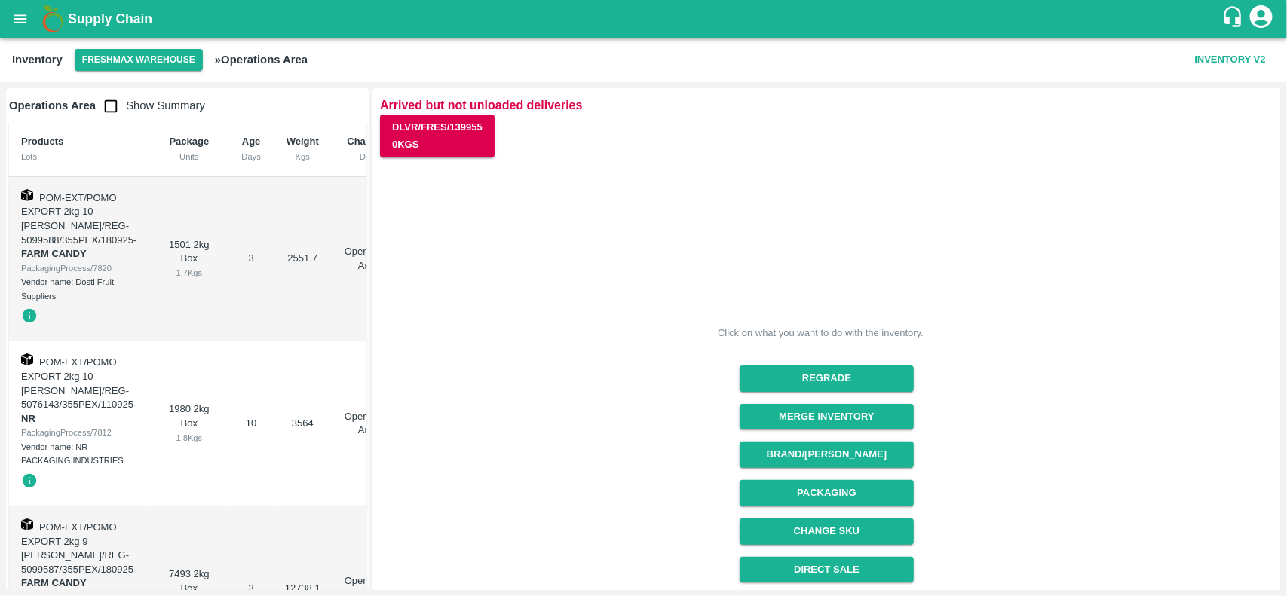
drag, startPoint x: 1282, startPoint y: 313, endPoint x: 1286, endPoint y: 556, distance: 242.8
click at [1286, 556] on div "Operations Area Show Summary Products Lots Package Units Age Days Weight Kgs Ch…" at bounding box center [643, 339] width 1287 height 514
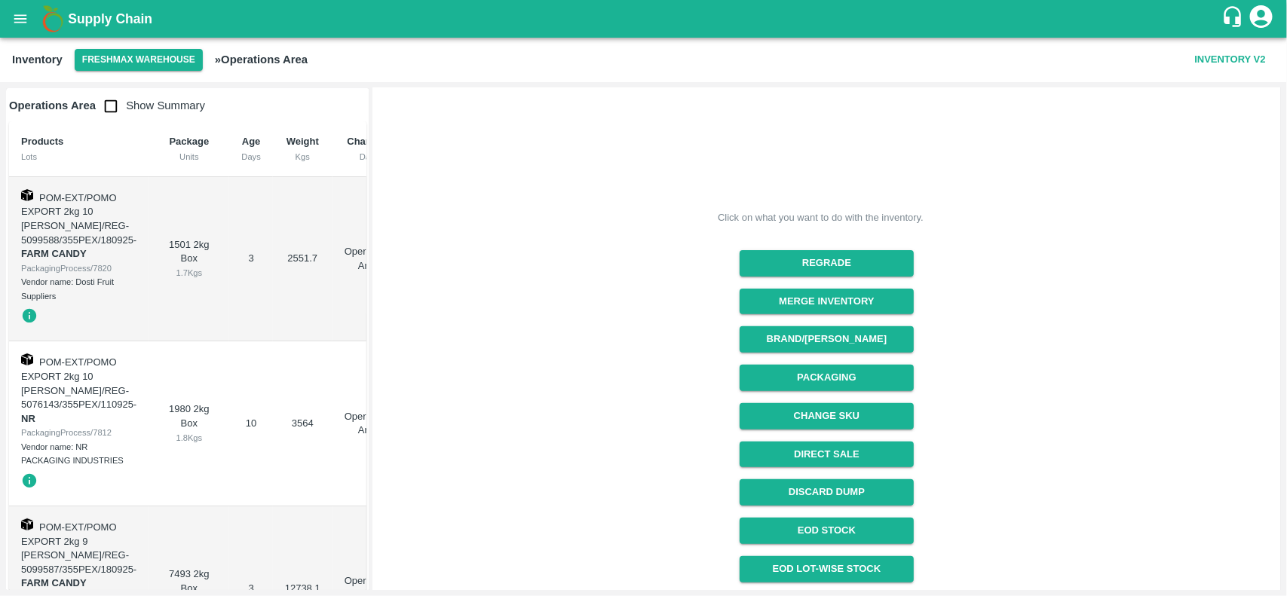
scroll to position [190, 0]
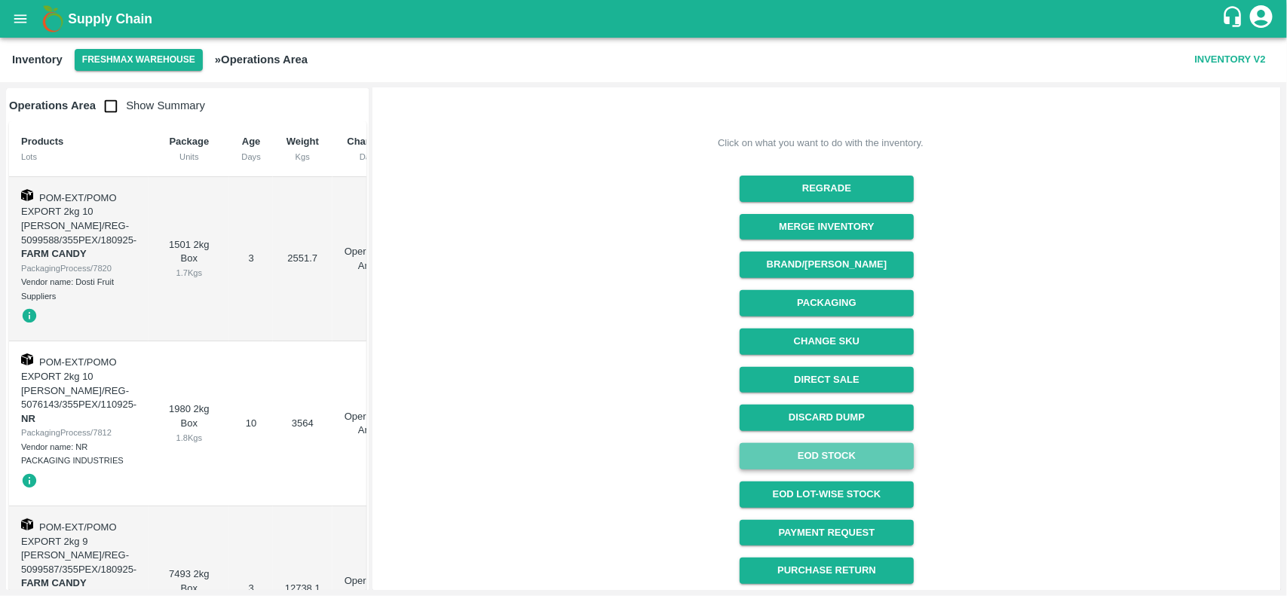
click at [862, 462] on link "EOD Stock" at bounding box center [827, 456] width 174 height 26
click at [26, 16] on icon "open drawer" at bounding box center [20, 18] width 13 height 8
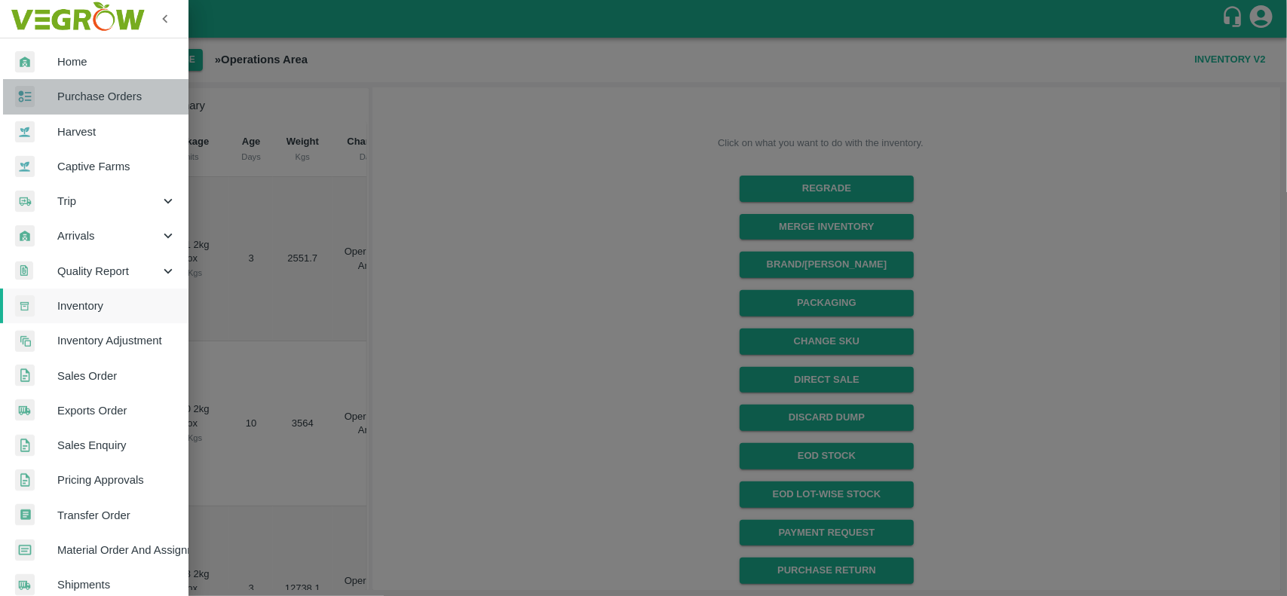
click at [110, 106] on link "Purchase Orders" at bounding box center [94, 96] width 188 height 35
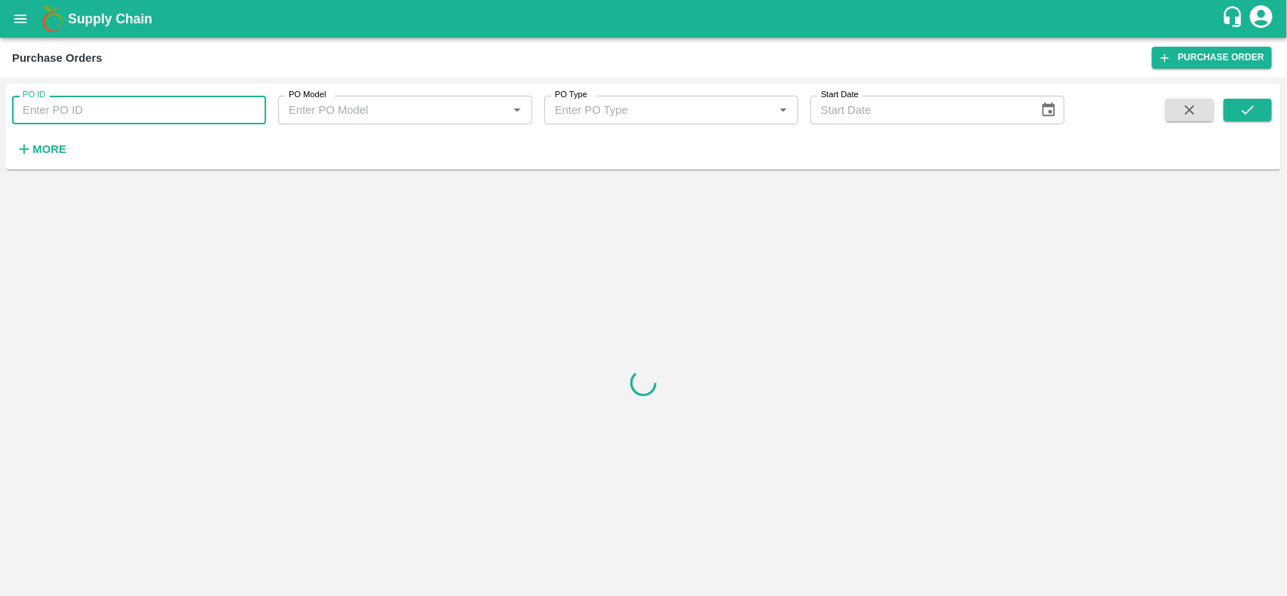
click at [96, 119] on input "PO ID" at bounding box center [139, 110] width 254 height 29
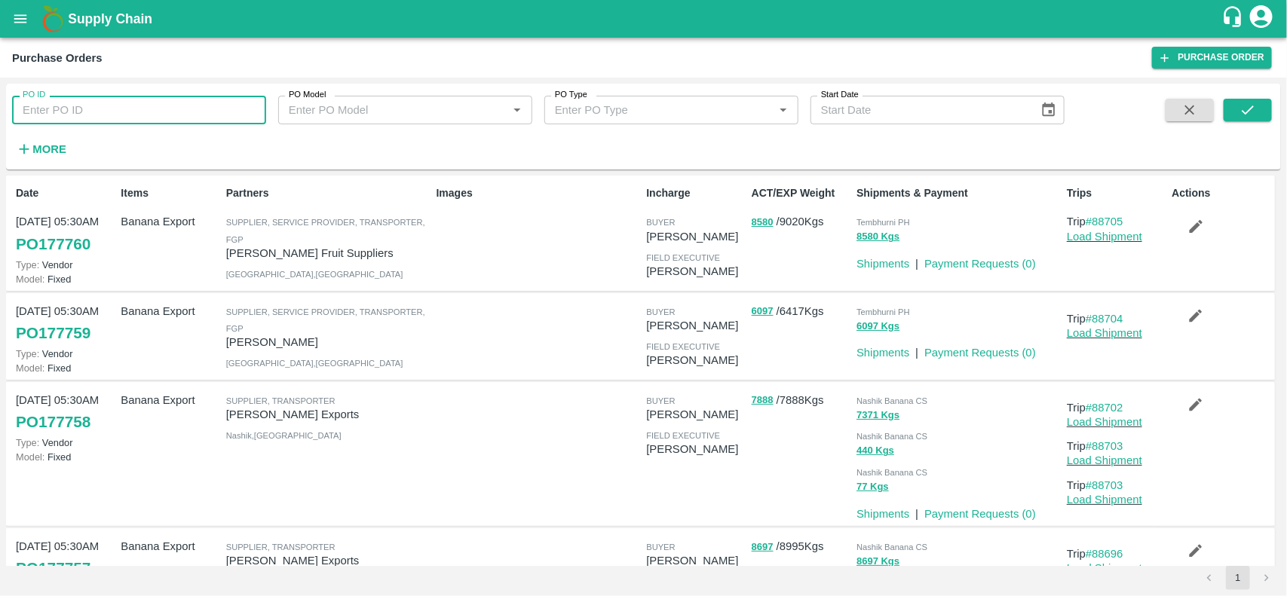
click at [227, 98] on input "PO ID" at bounding box center [139, 110] width 254 height 29
type input "177425"
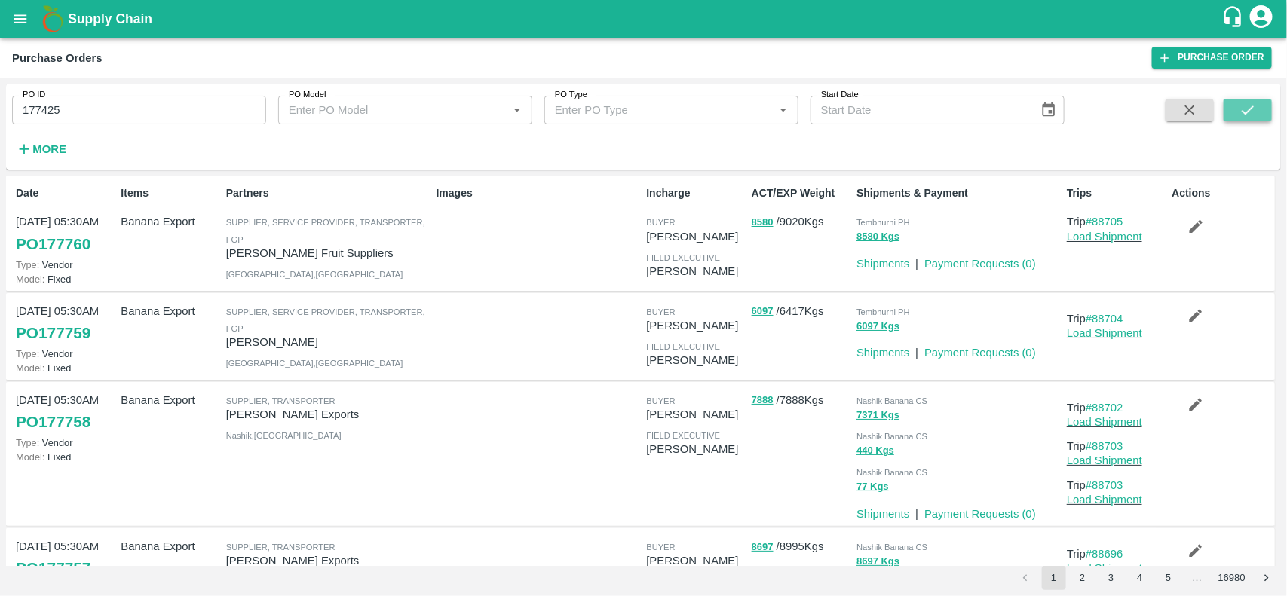
click at [1245, 103] on icon "submit" at bounding box center [1248, 110] width 17 height 17
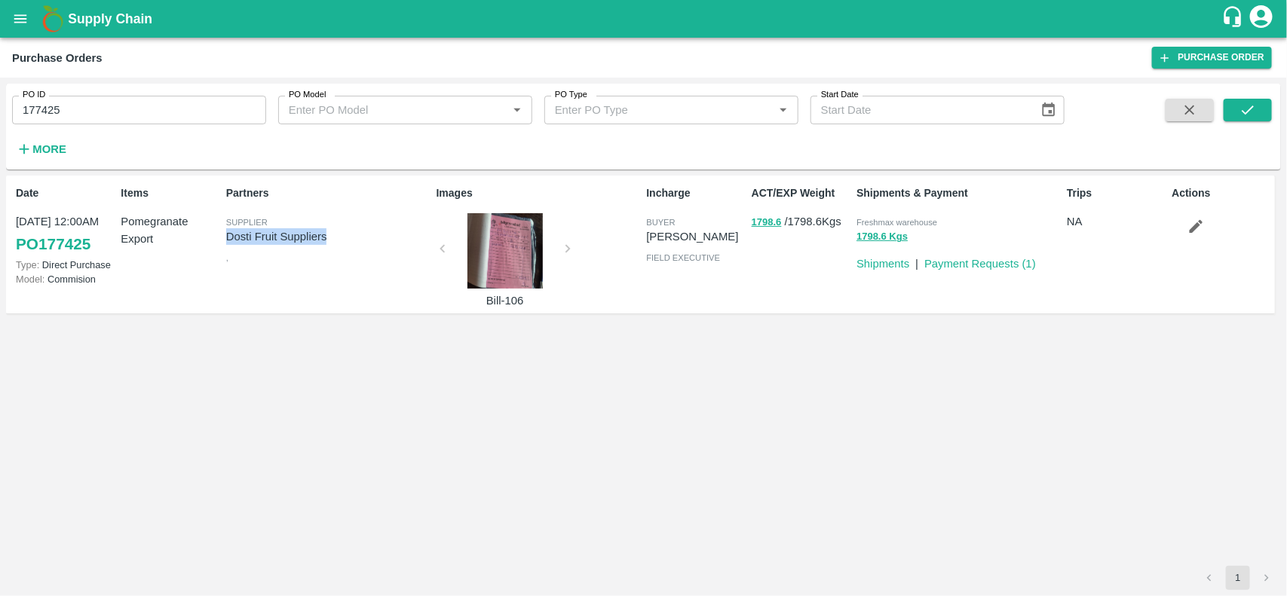
drag, startPoint x: 333, startPoint y: 235, endPoint x: 230, endPoint y: 241, distance: 102.7
click at [230, 241] on p "Dosti Fruit Suppliers" at bounding box center [328, 236] width 204 height 17
copy p "Dosti Fruit Suppliers"
